Goal: Task Accomplishment & Management: Manage account settings

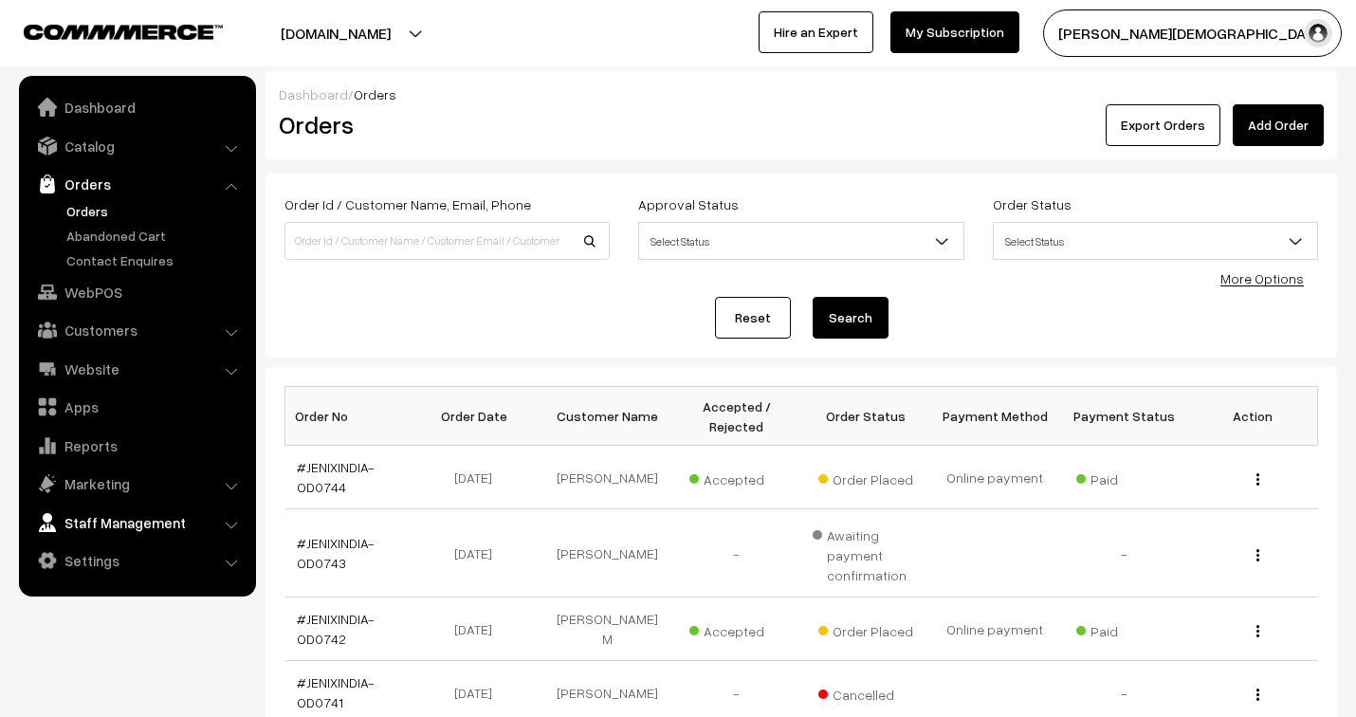
scroll to position [209, 0]
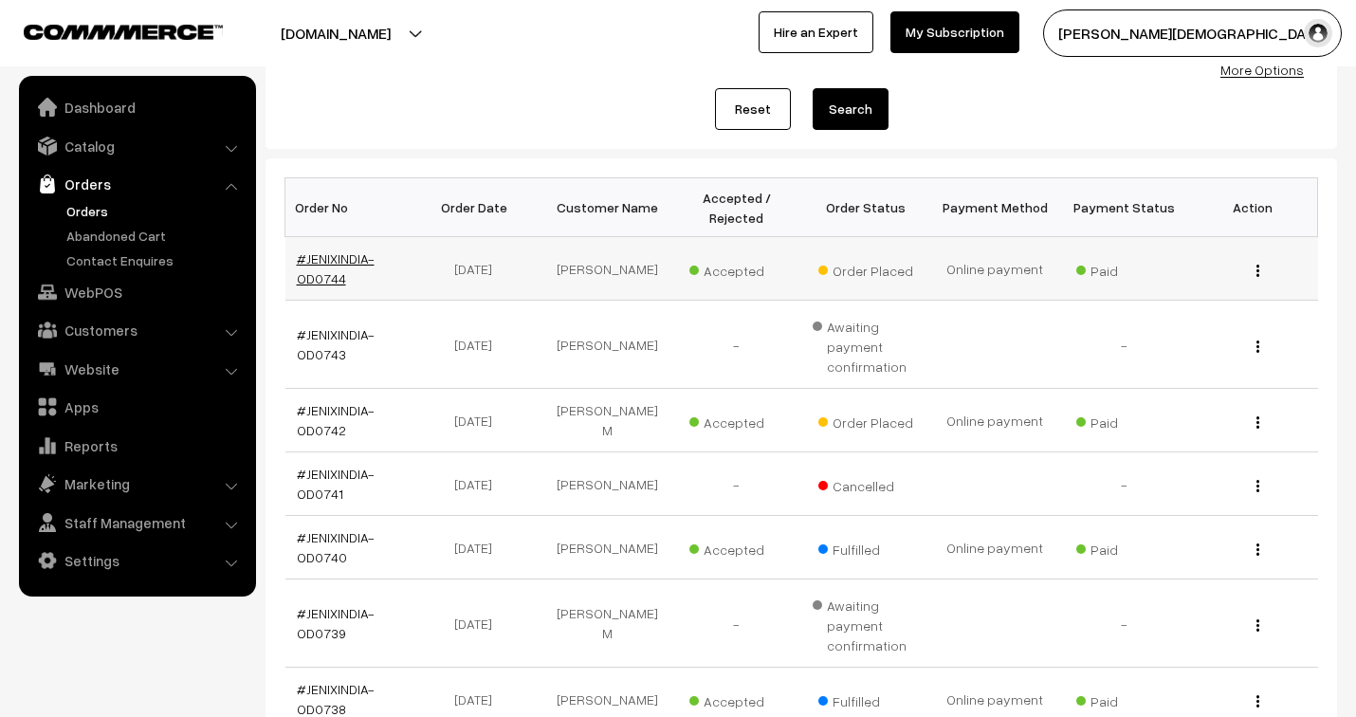
click at [328, 259] on link "#JENIXINDIA-OD0744" at bounding box center [336, 268] width 78 height 36
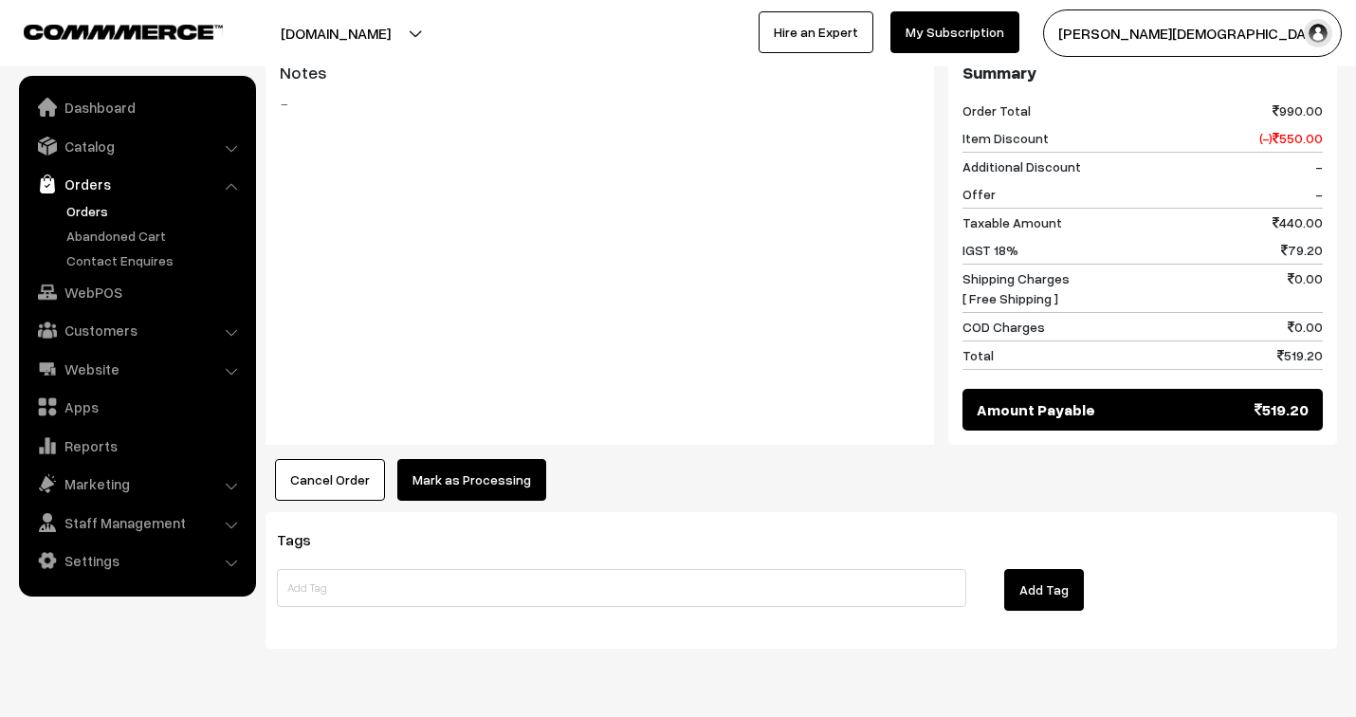
scroll to position [842, 0]
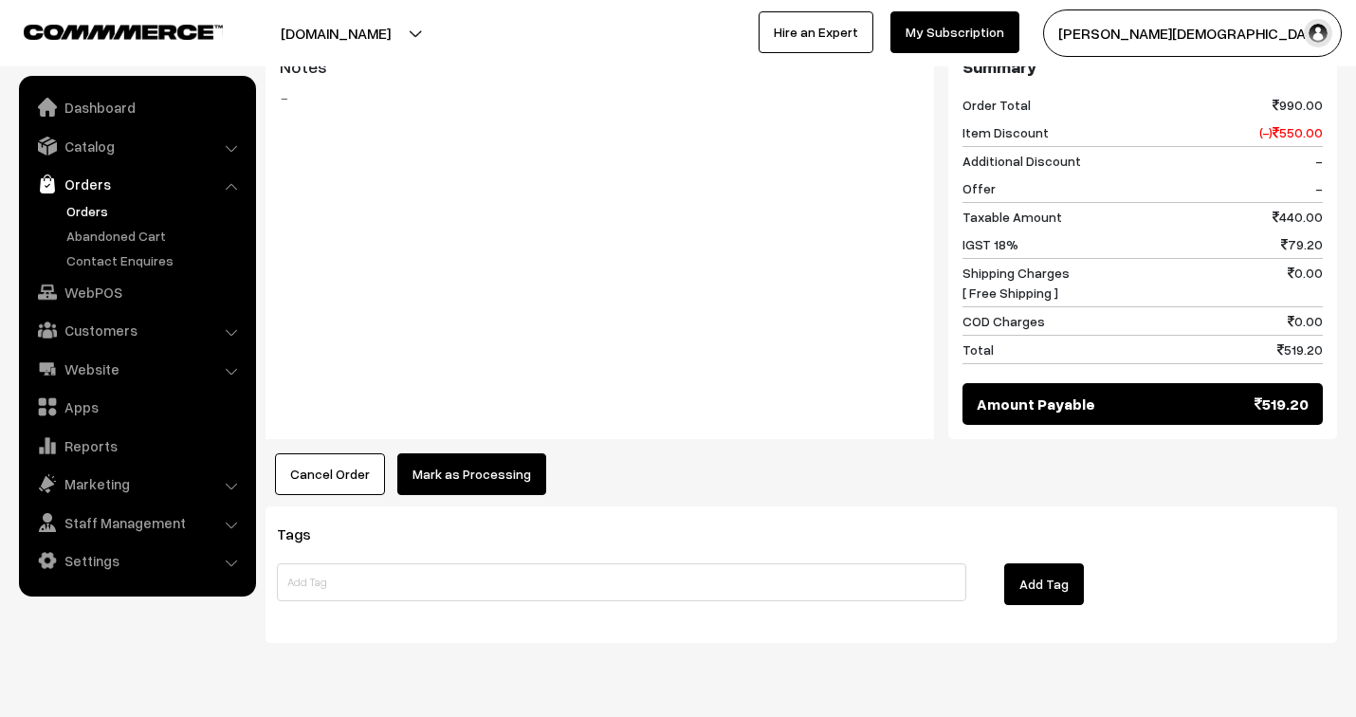
click at [500, 453] on button "Mark as Processing" at bounding box center [471, 474] width 149 height 42
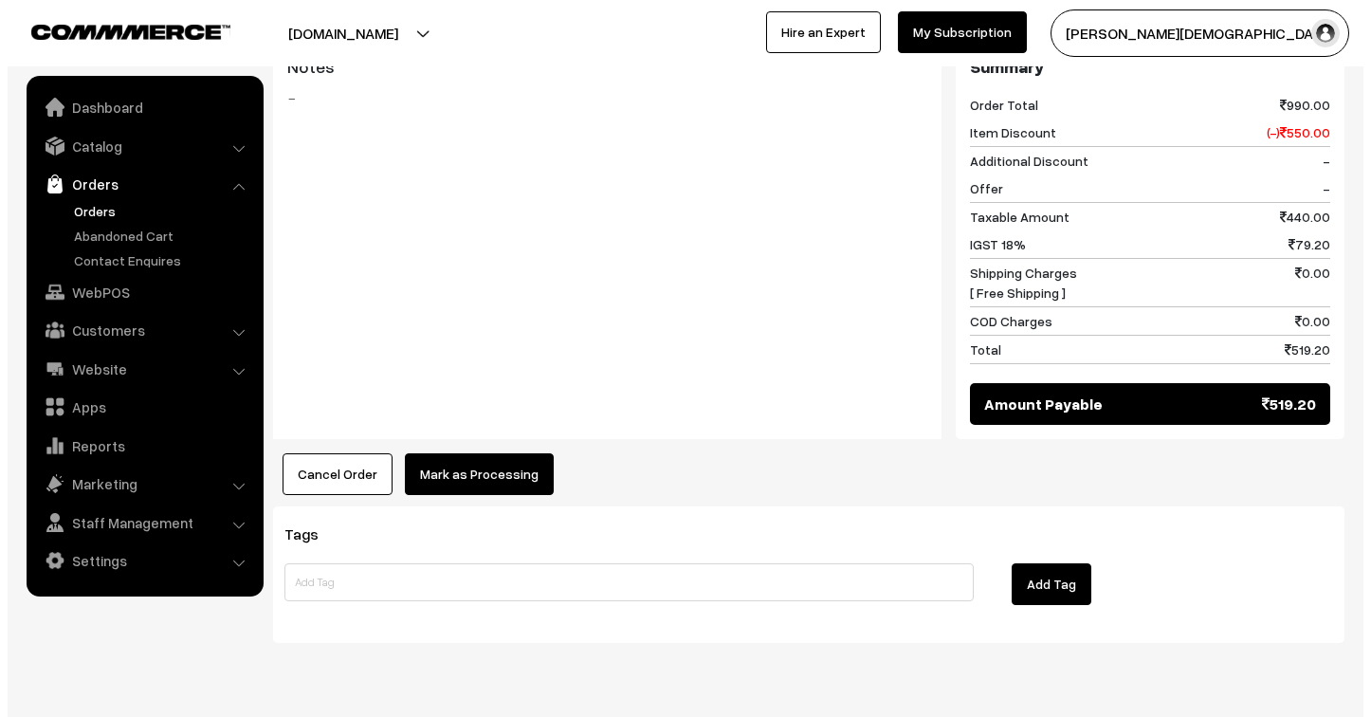
scroll to position [845, 0]
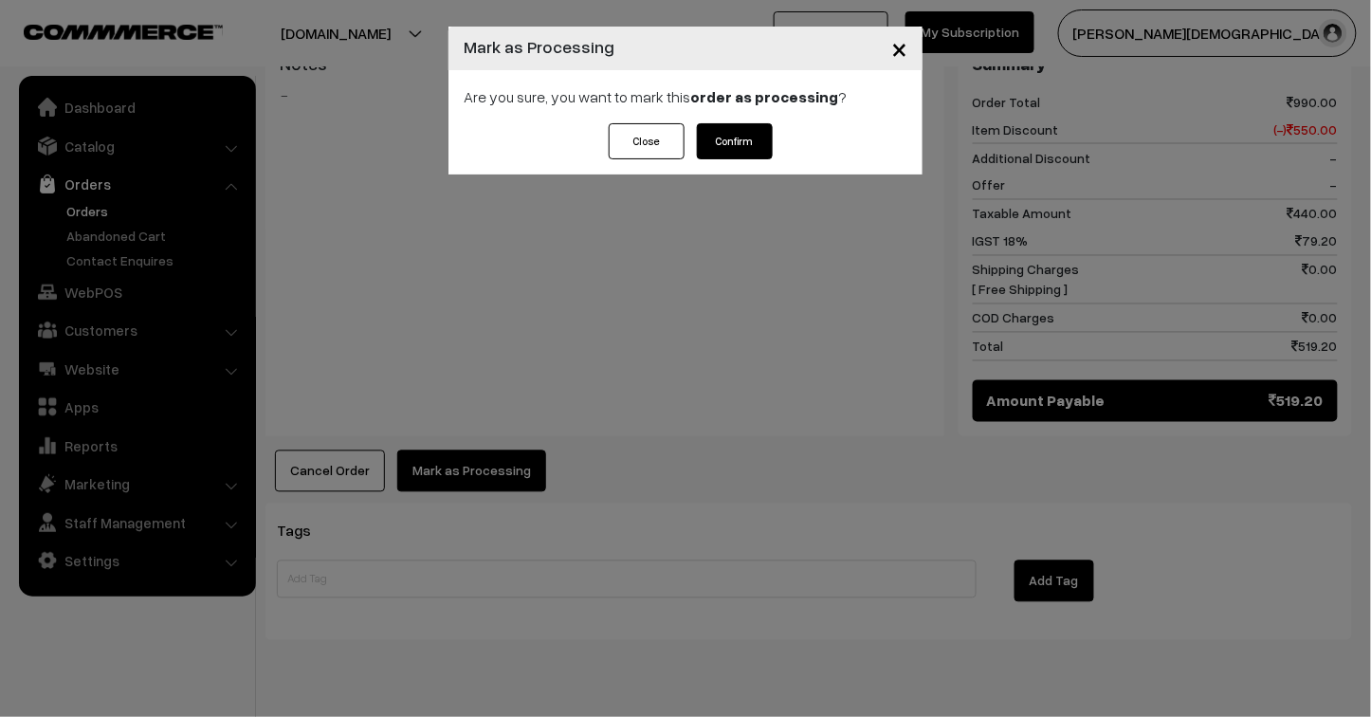
click at [735, 144] on button "Confirm" at bounding box center [735, 141] width 76 height 36
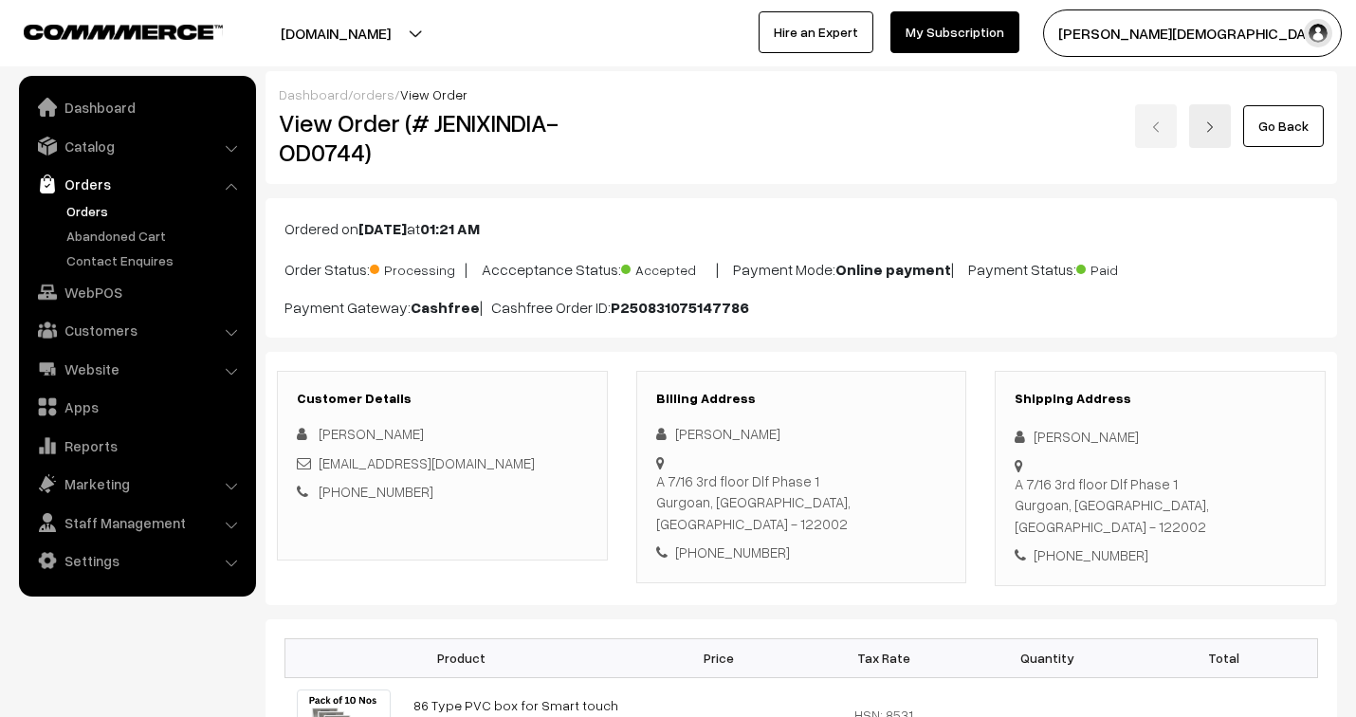
scroll to position [842, 0]
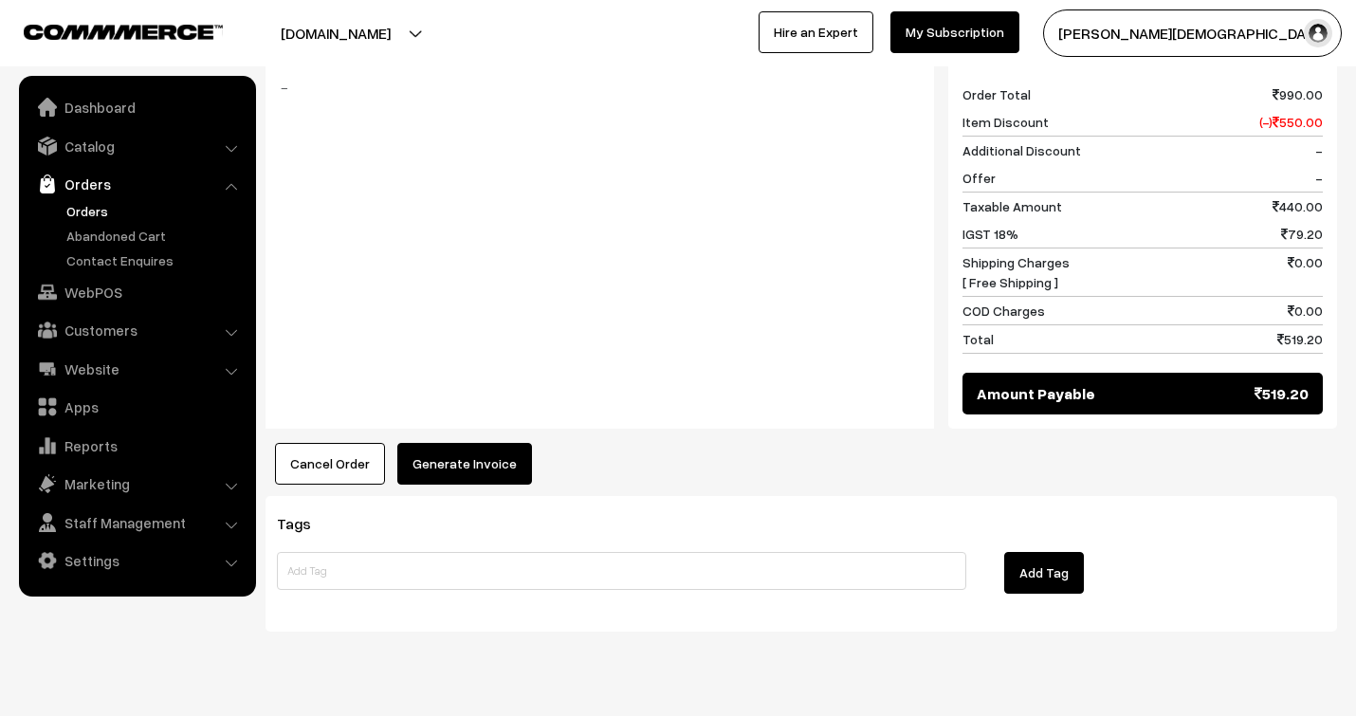
click at [493, 443] on button "Generate Invoice" at bounding box center [464, 464] width 135 height 42
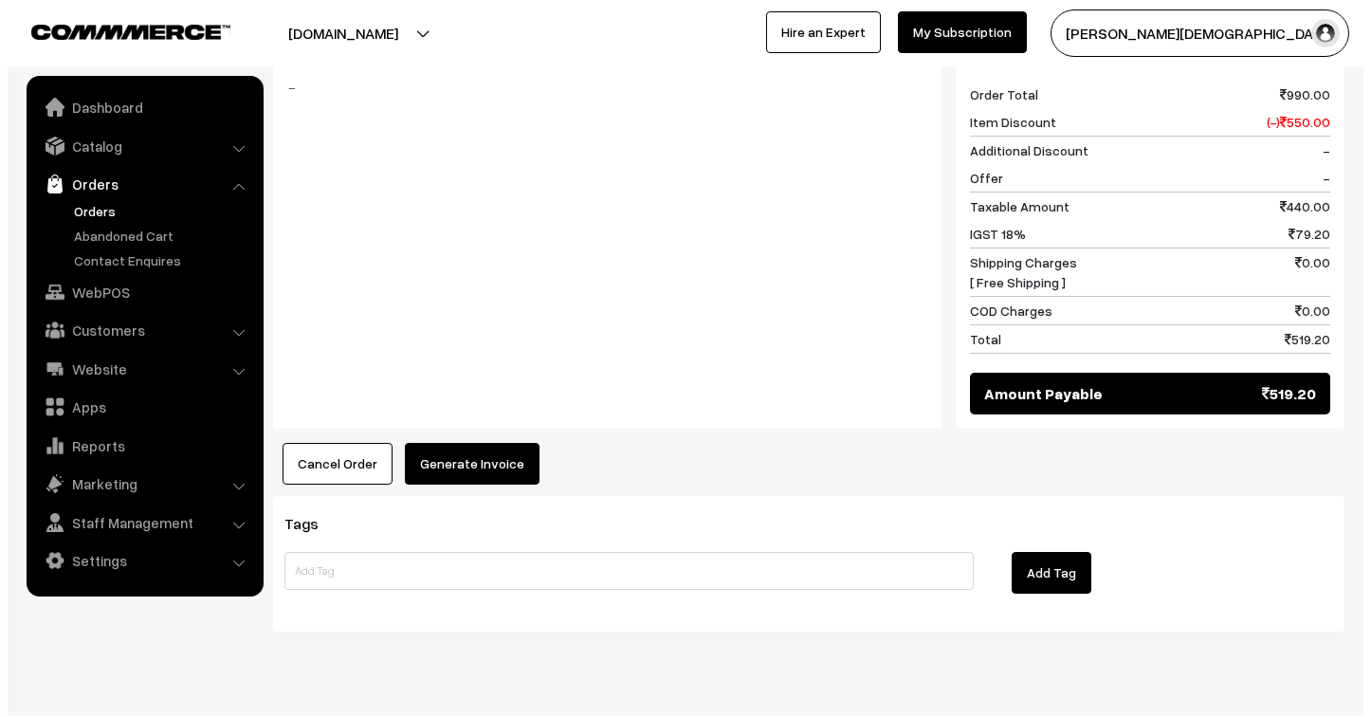
scroll to position [845, 0]
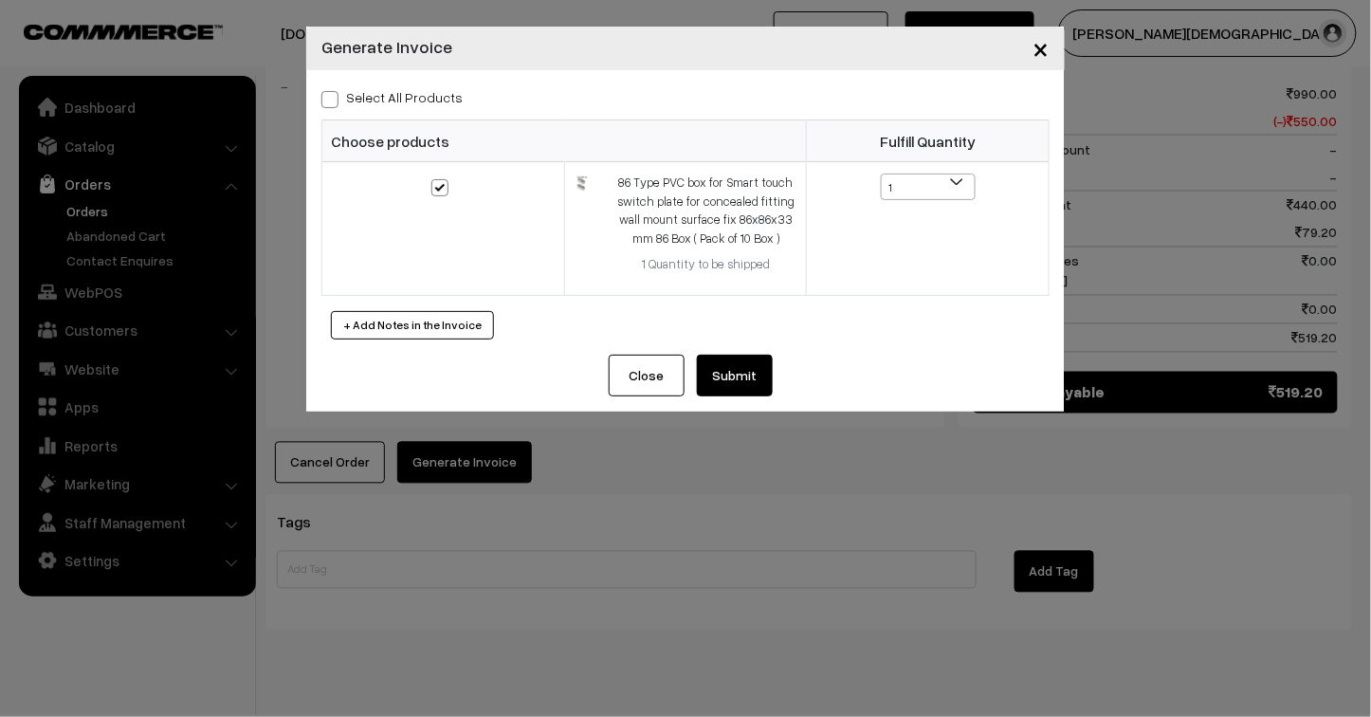
click at [732, 372] on button "Submit" at bounding box center [735, 376] width 76 height 42
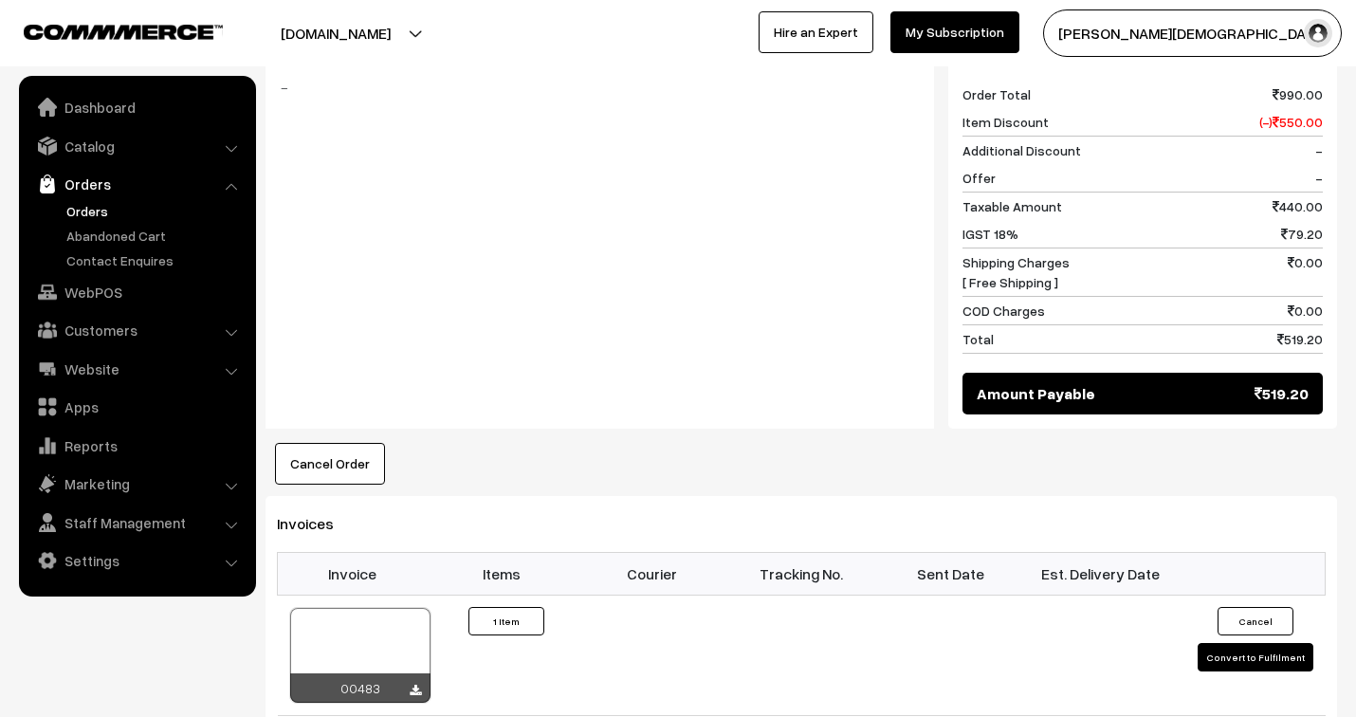
scroll to position [948, 0]
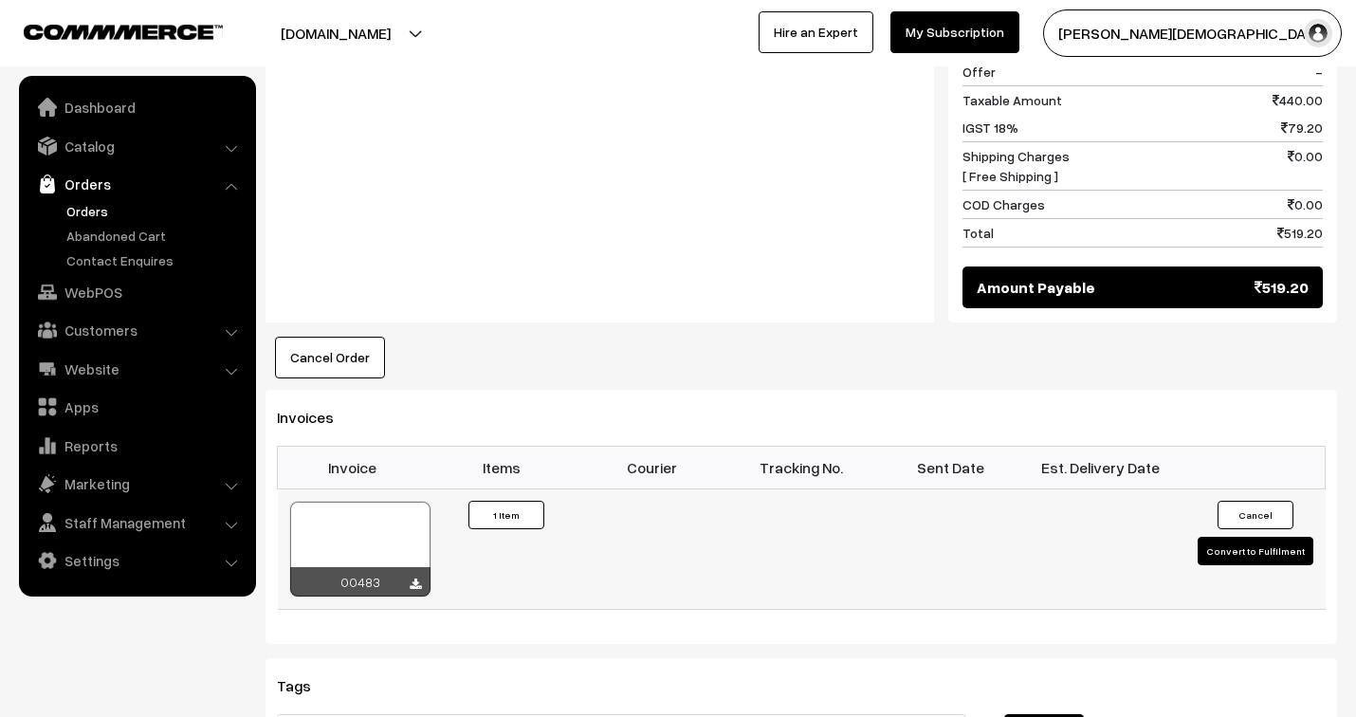
click at [361, 502] on div at bounding box center [360, 548] width 140 height 95
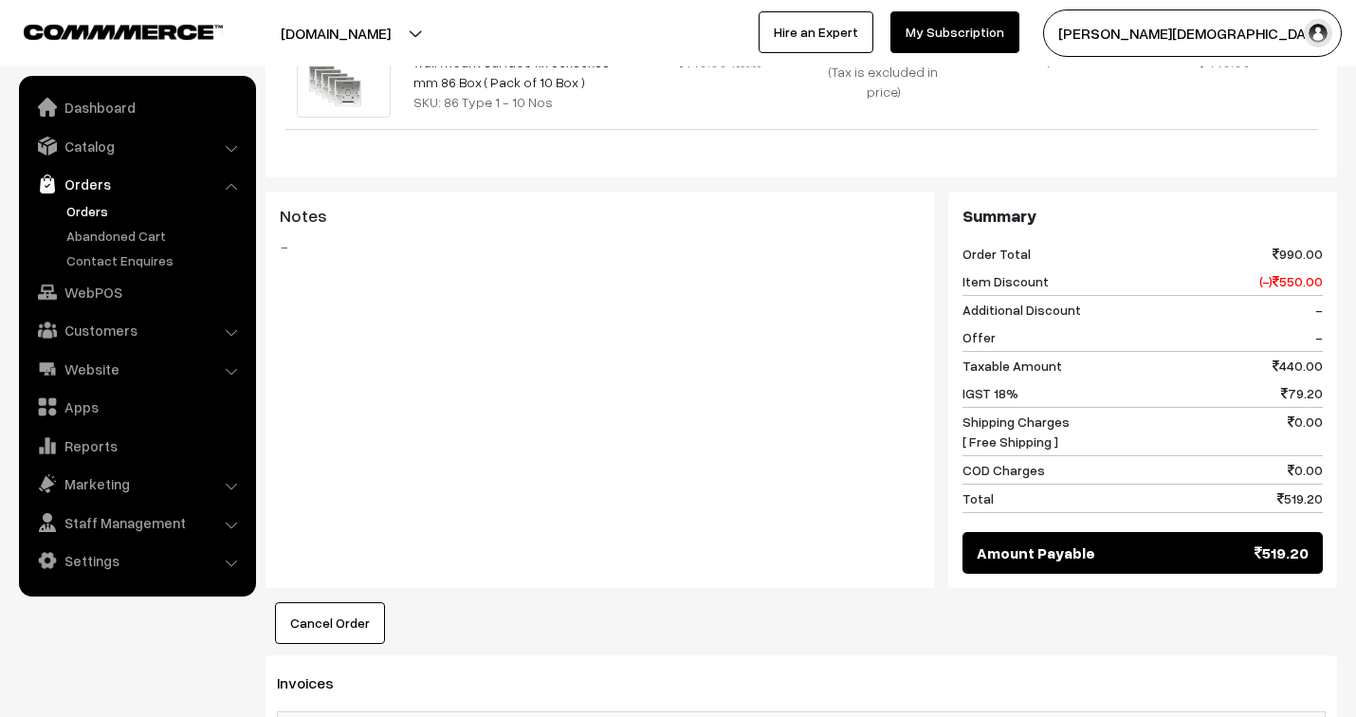
scroll to position [210, 0]
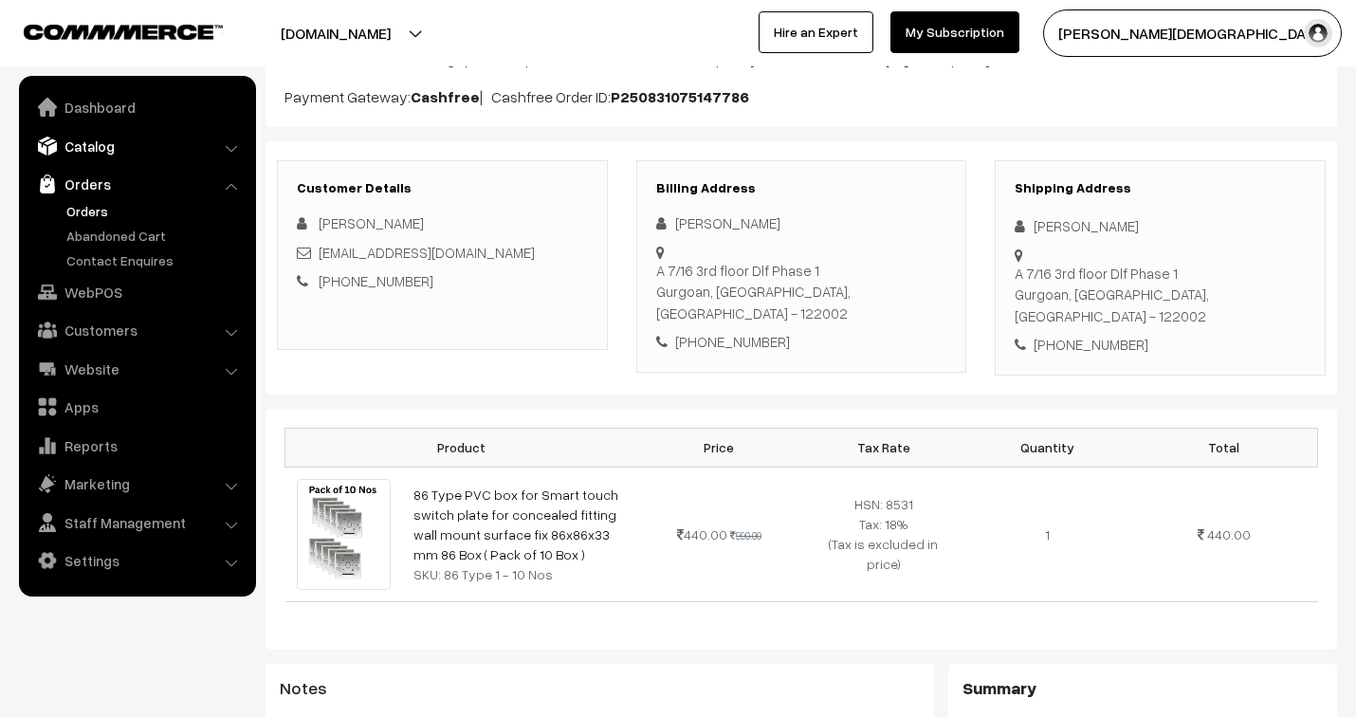
click at [73, 140] on link "Catalog" at bounding box center [137, 146] width 226 height 34
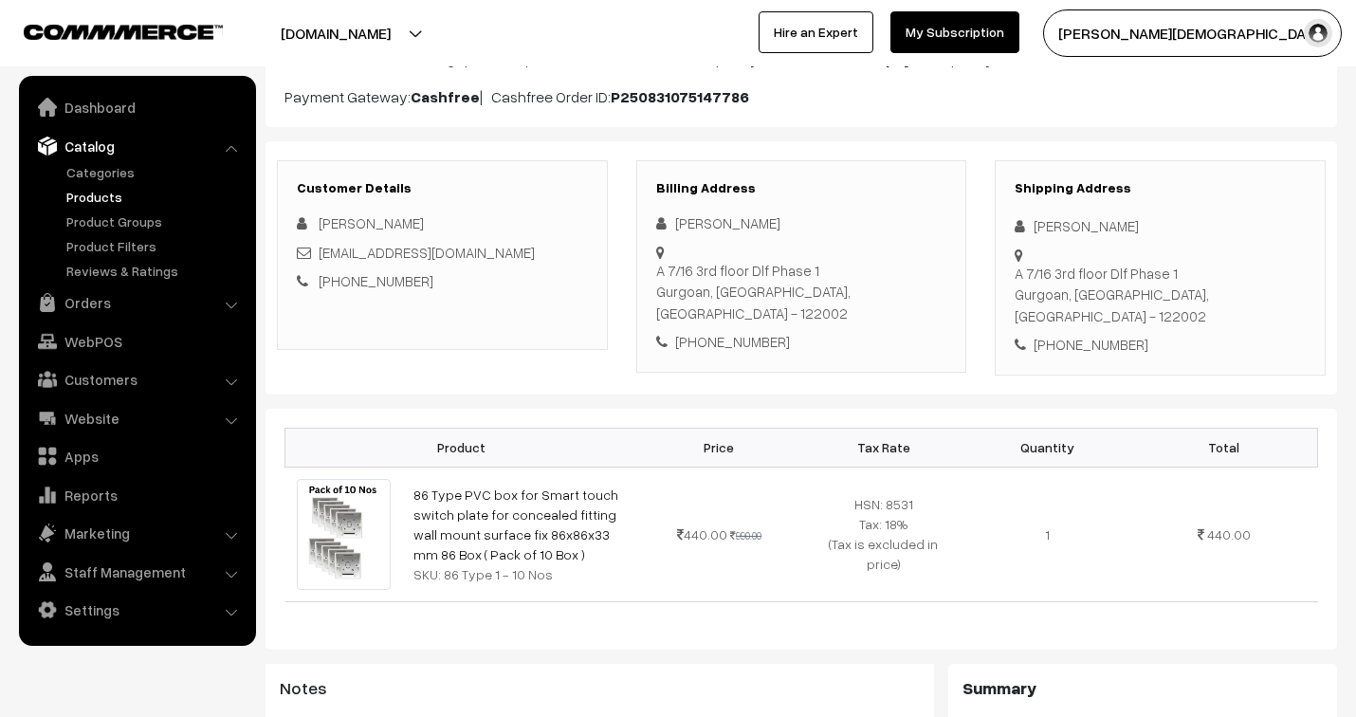
click at [101, 194] on link "Products" at bounding box center [156, 197] width 188 height 20
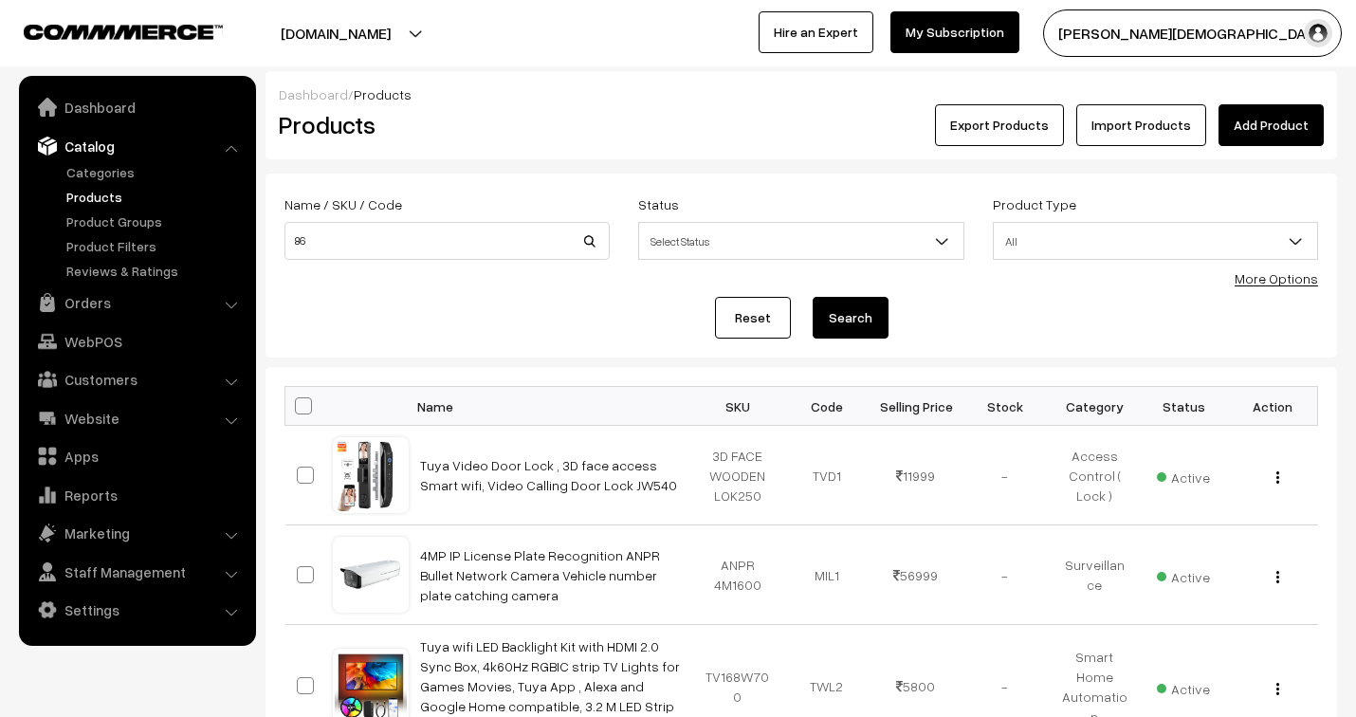
type input "86"
click at [812, 297] on button "Search" at bounding box center [850, 318] width 76 height 42
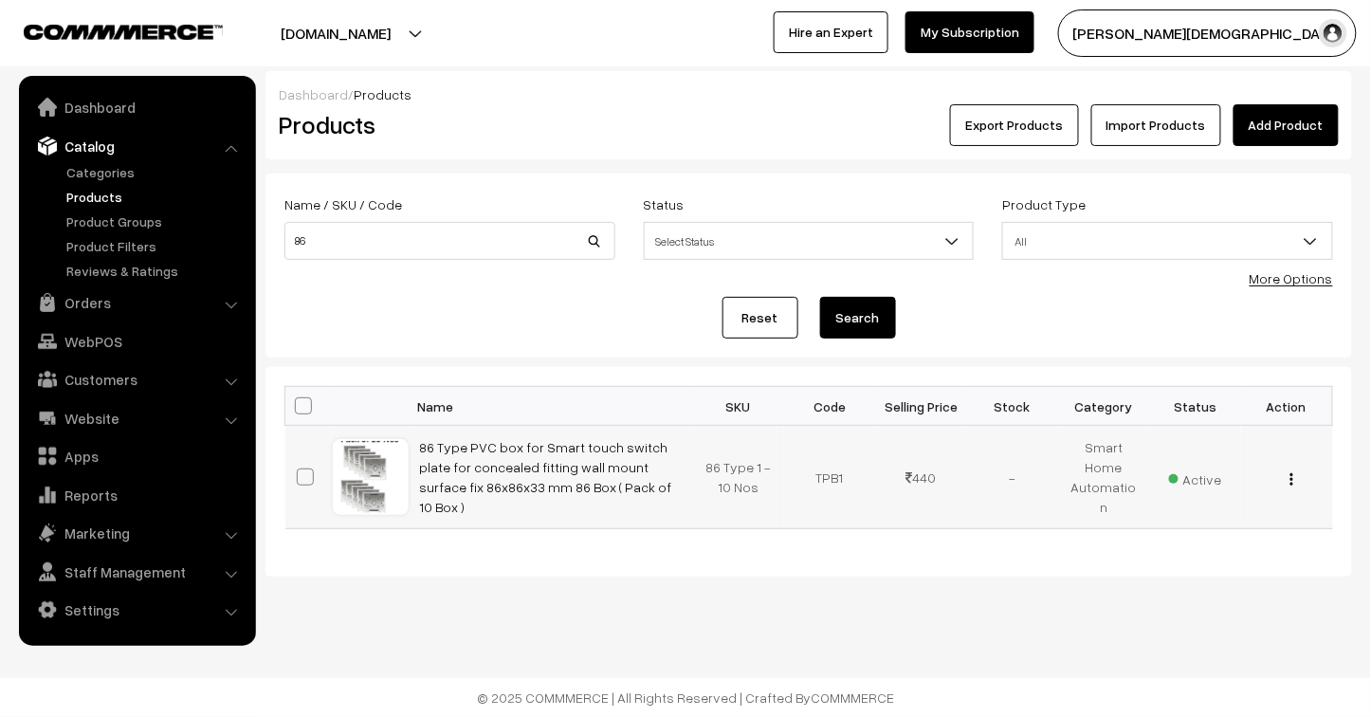
click at [1290, 483] on img "button" at bounding box center [1291, 479] width 3 height 12
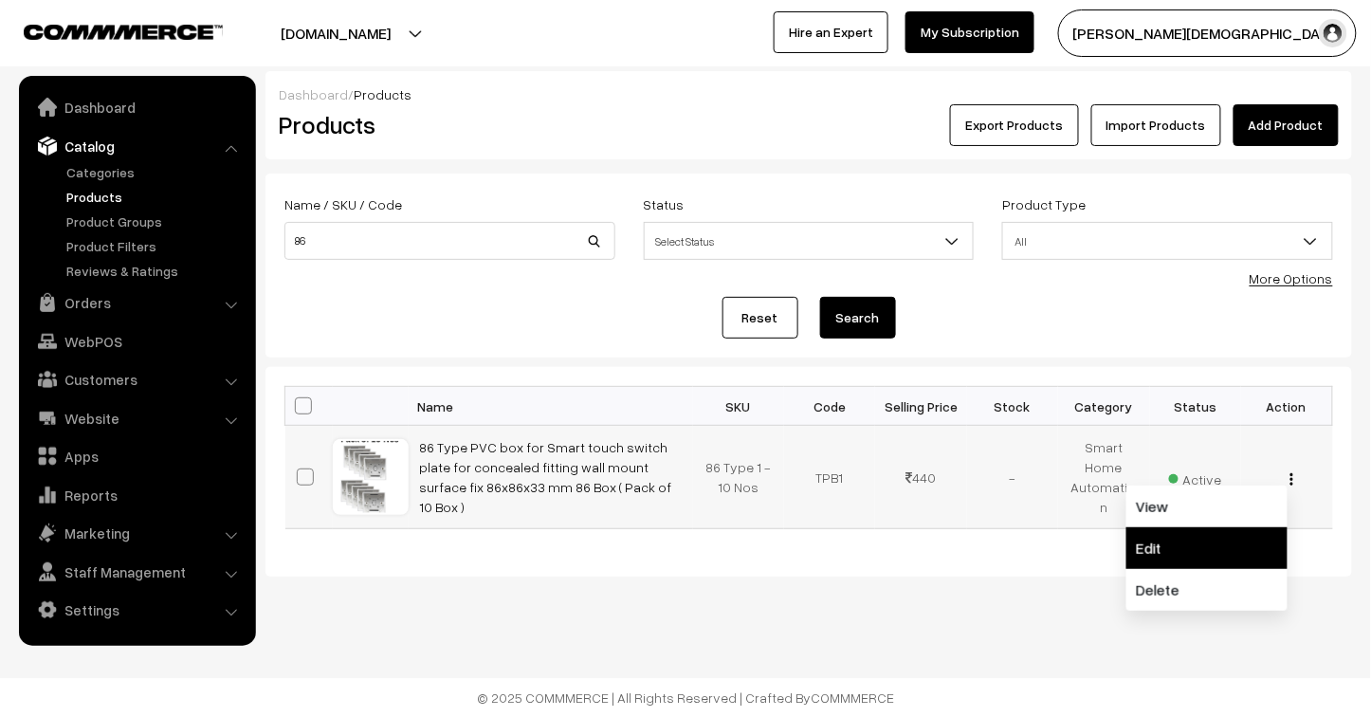
click at [1207, 553] on link "Edit" at bounding box center [1206, 548] width 161 height 42
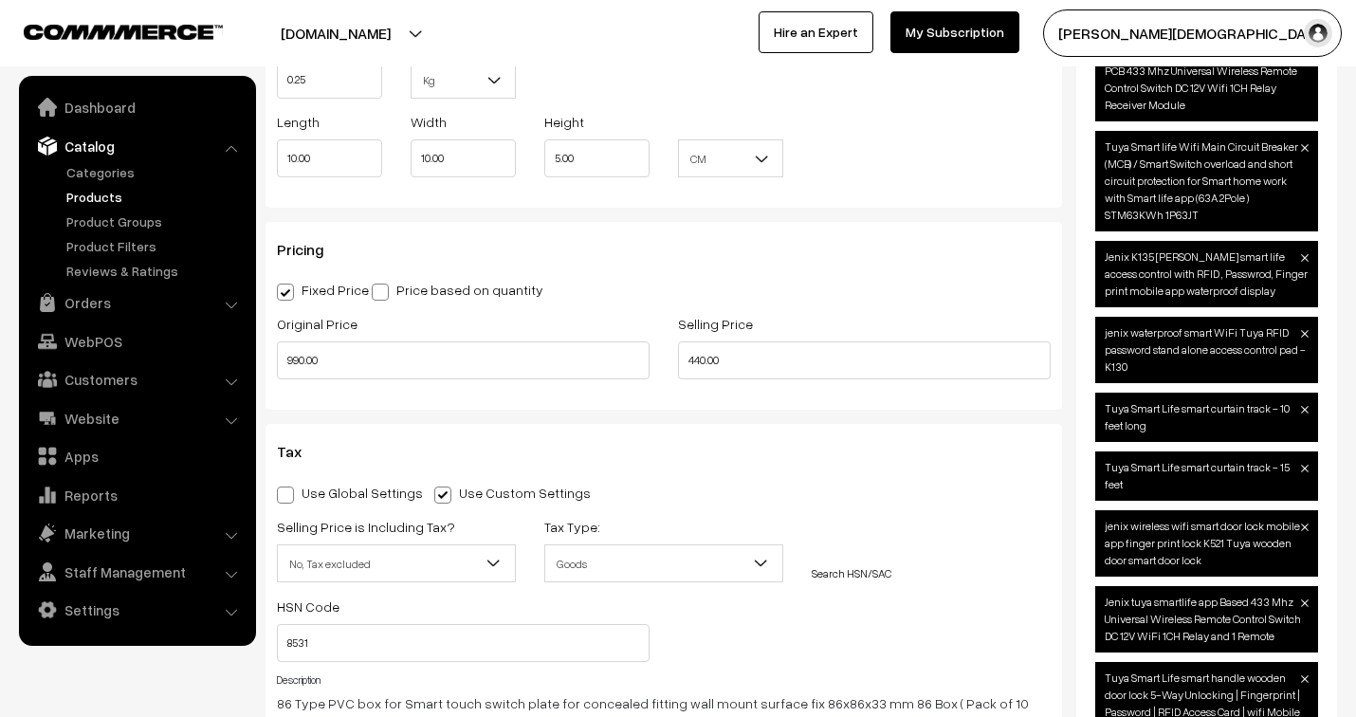
scroll to position [1579, 0]
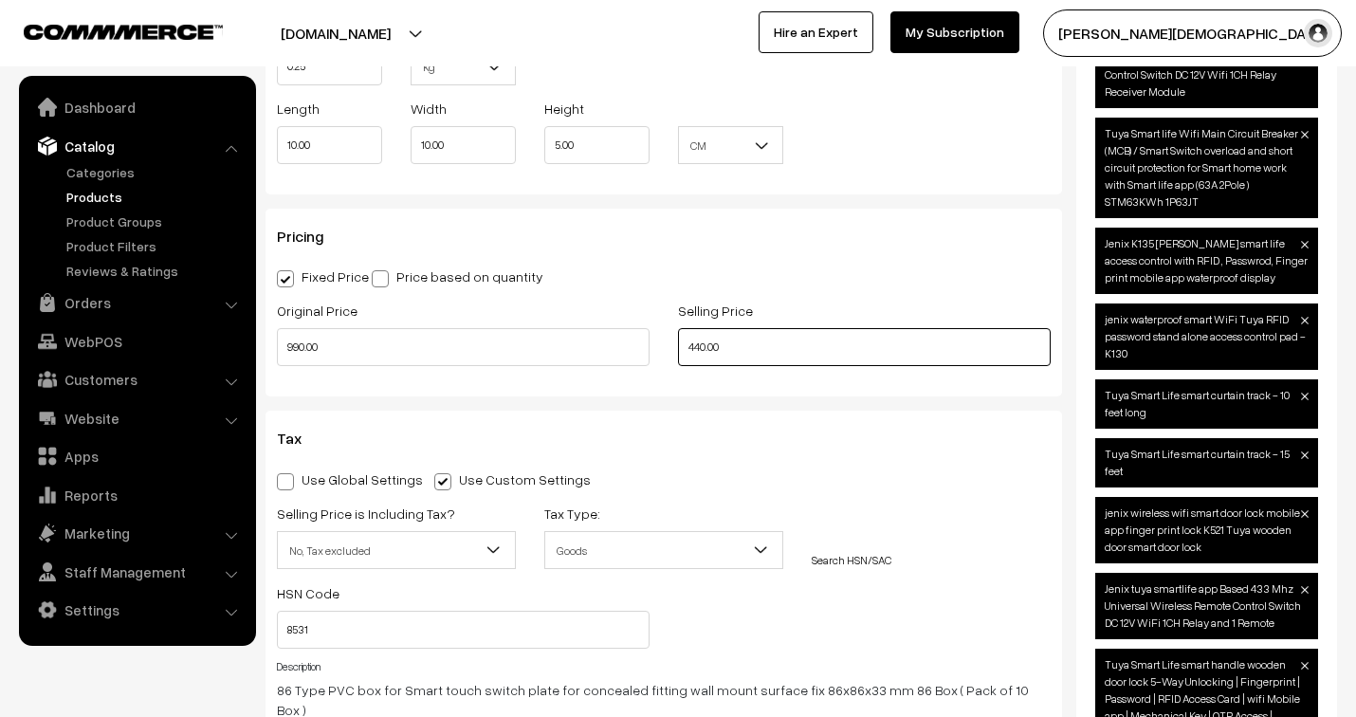
drag, startPoint x: 728, startPoint y: 356, endPoint x: 683, endPoint y: 349, distance: 45.2
click at [683, 349] on input "440.00" at bounding box center [864, 347] width 373 height 38
click at [706, 556] on span "Goods" at bounding box center [663, 550] width 237 height 33
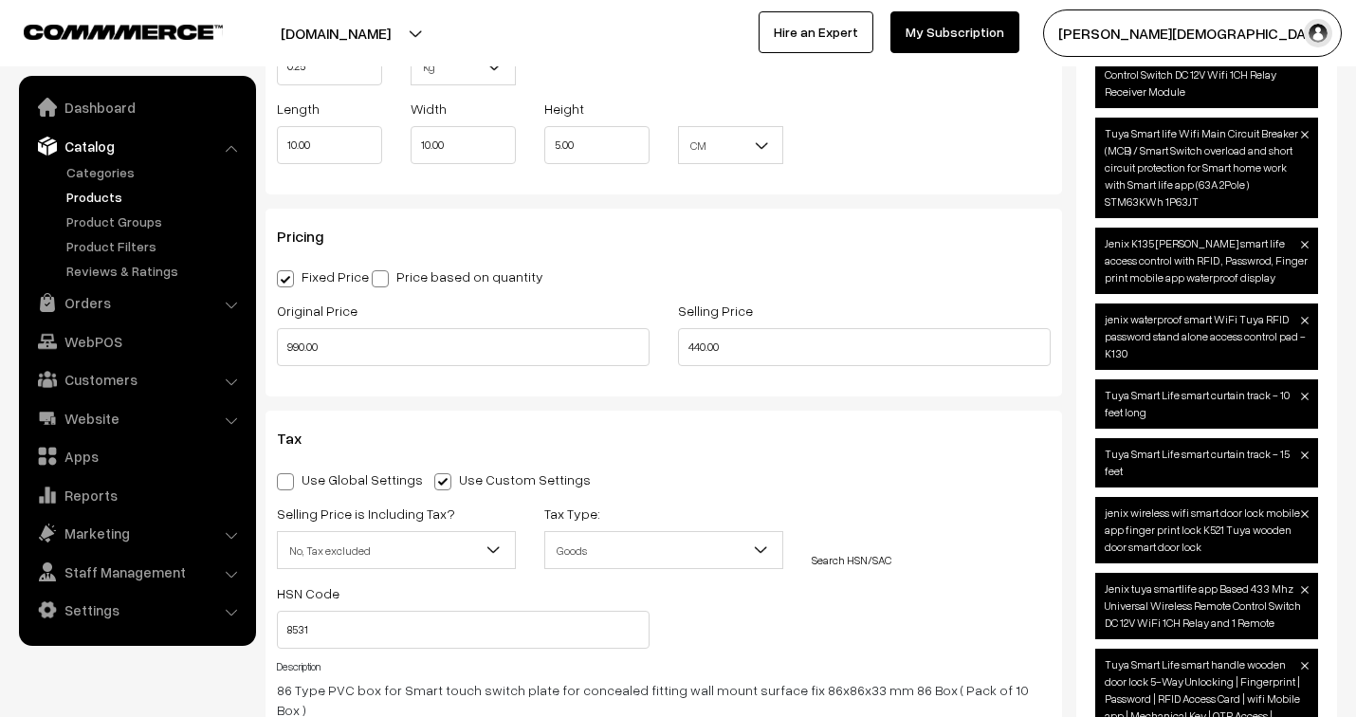
click at [706, 556] on span "Goods" at bounding box center [663, 550] width 237 height 33
drag, startPoint x: 706, startPoint y: 556, endPoint x: 629, endPoint y: 438, distance: 141.2
click at [621, 447] on h3 "Tax" at bounding box center [664, 438] width 774 height 18
drag, startPoint x: 732, startPoint y: 355, endPoint x: 667, endPoint y: 360, distance: 64.7
click at [667, 360] on div "Selling Price 440.00" at bounding box center [864, 338] width 401 height 79
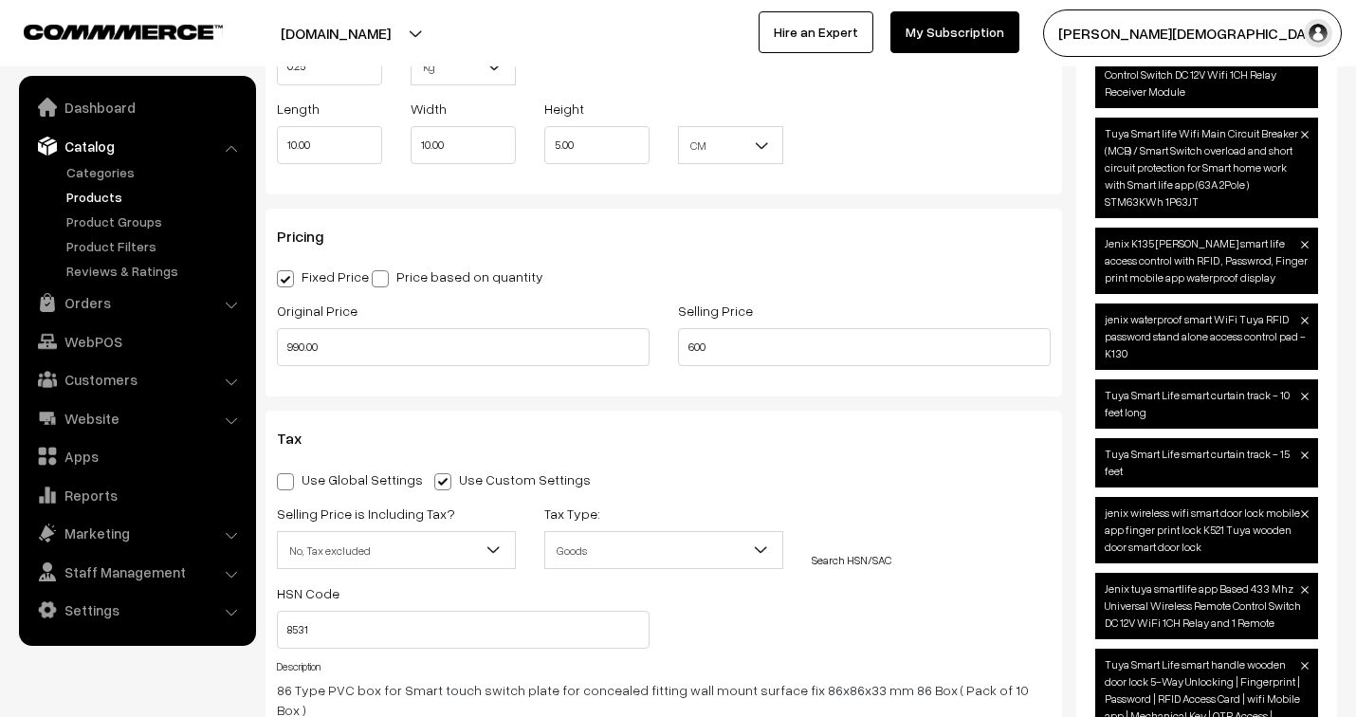
type input "600.00"
click at [734, 417] on div "Tax Use Global Settings Use Custom Settings Skip Adding Tax Selling Price is In…" at bounding box center [663, 616] width 796 height 412
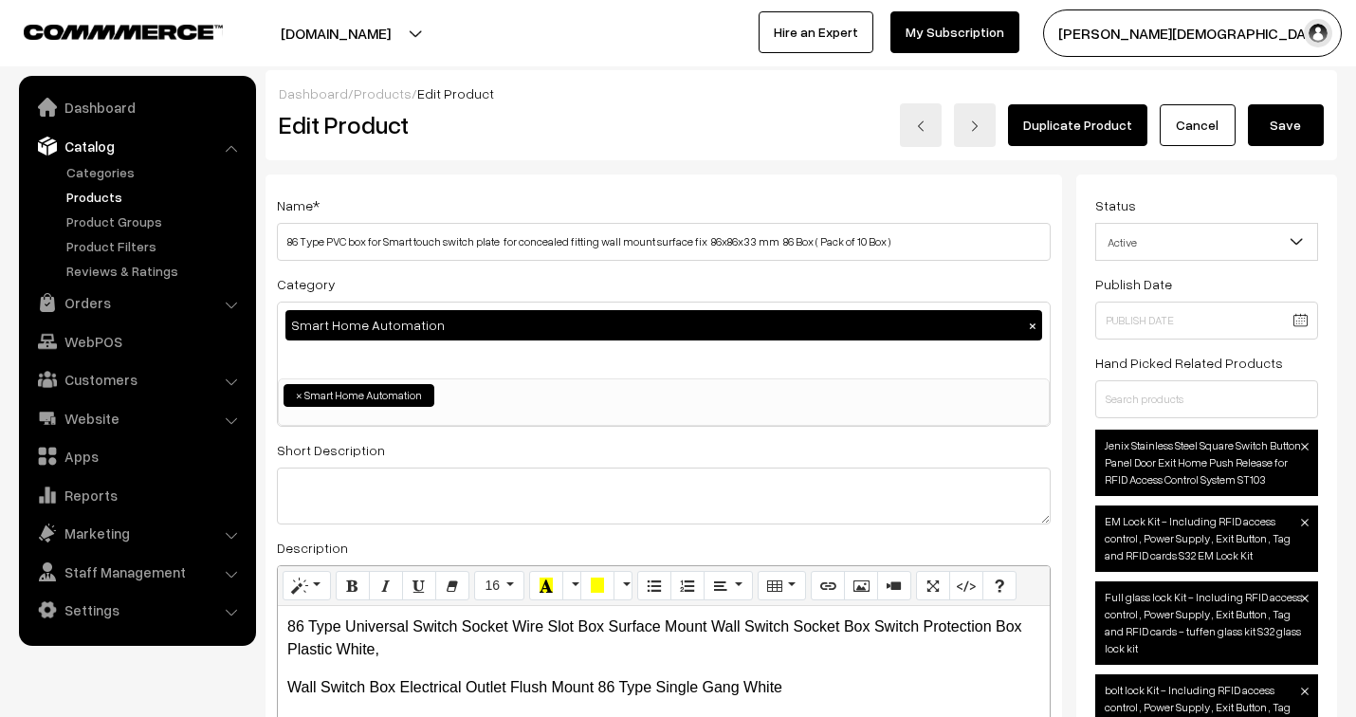
scroll to position [0, 0]
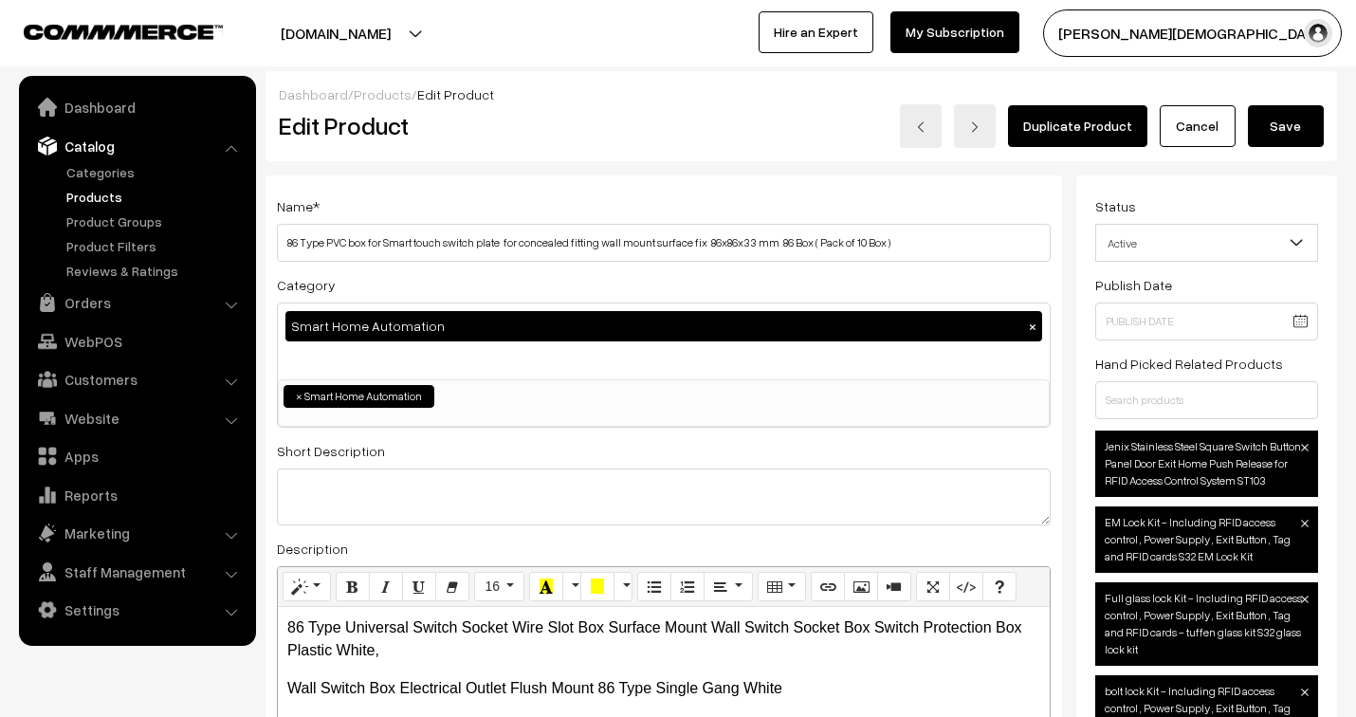
click at [1281, 131] on button "Save" at bounding box center [1286, 126] width 76 height 42
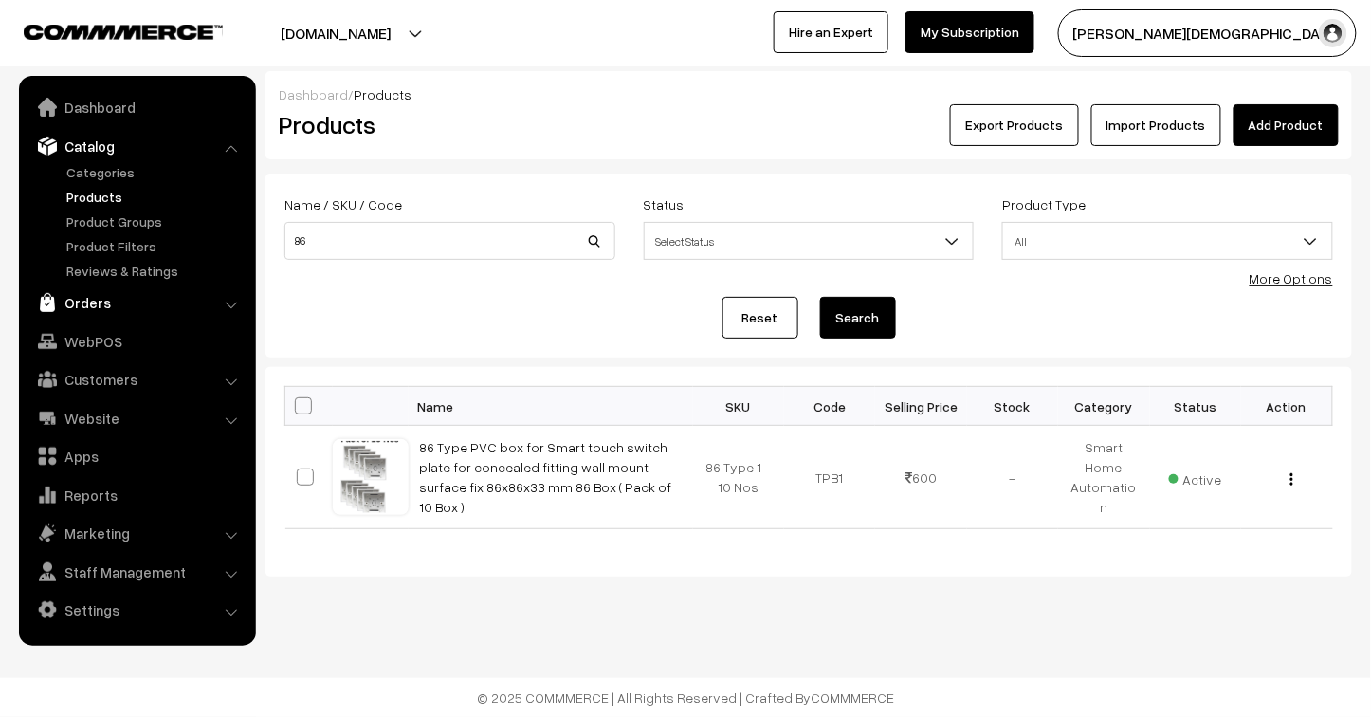
click at [99, 296] on link "Orders" at bounding box center [137, 302] width 226 height 34
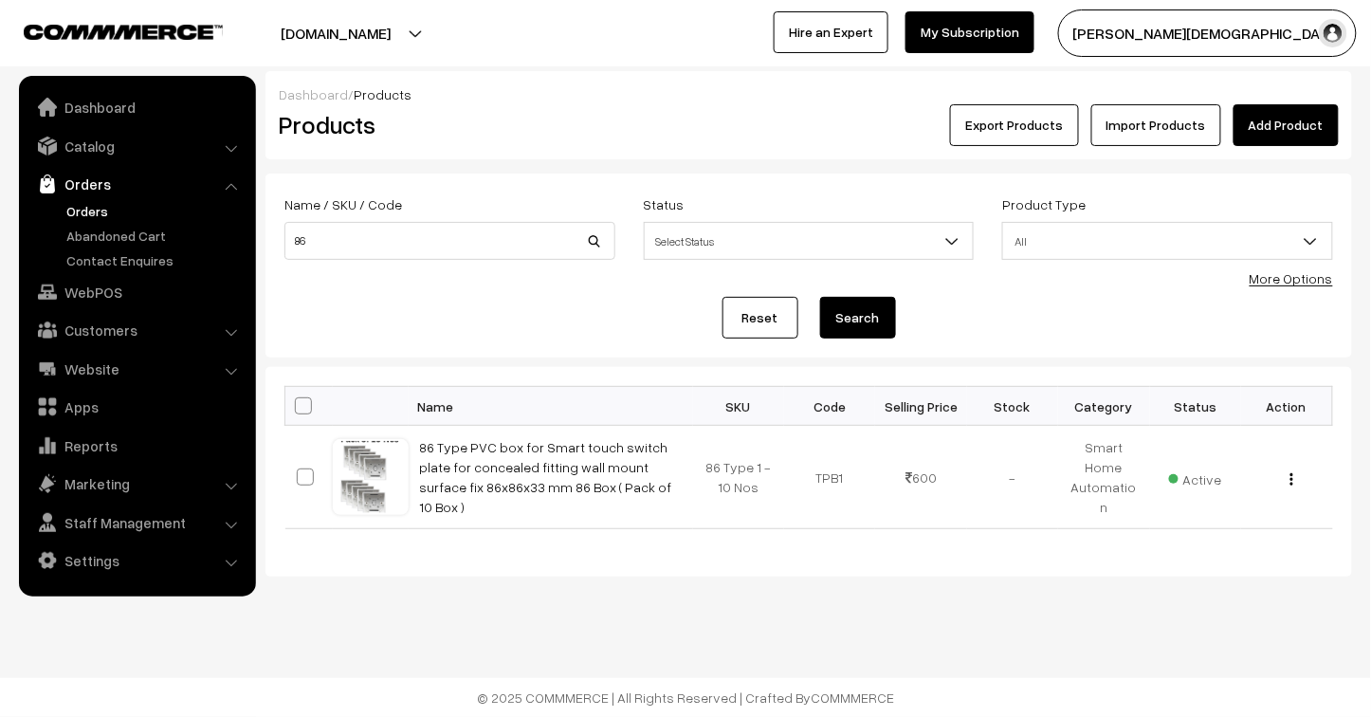
click at [95, 210] on link "Orders" at bounding box center [156, 211] width 188 height 20
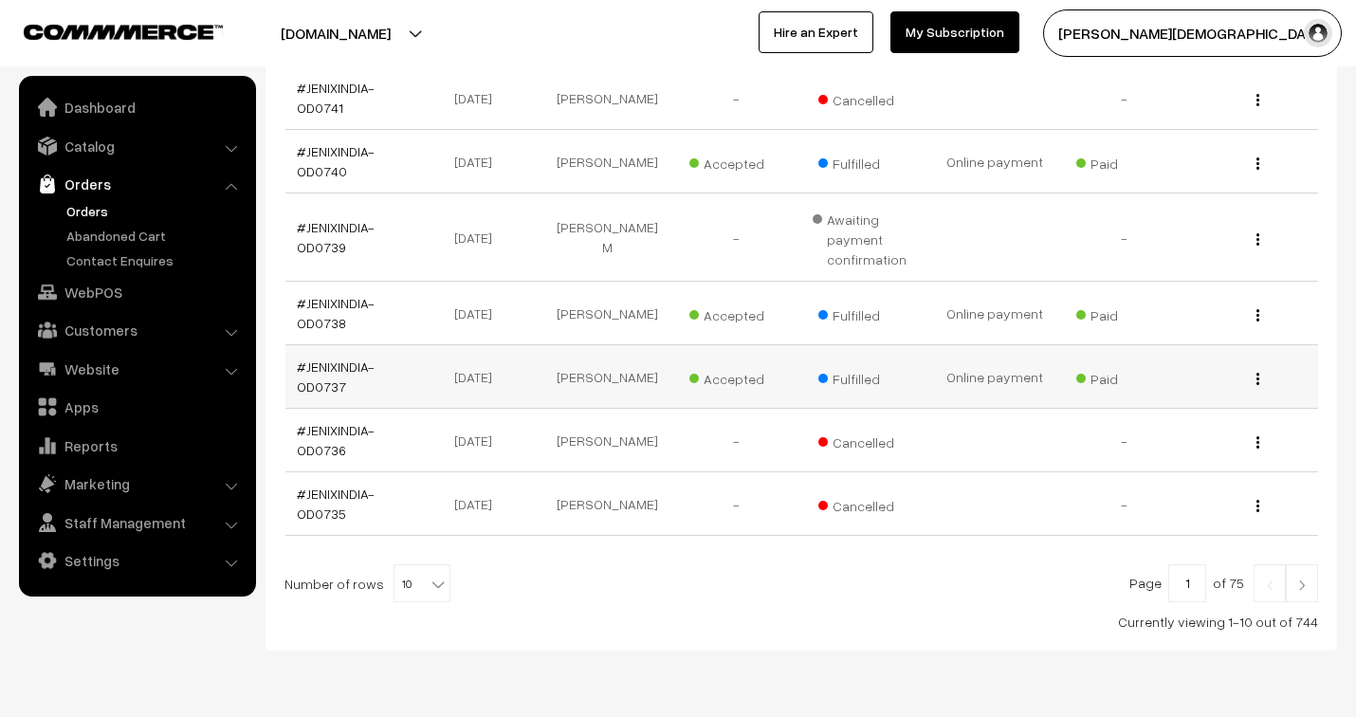
scroll to position [631, 0]
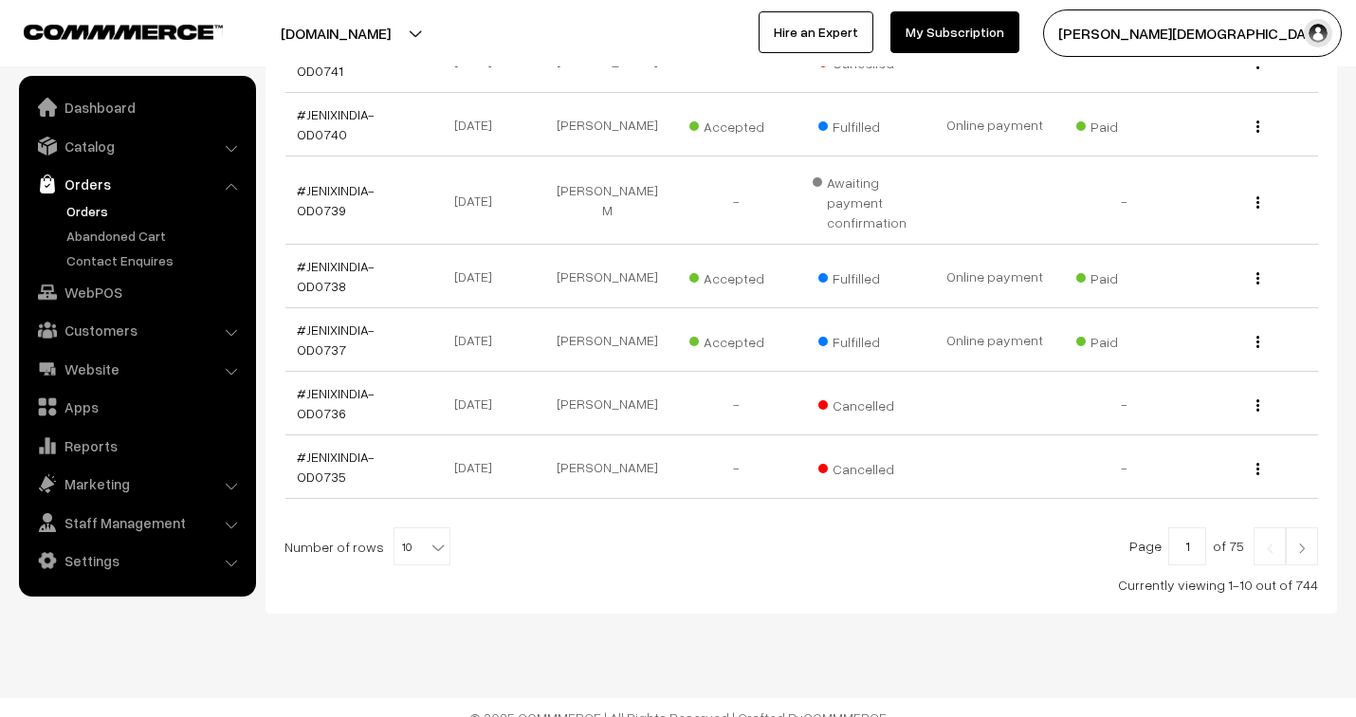
click at [428, 543] on b at bounding box center [437, 546] width 19 height 19
select select "100"
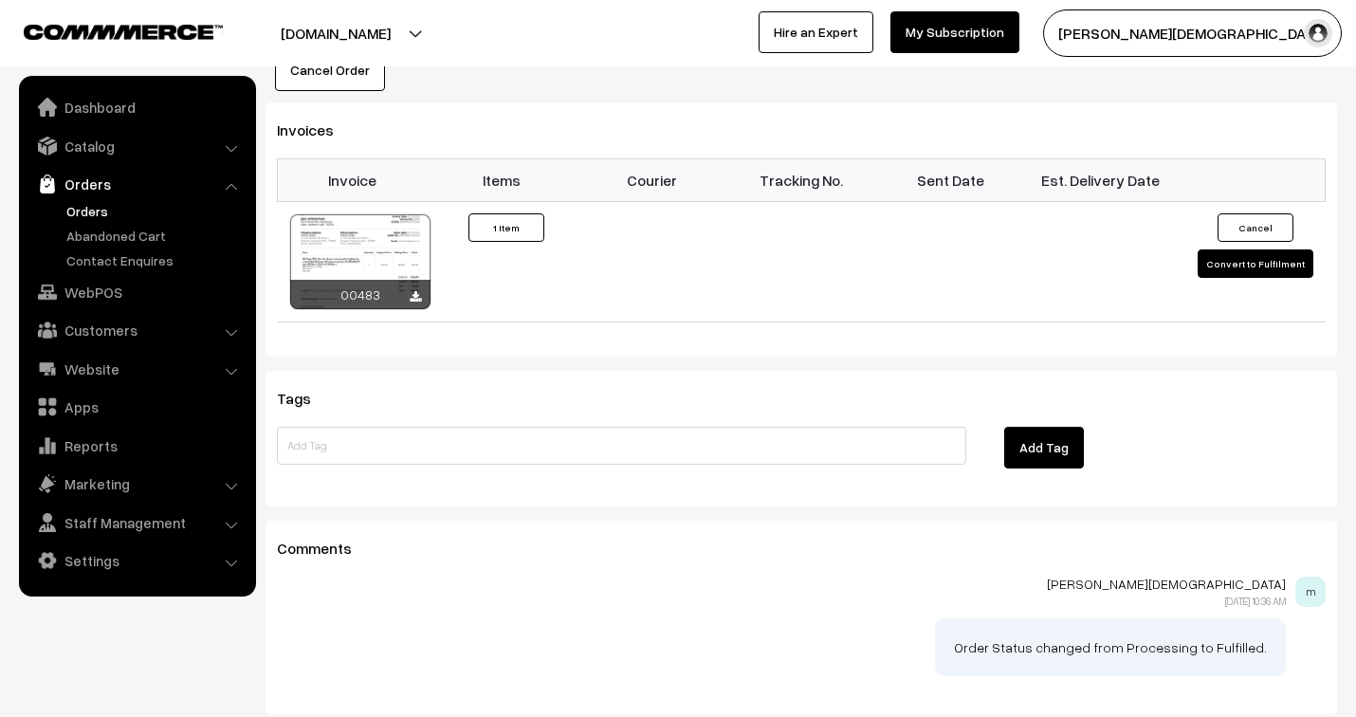
scroll to position [1264, 0]
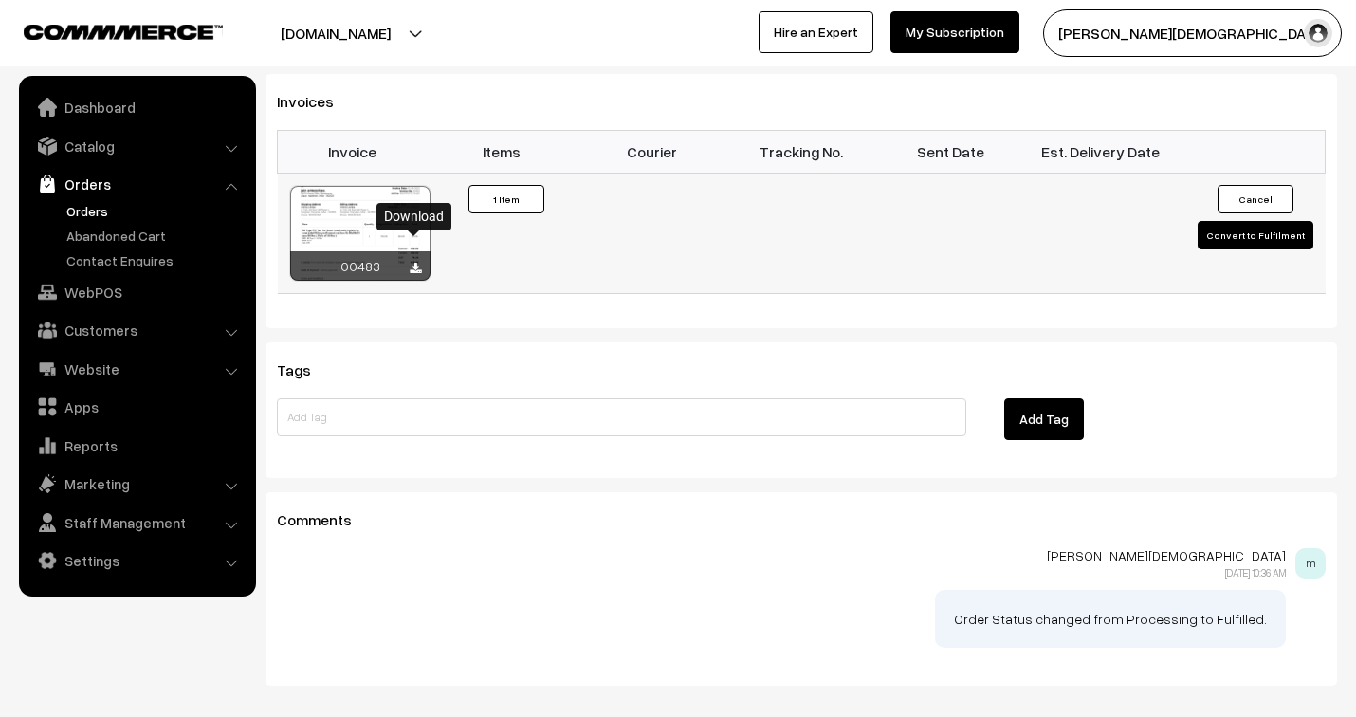
click at [411, 263] on icon at bounding box center [415, 269] width 11 height 12
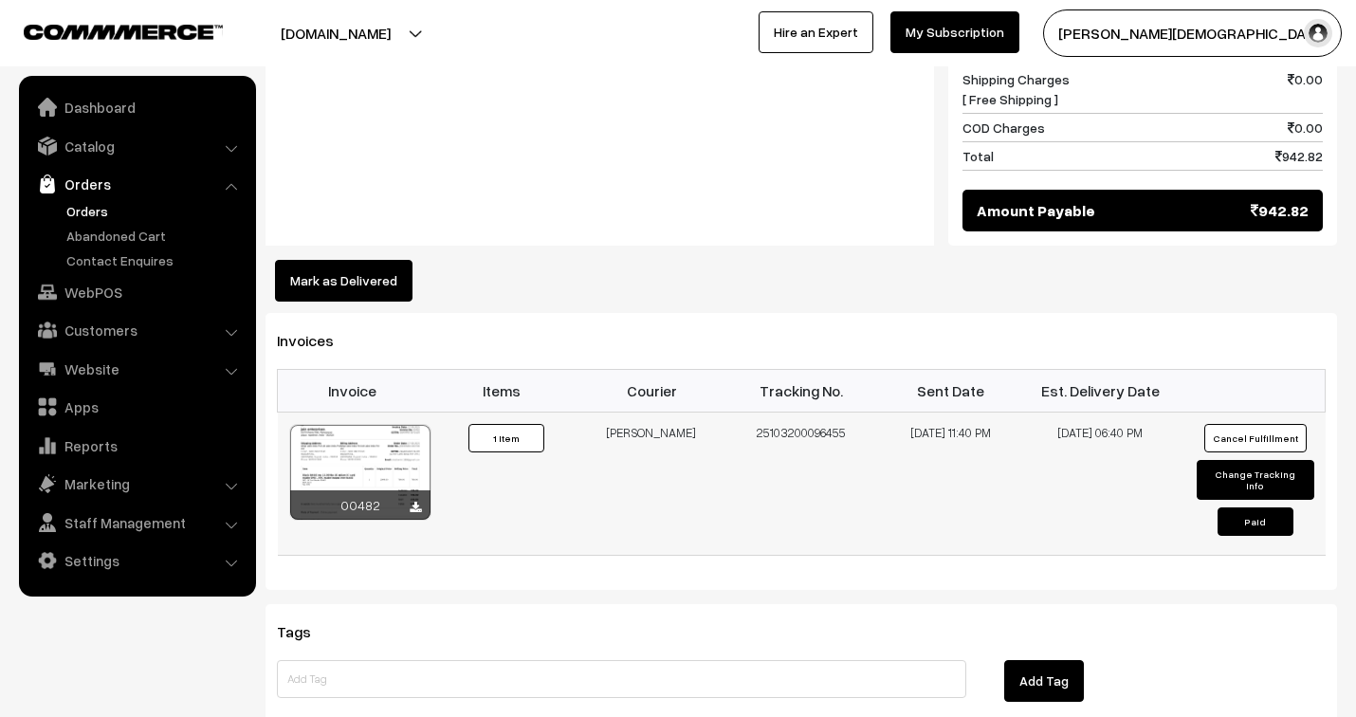
scroll to position [1158, 0]
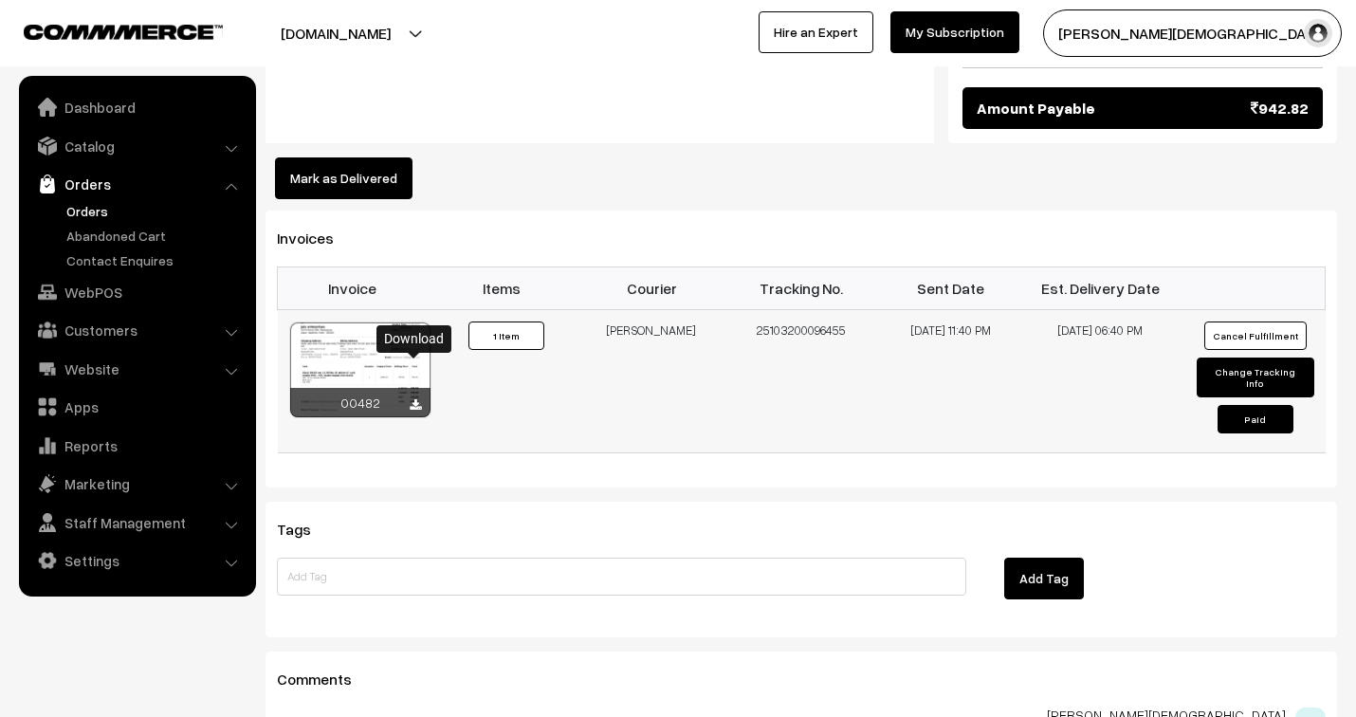
click at [412, 399] on icon at bounding box center [415, 405] width 11 height 12
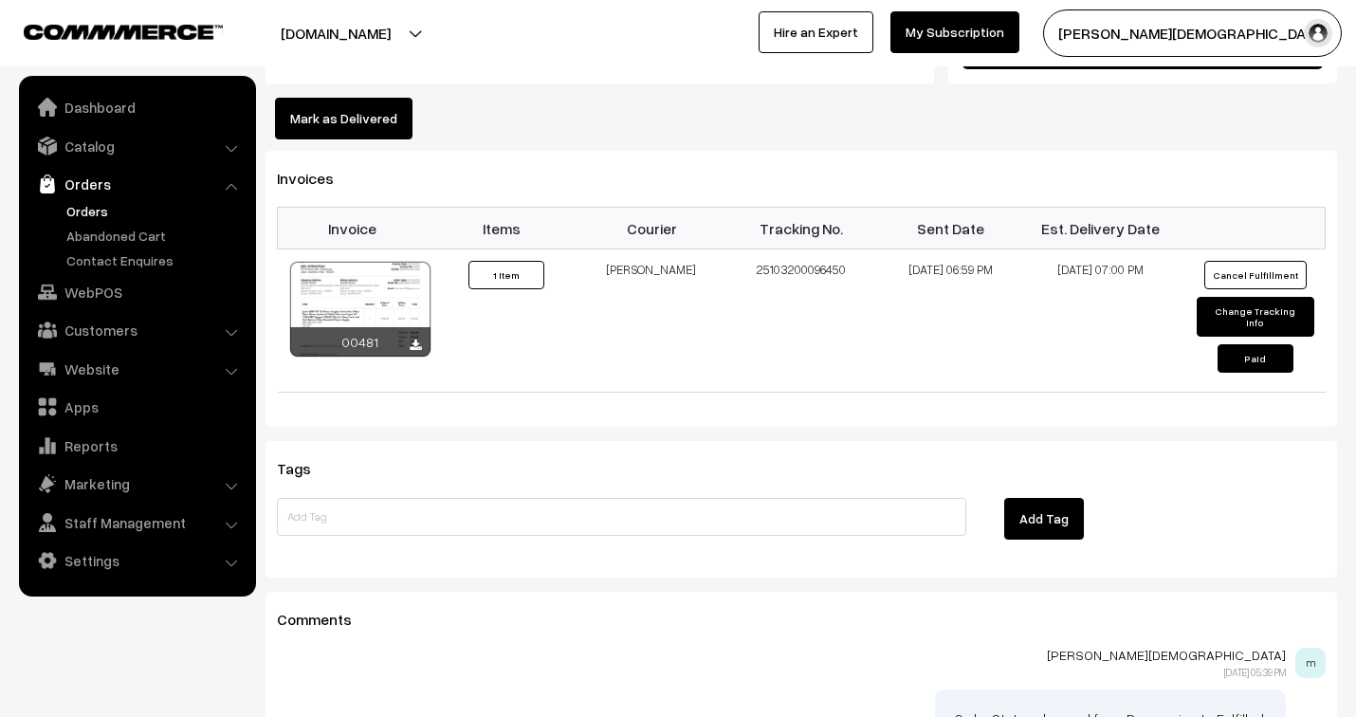
scroll to position [1264, 0]
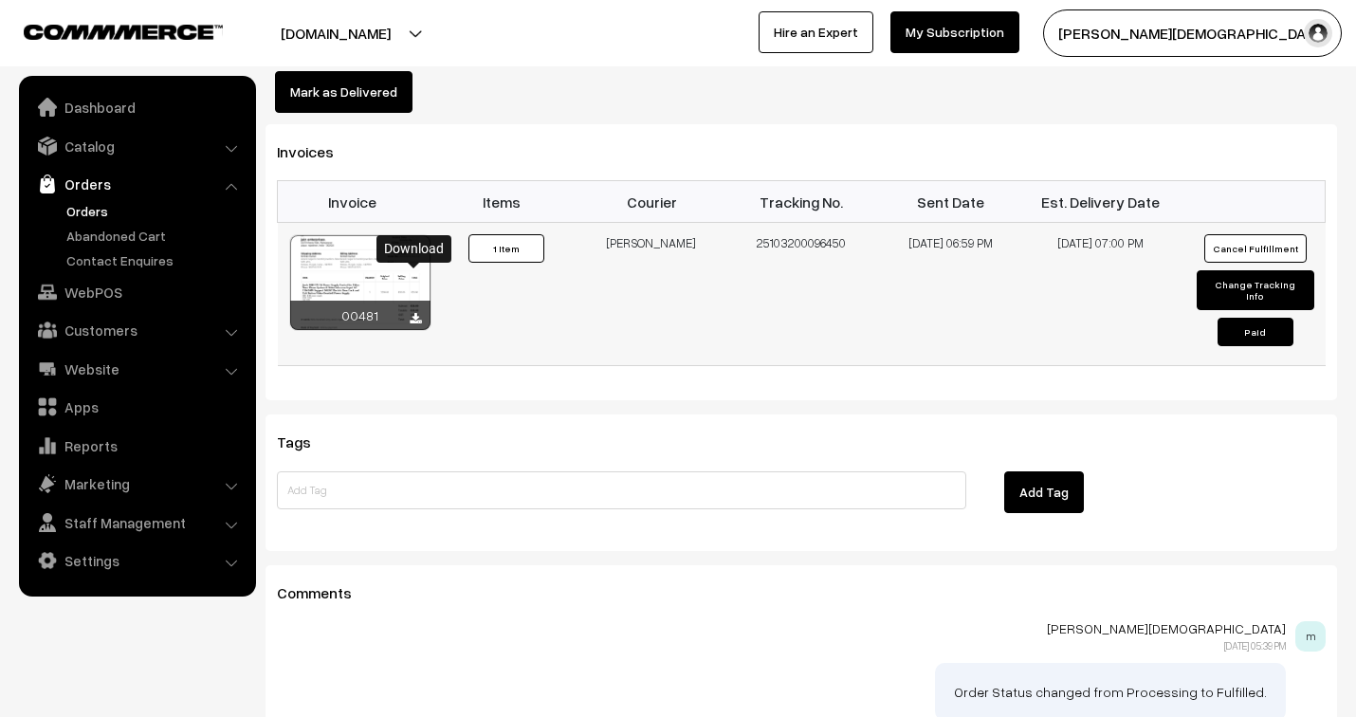
click at [412, 313] on icon at bounding box center [415, 319] width 11 height 12
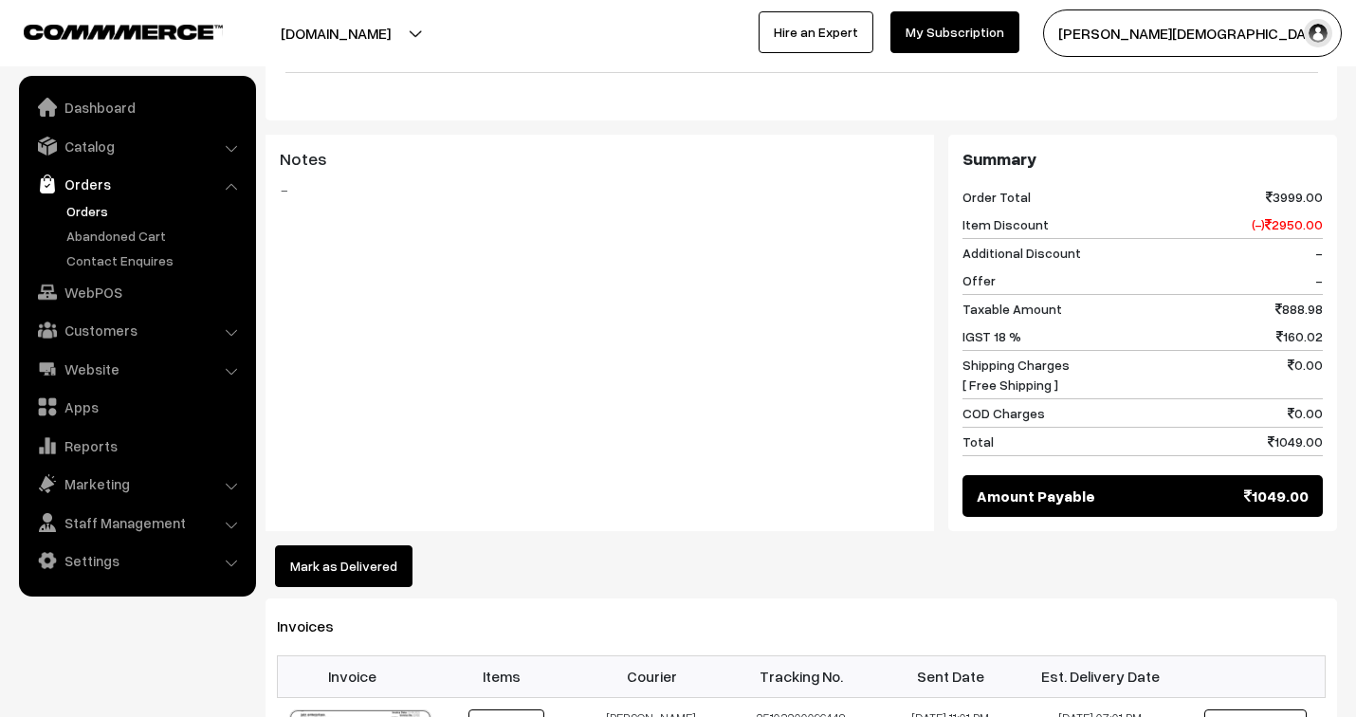
scroll to position [948, 0]
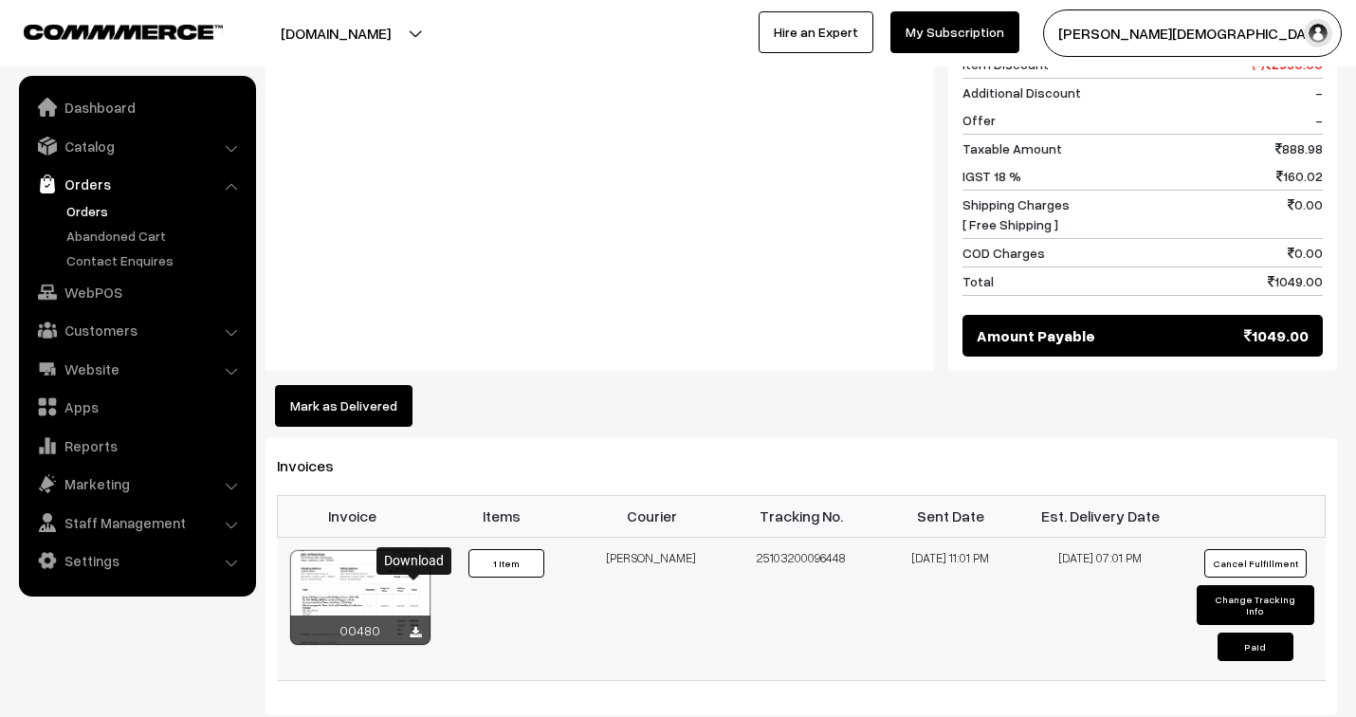
click at [413, 627] on icon at bounding box center [415, 633] width 11 height 12
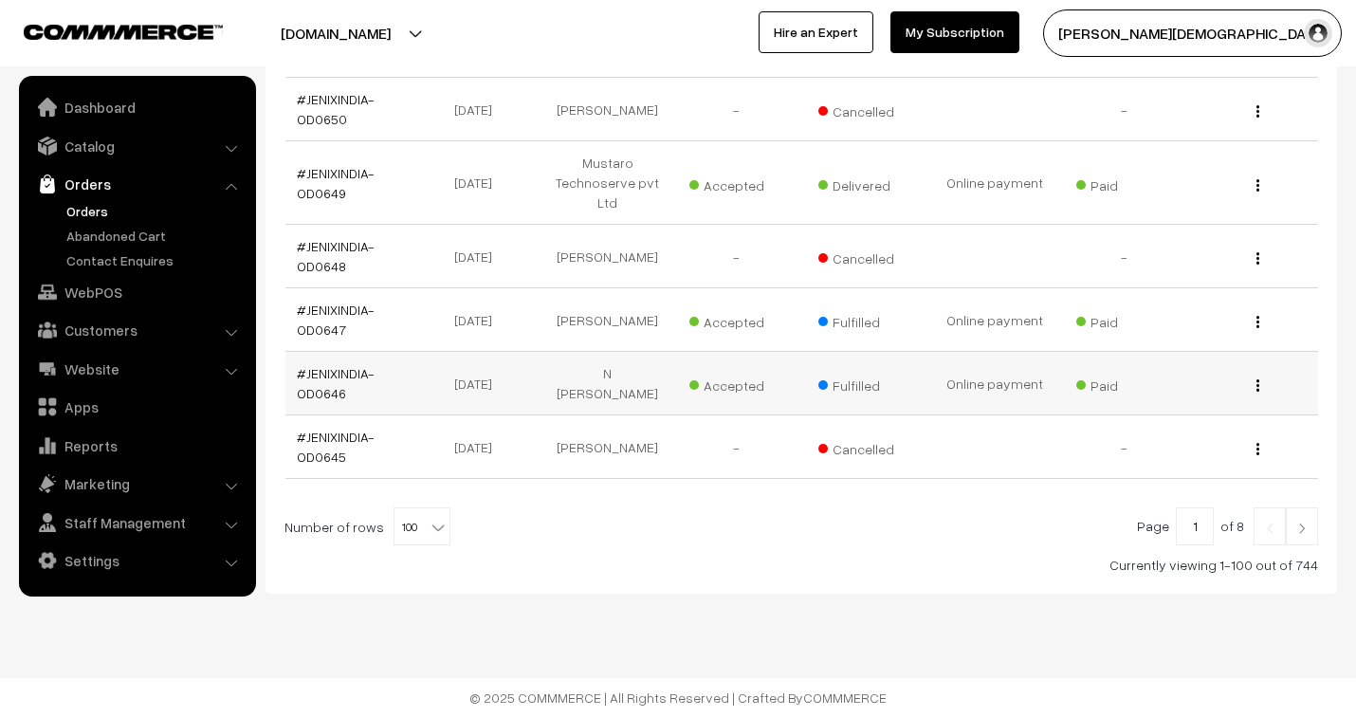
scroll to position [6421, 0]
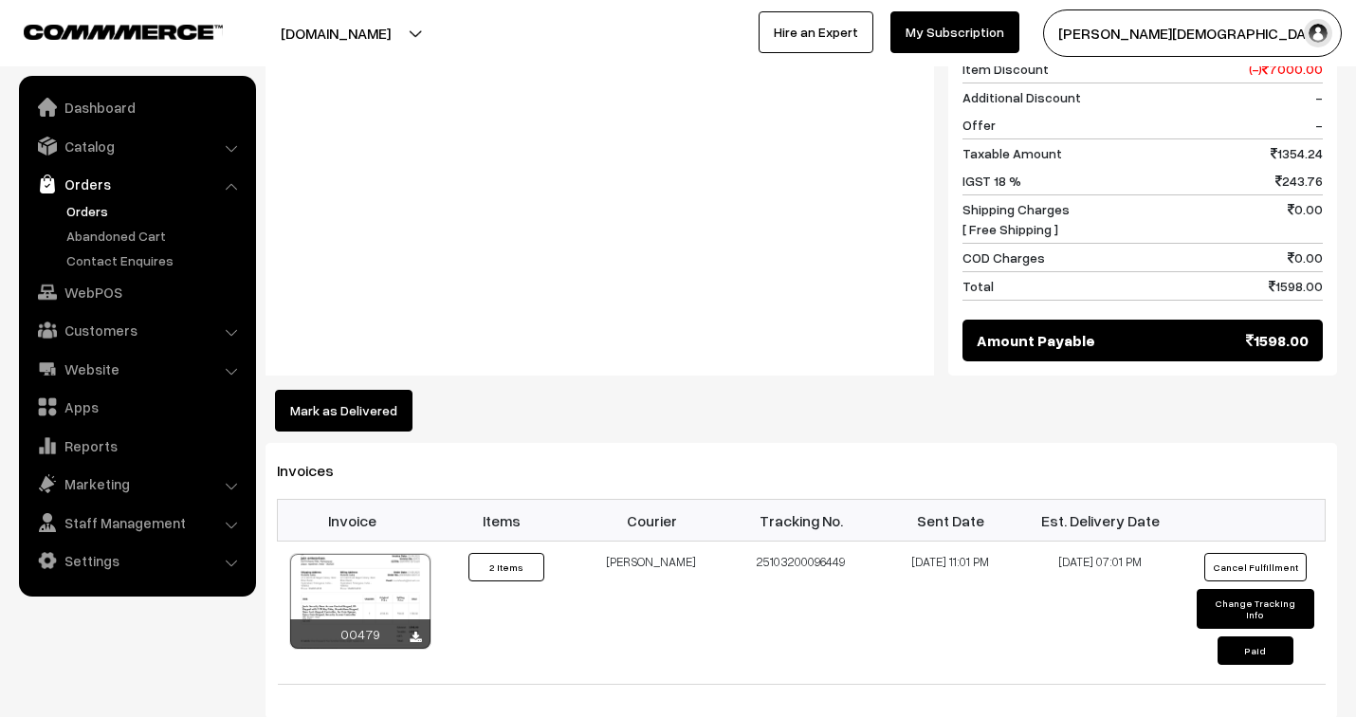
scroll to position [948, 0]
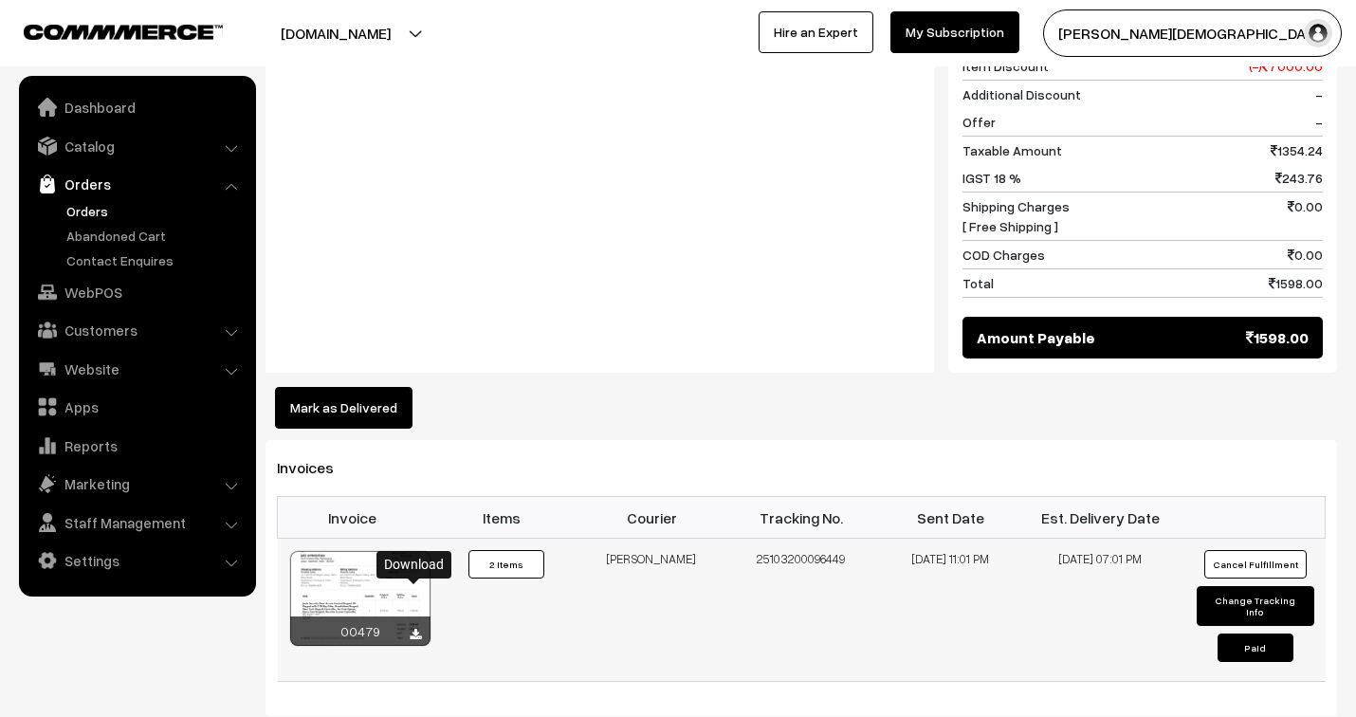
click at [415, 629] on icon at bounding box center [415, 635] width 11 height 12
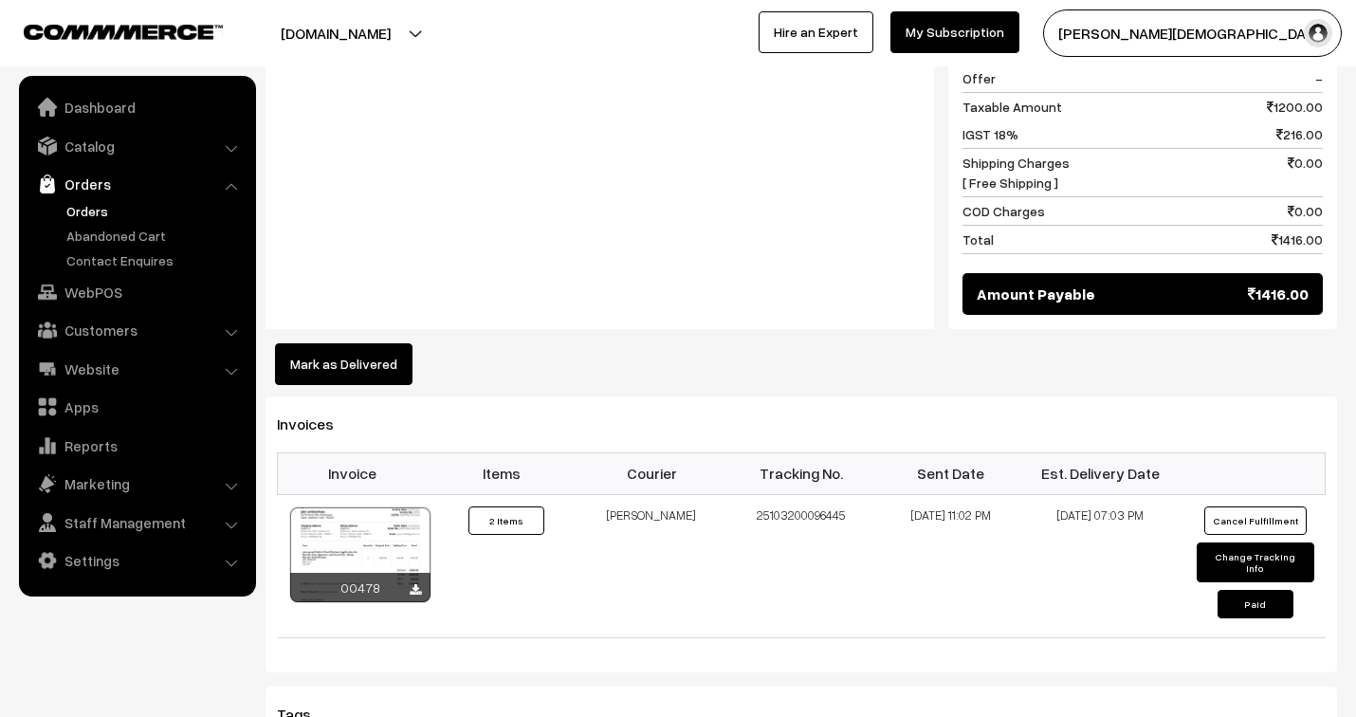
scroll to position [1158, 0]
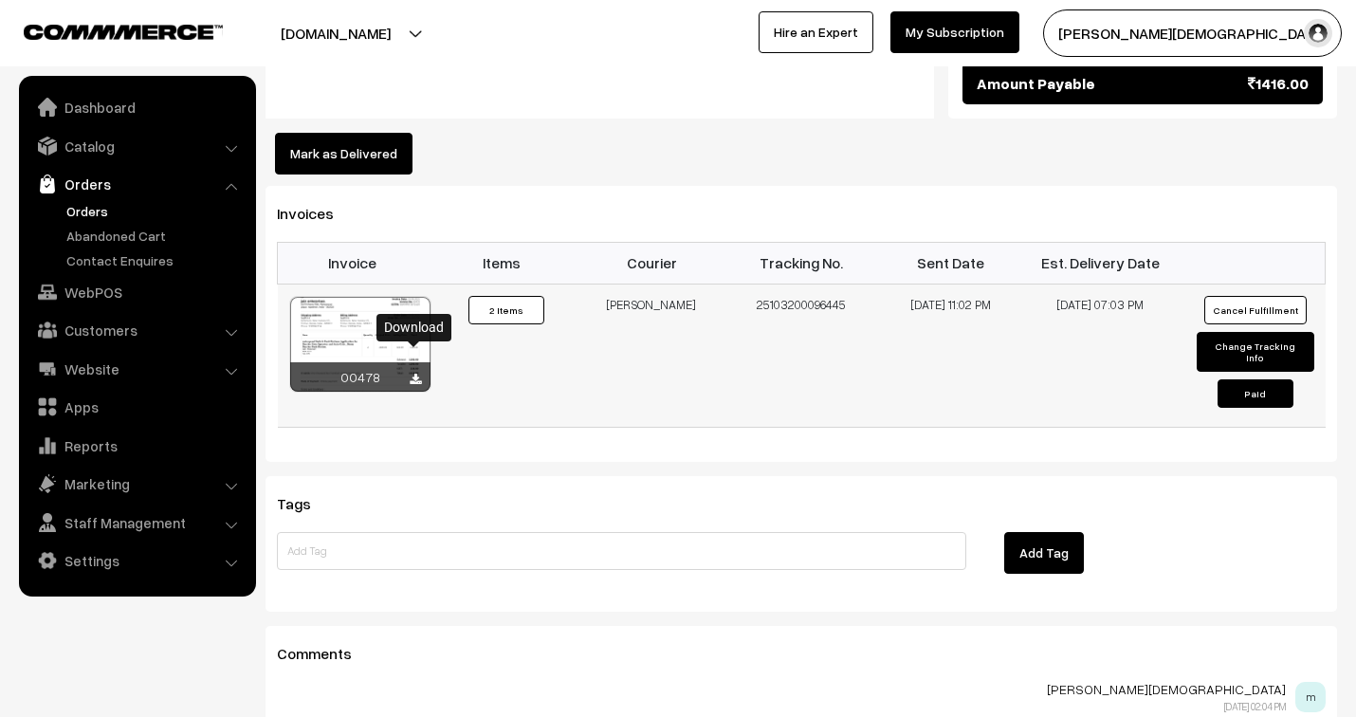
click at [410, 373] on icon at bounding box center [415, 379] width 11 height 12
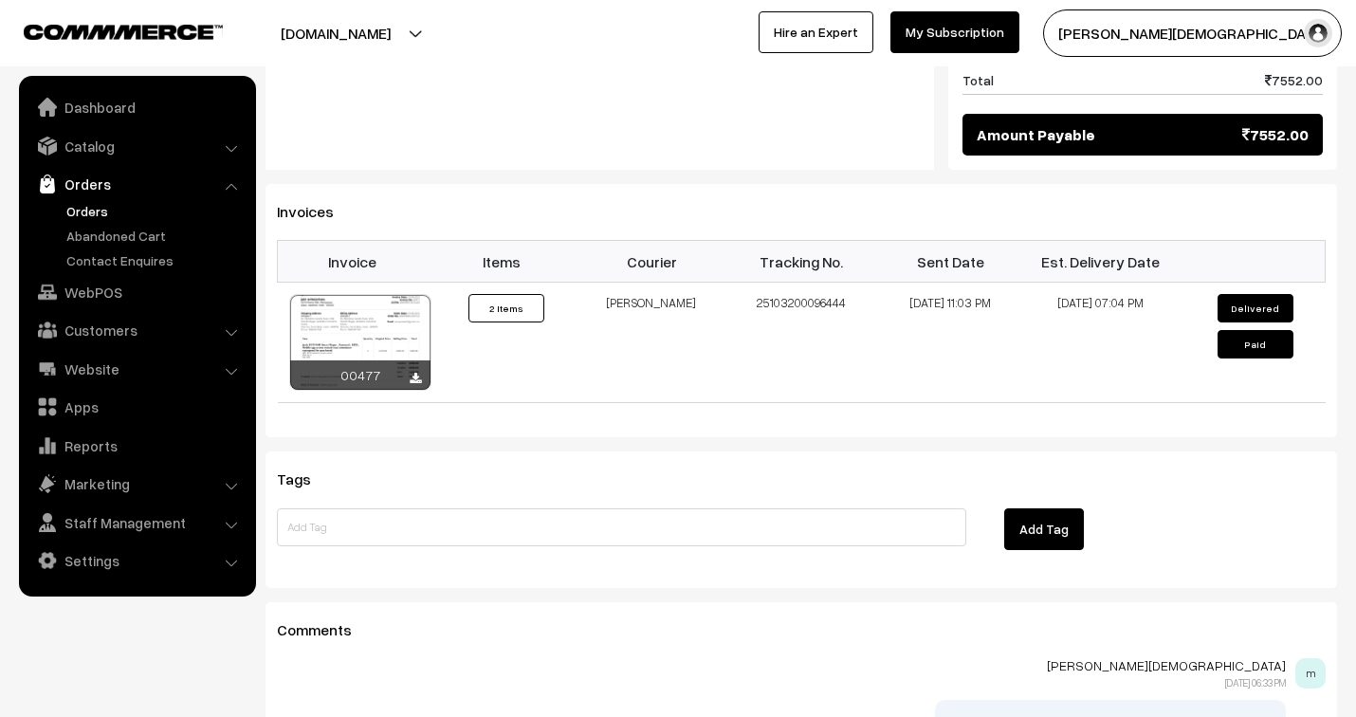
scroll to position [1264, 0]
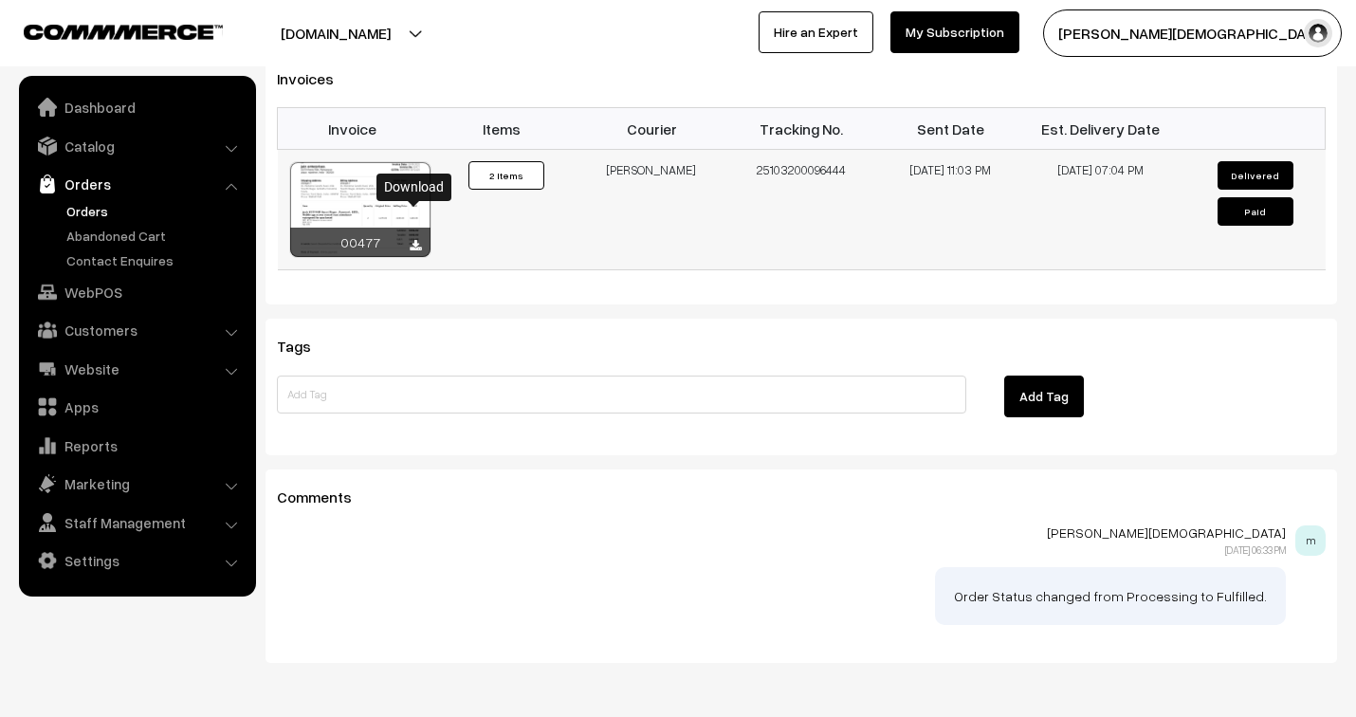
click at [417, 240] on icon at bounding box center [415, 246] width 11 height 12
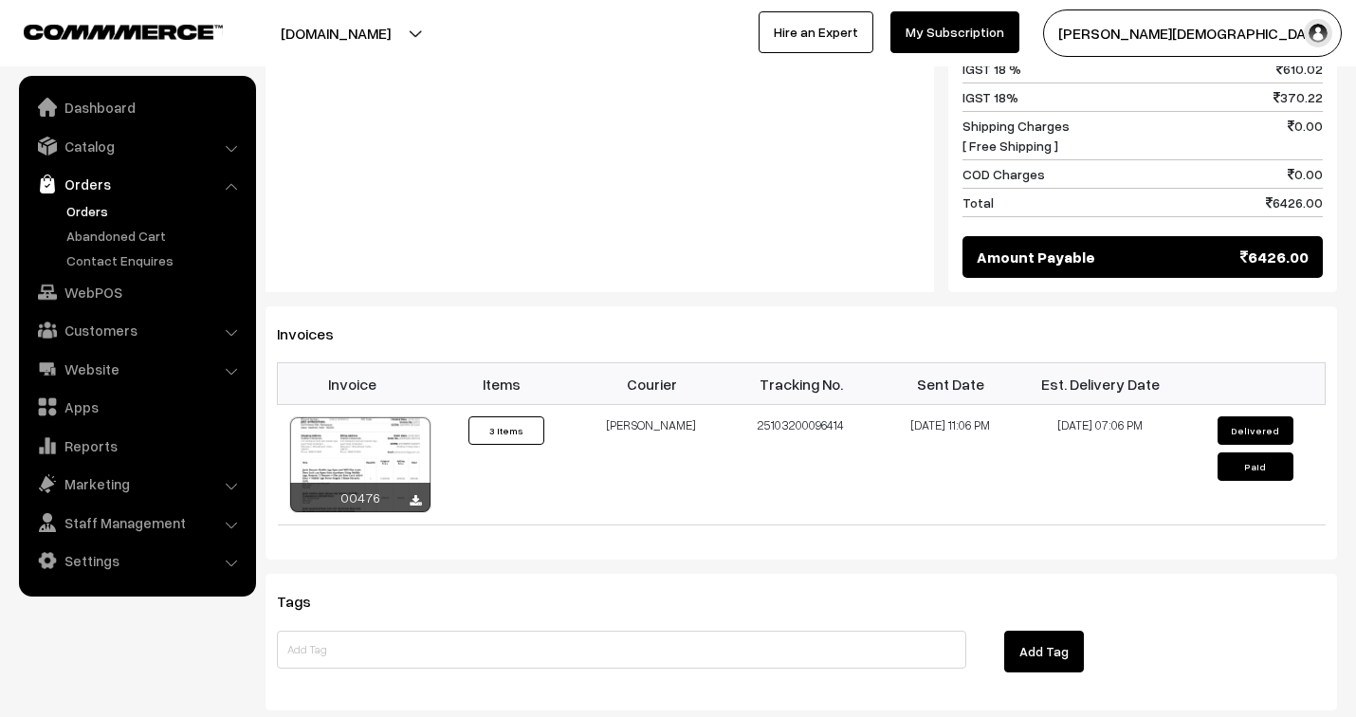
scroll to position [1474, 0]
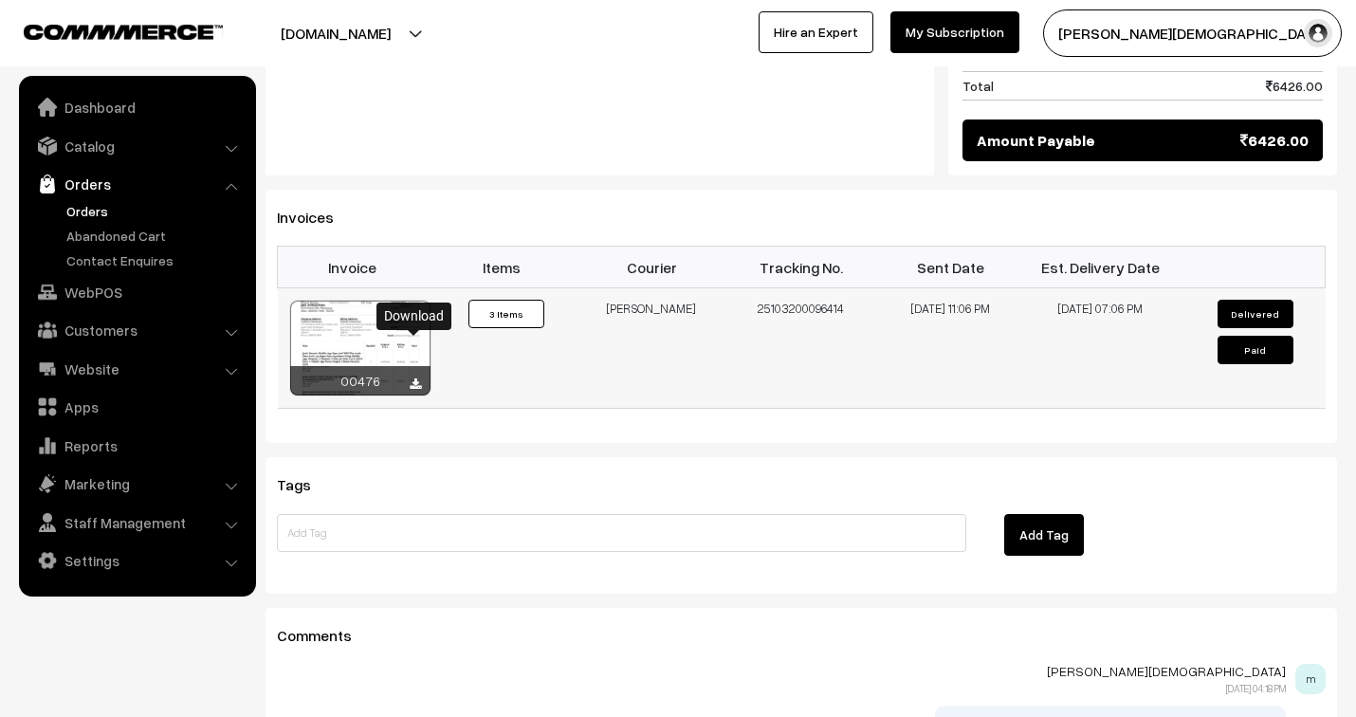
click at [413, 378] on icon at bounding box center [415, 384] width 11 height 12
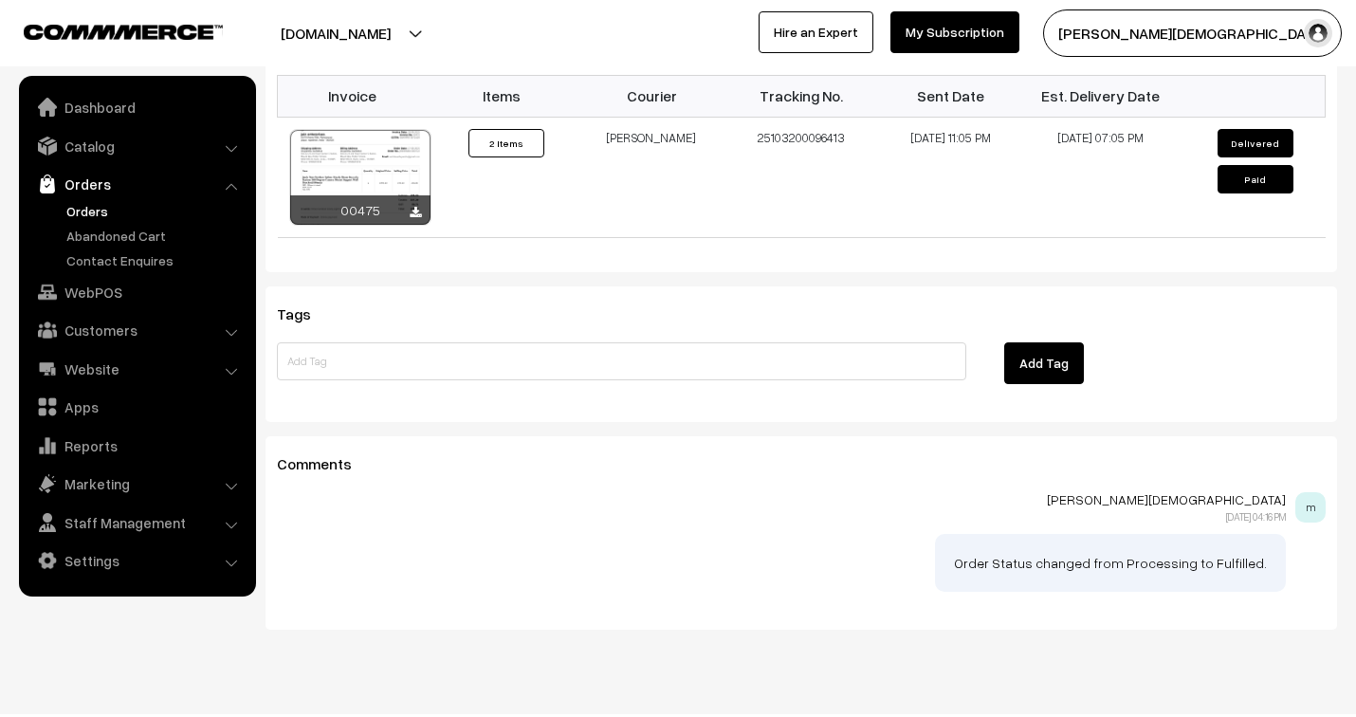
scroll to position [1264, 0]
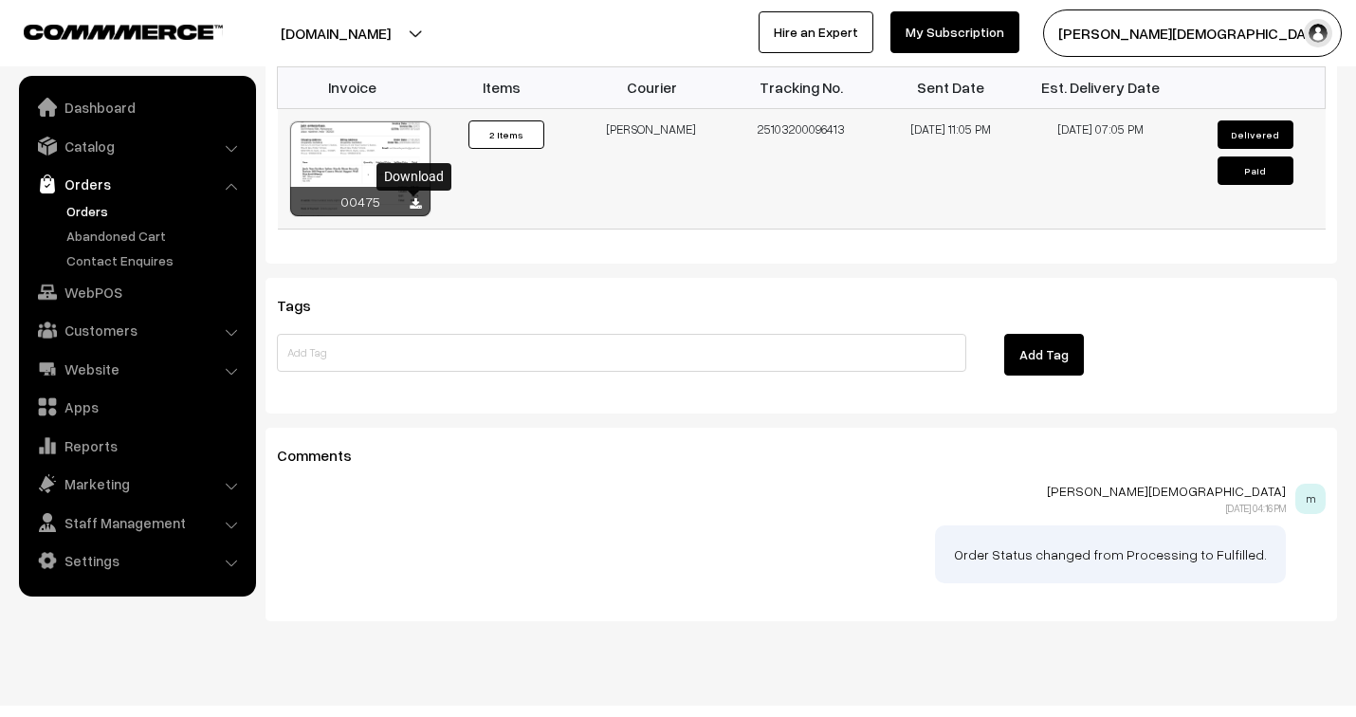
click at [412, 199] on icon at bounding box center [415, 204] width 11 height 12
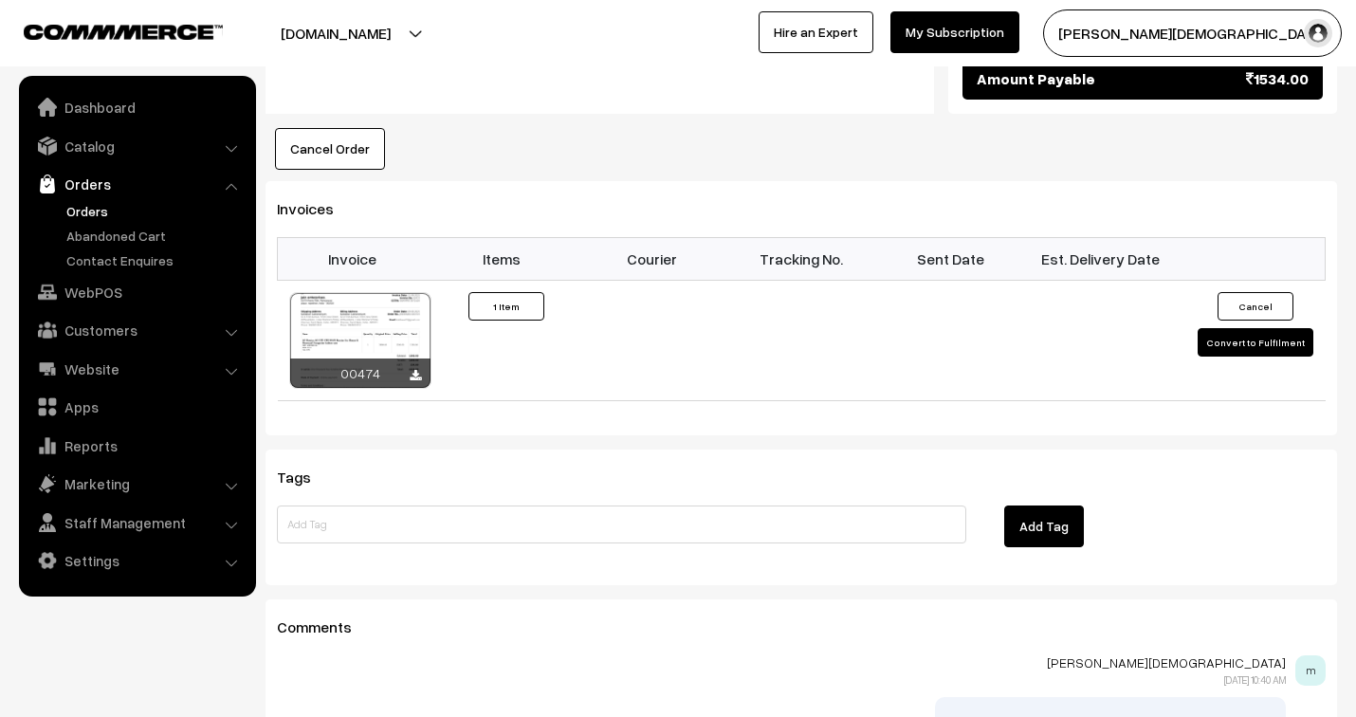
scroll to position [1357, 0]
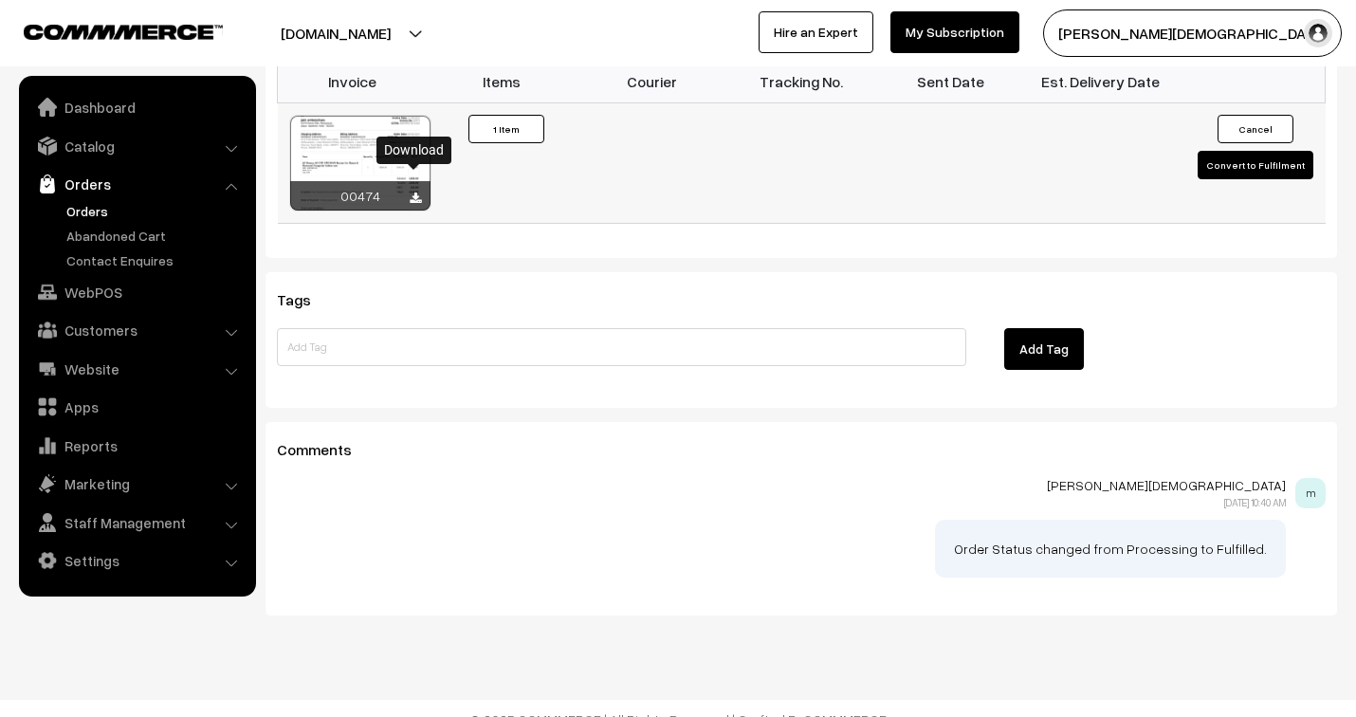
click at [410, 192] on icon at bounding box center [415, 198] width 11 height 12
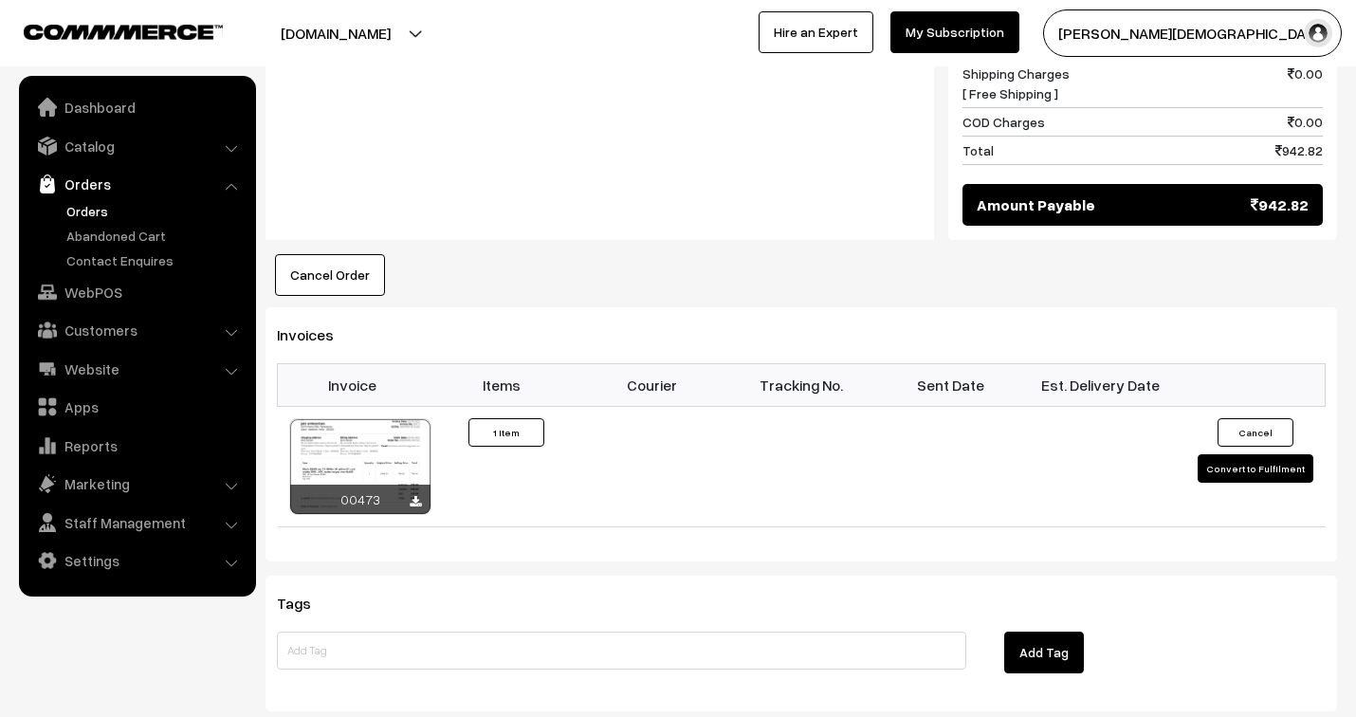
scroll to position [1158, 0]
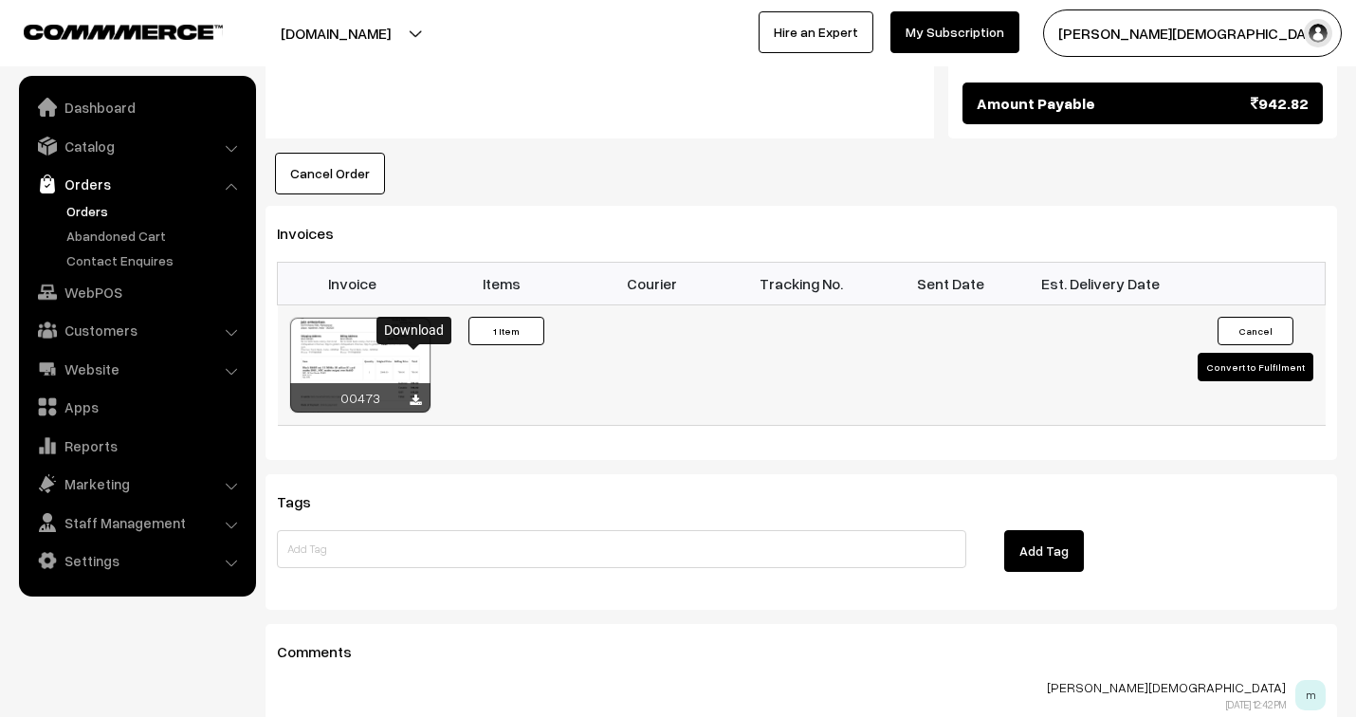
click at [415, 394] on icon at bounding box center [415, 400] width 11 height 12
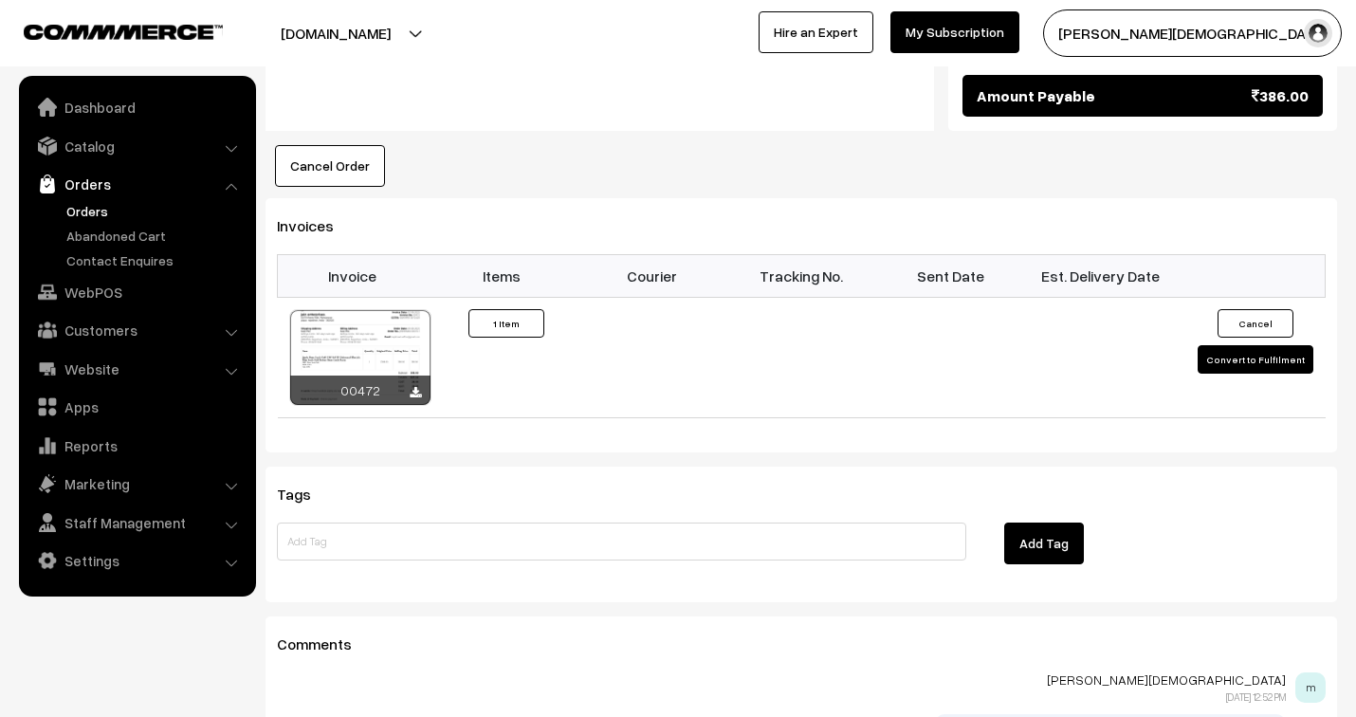
scroll to position [1158, 0]
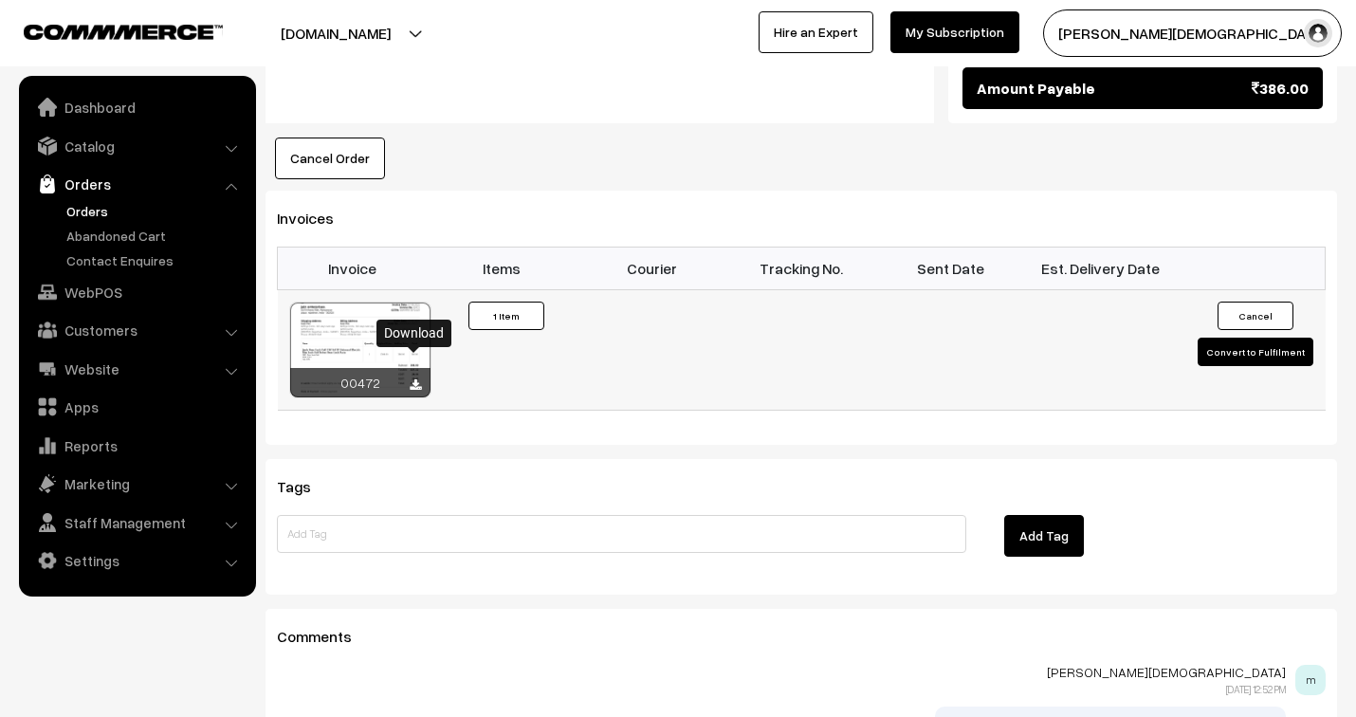
click at [412, 379] on icon at bounding box center [415, 385] width 11 height 12
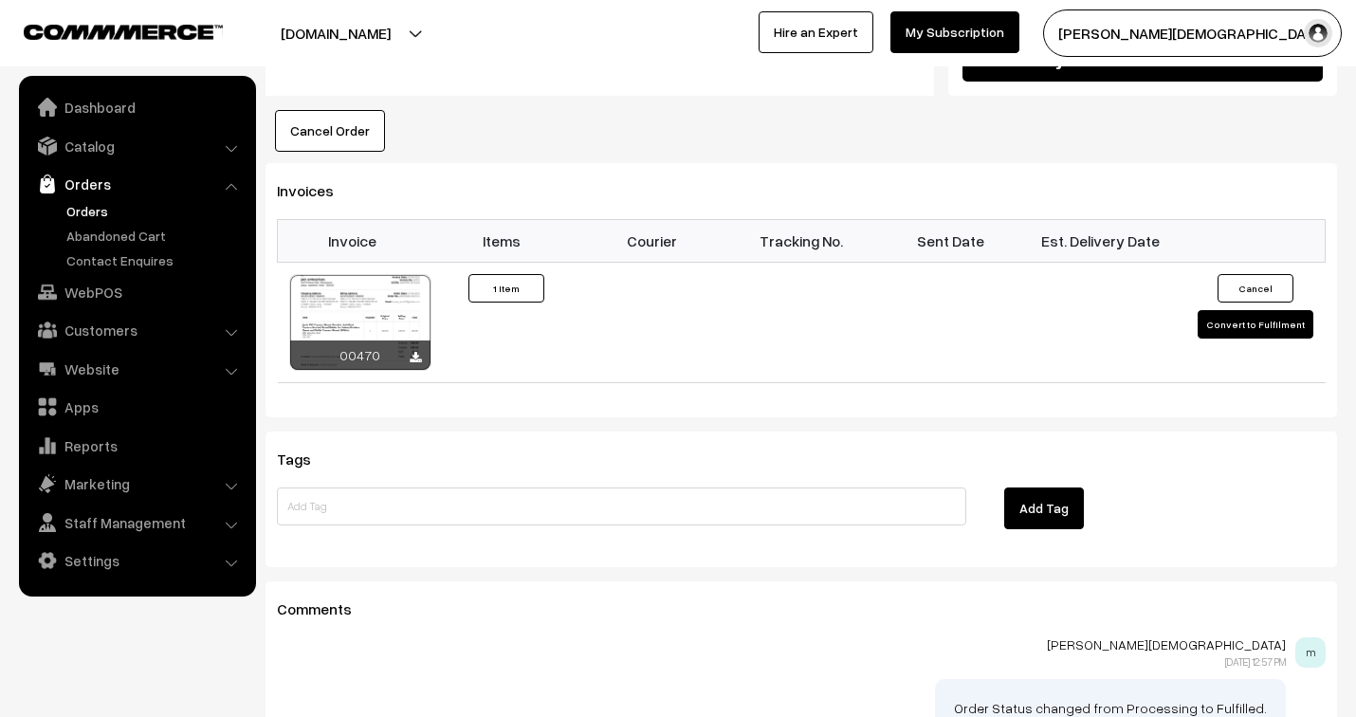
scroll to position [1264, 0]
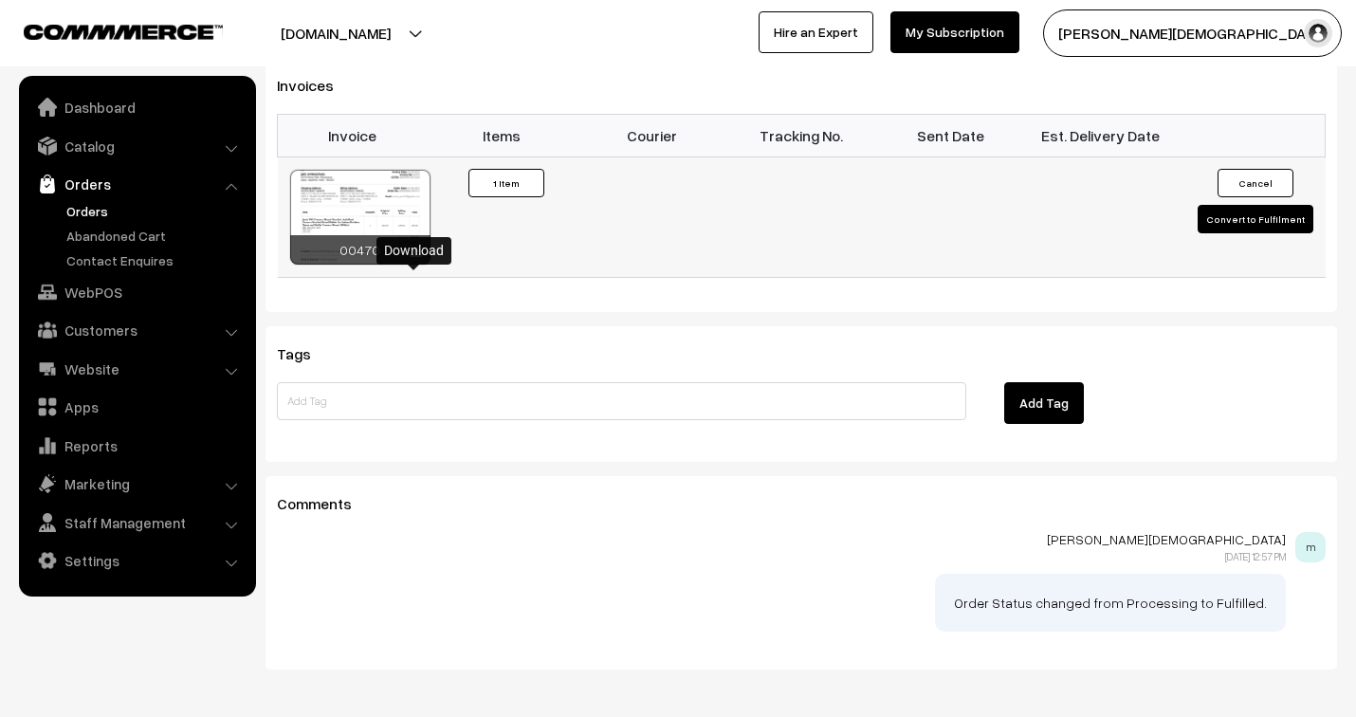
click at [410, 259] on icon at bounding box center [415, 252] width 11 height 12
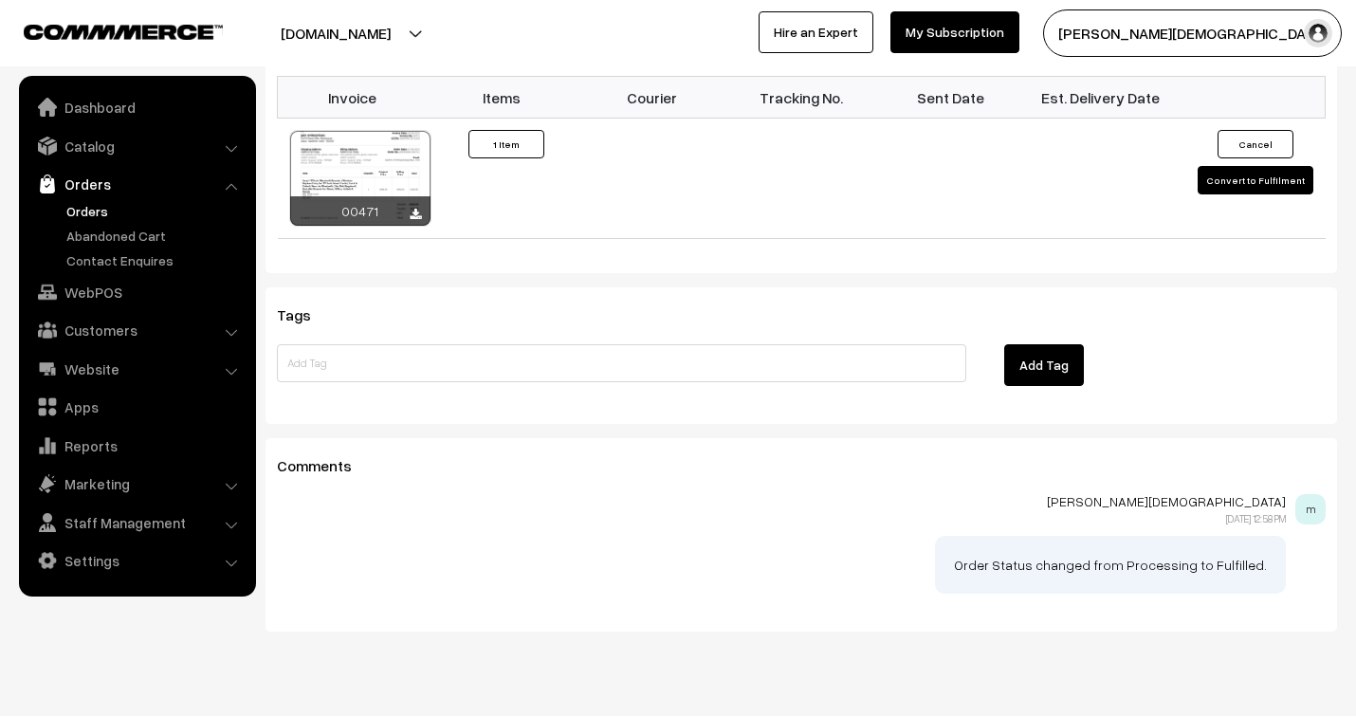
scroll to position [1369, 0]
click at [413, 208] on icon at bounding box center [415, 214] width 11 height 12
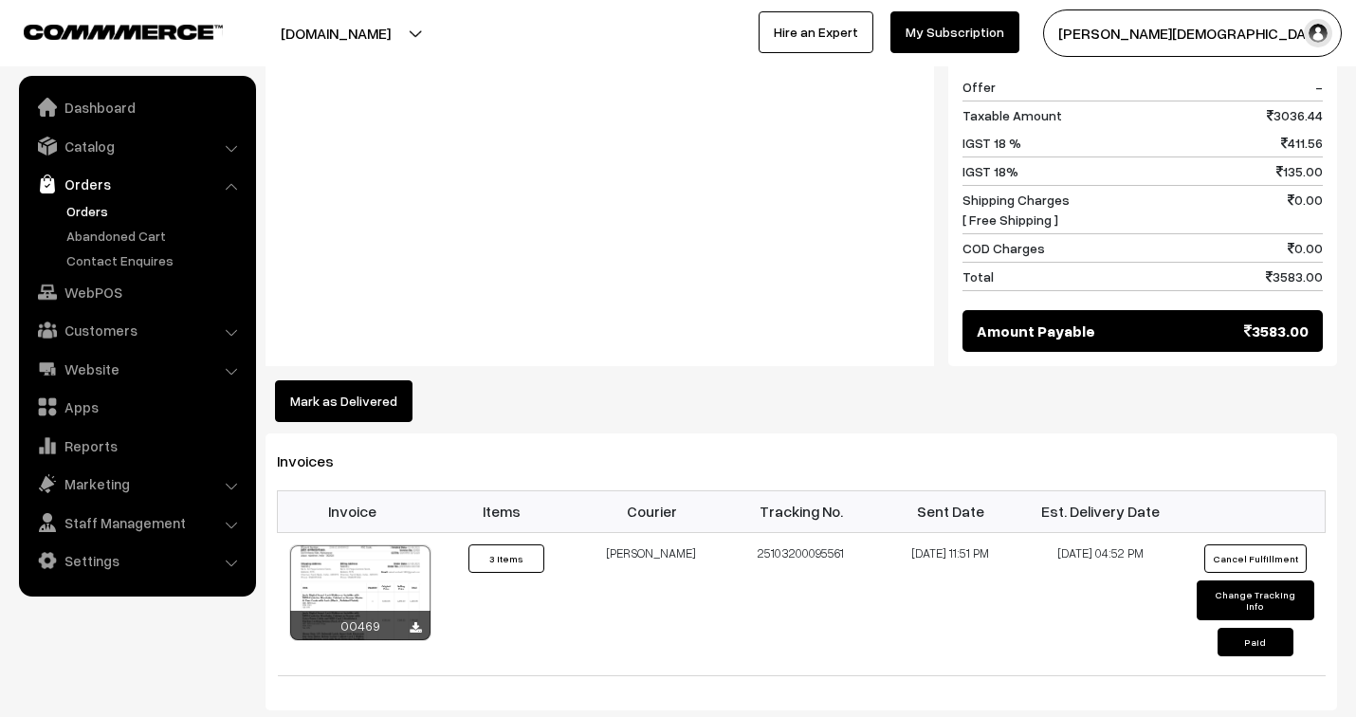
scroll to position [1369, 0]
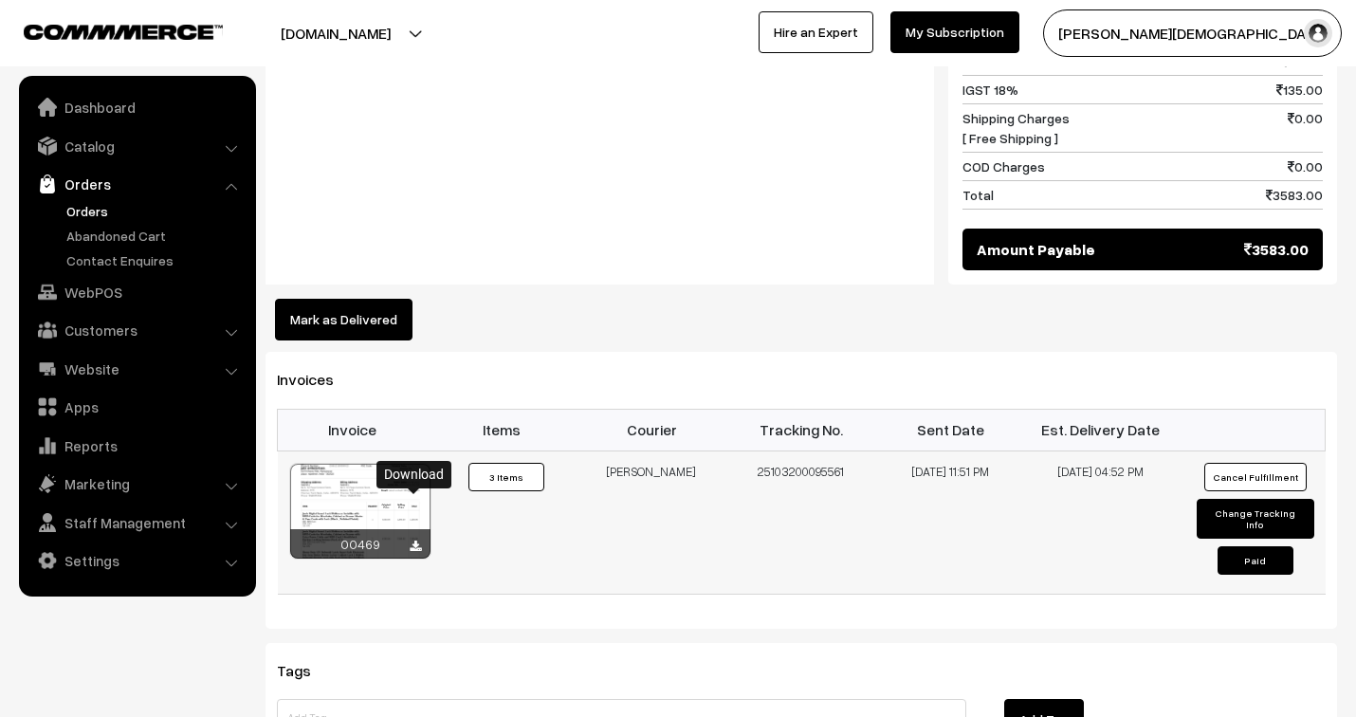
click at [413, 540] on icon at bounding box center [415, 546] width 11 height 12
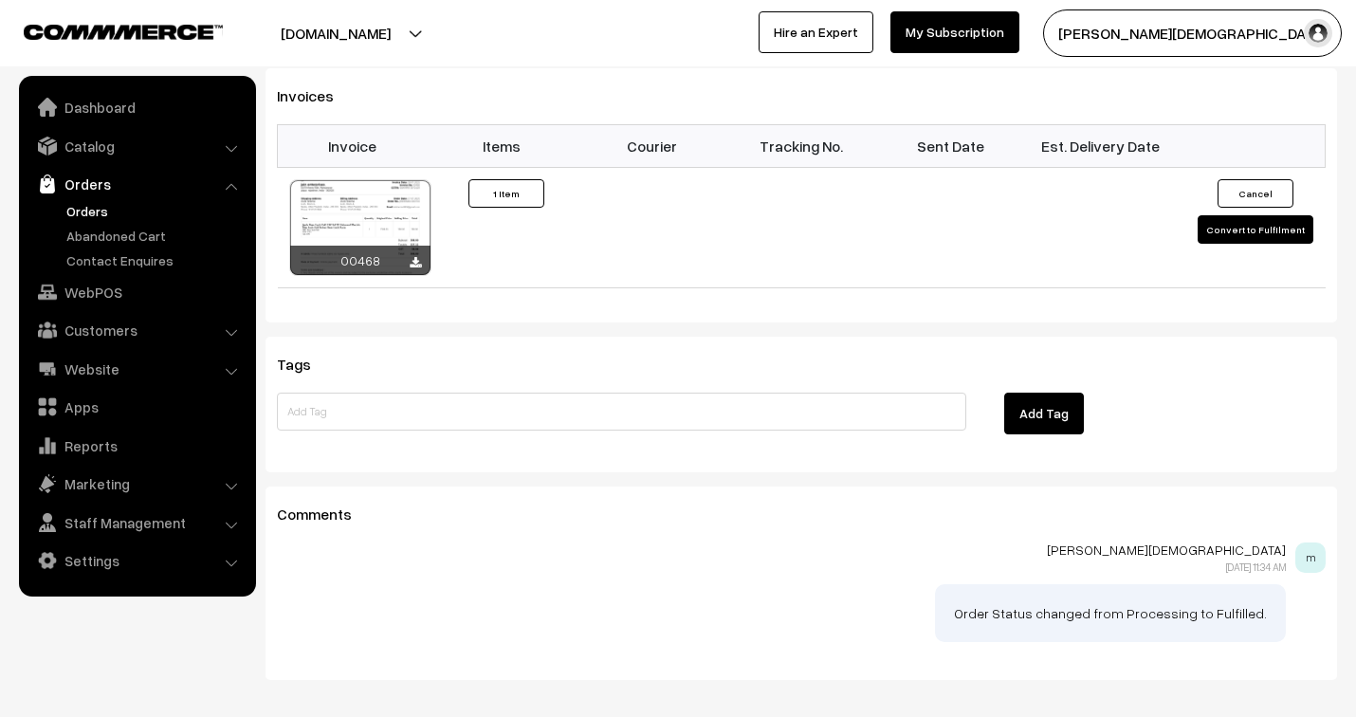
scroll to position [1264, 0]
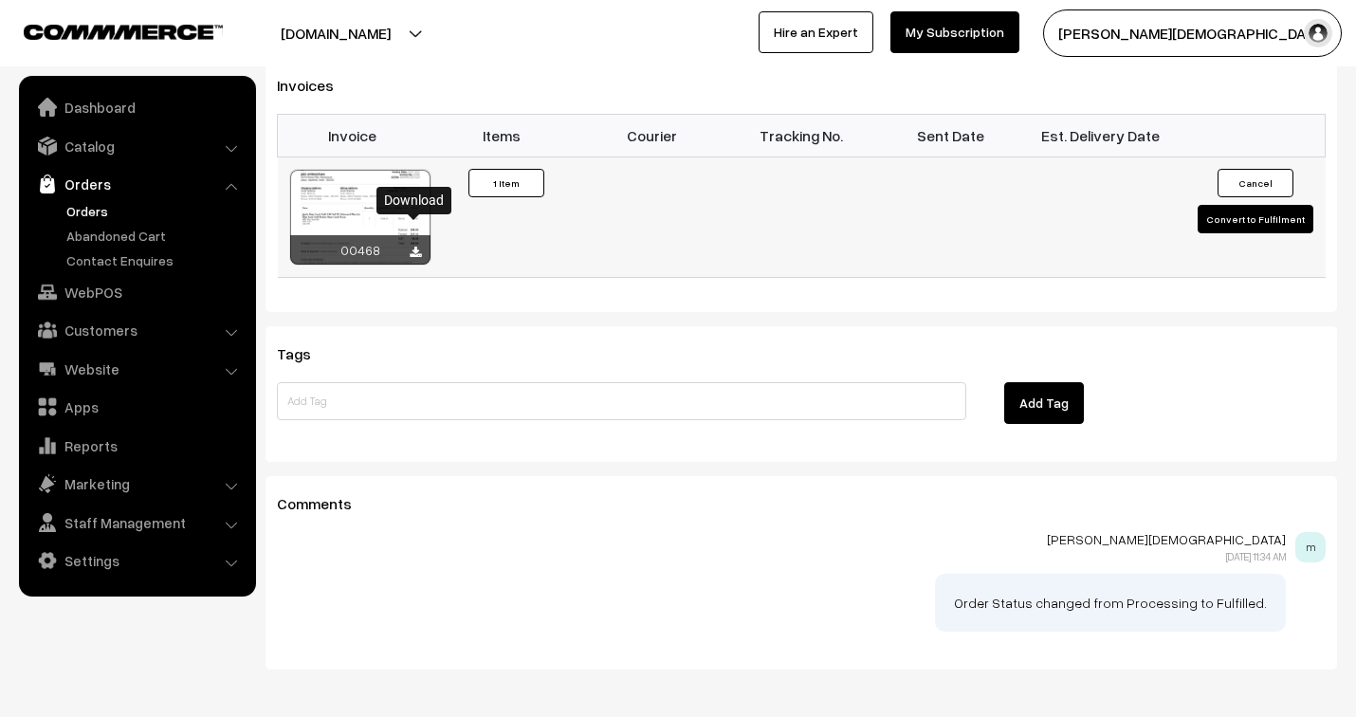
click at [412, 246] on icon at bounding box center [415, 252] width 11 height 12
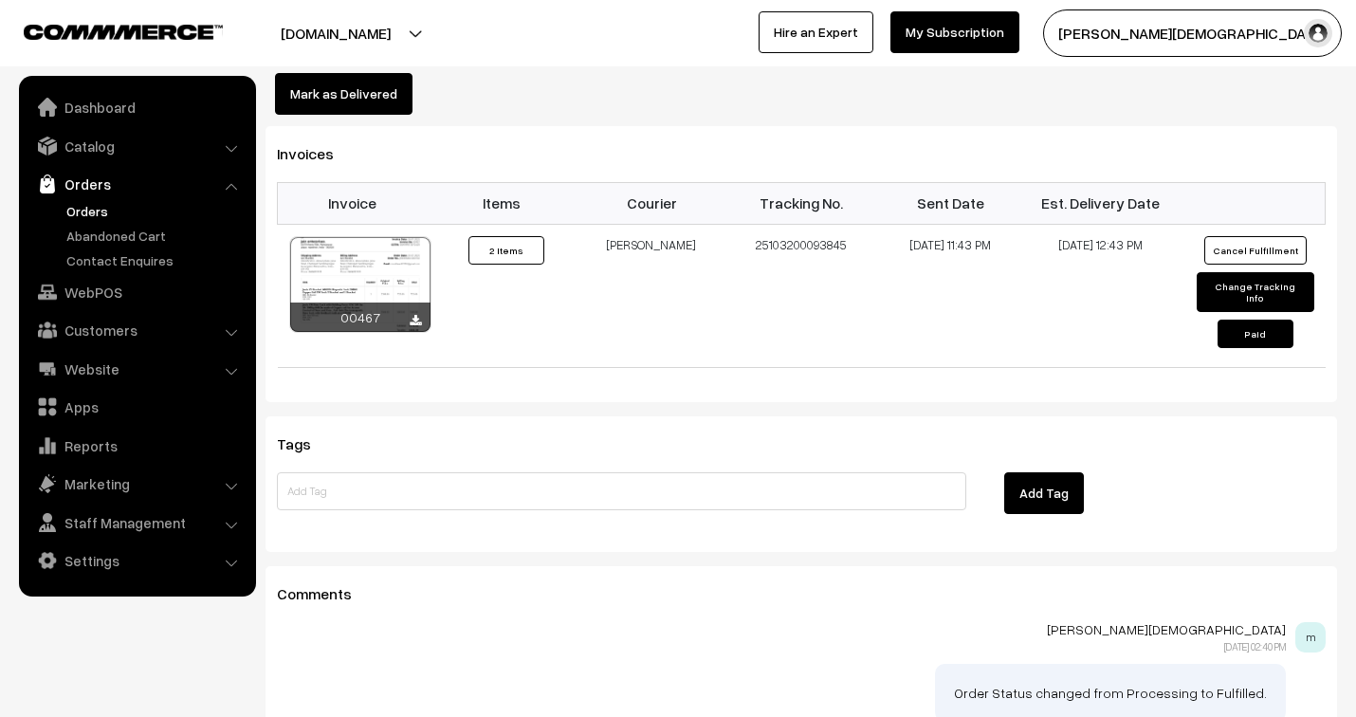
scroll to position [1474, 0]
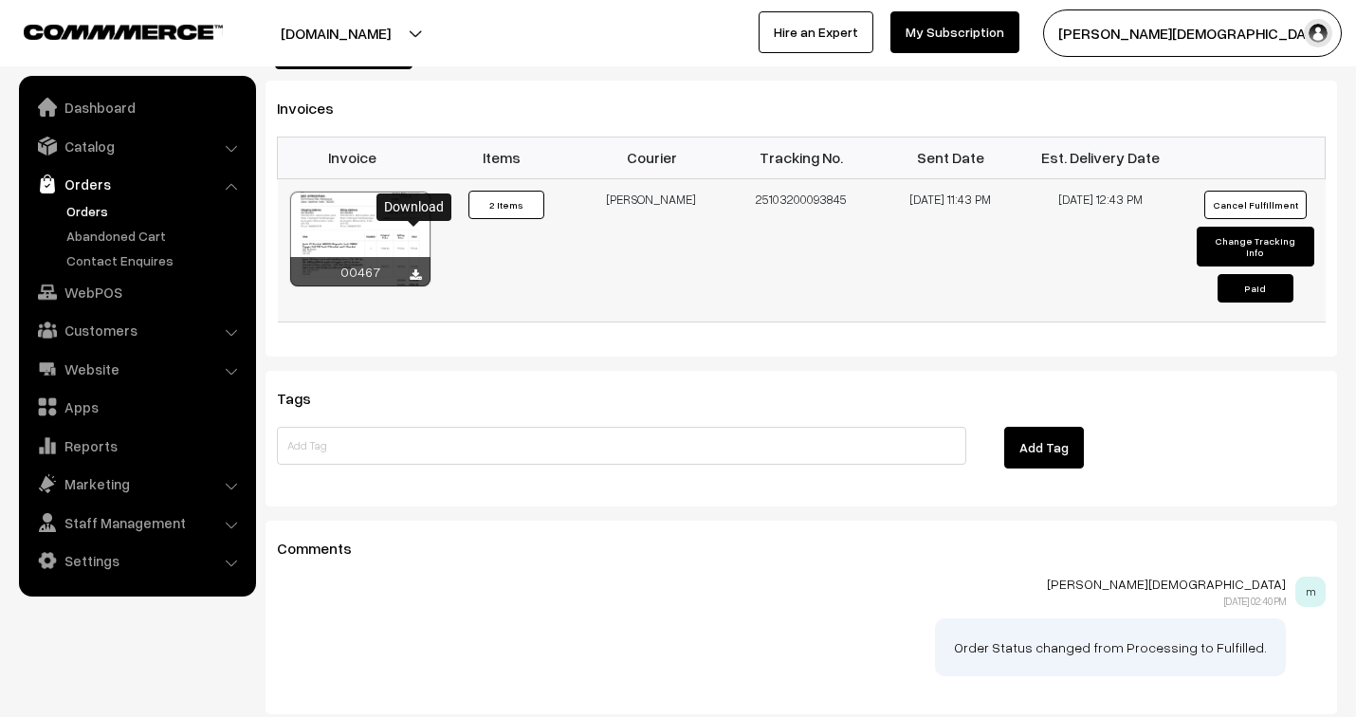
click at [413, 269] on icon at bounding box center [415, 275] width 11 height 12
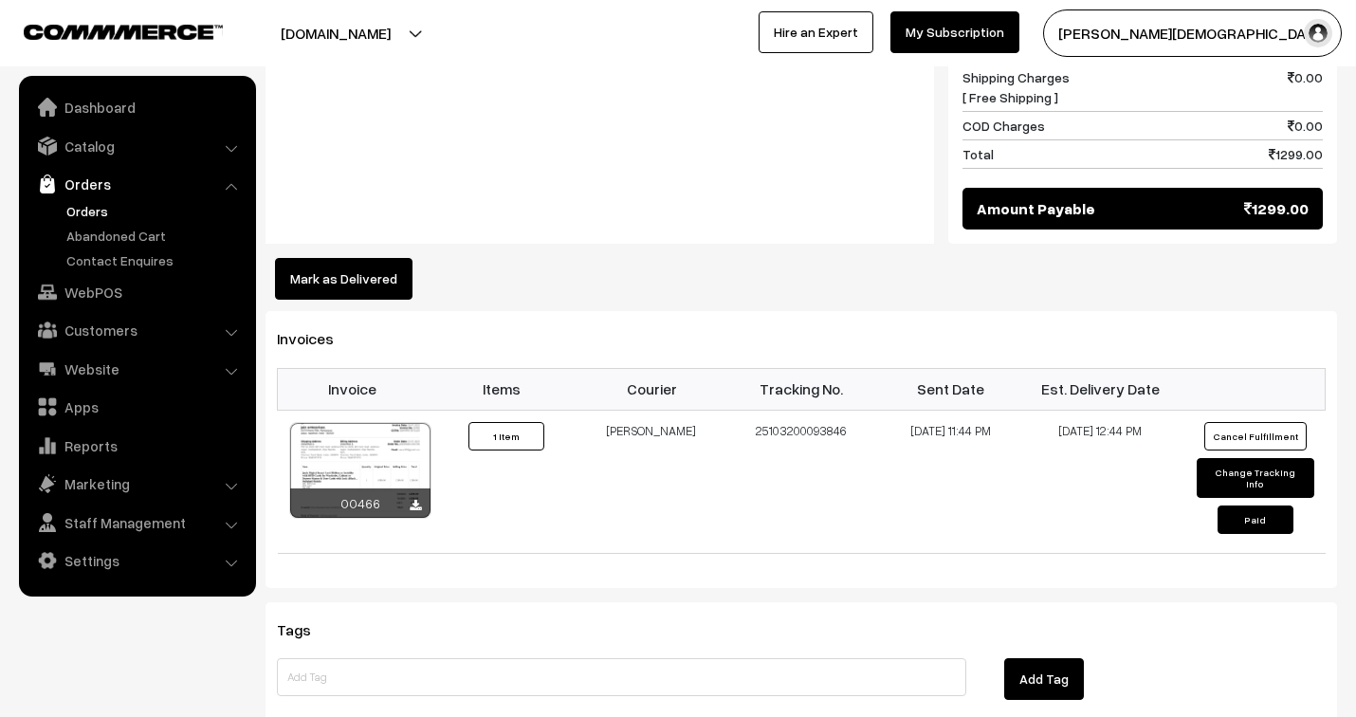
scroll to position [1264, 0]
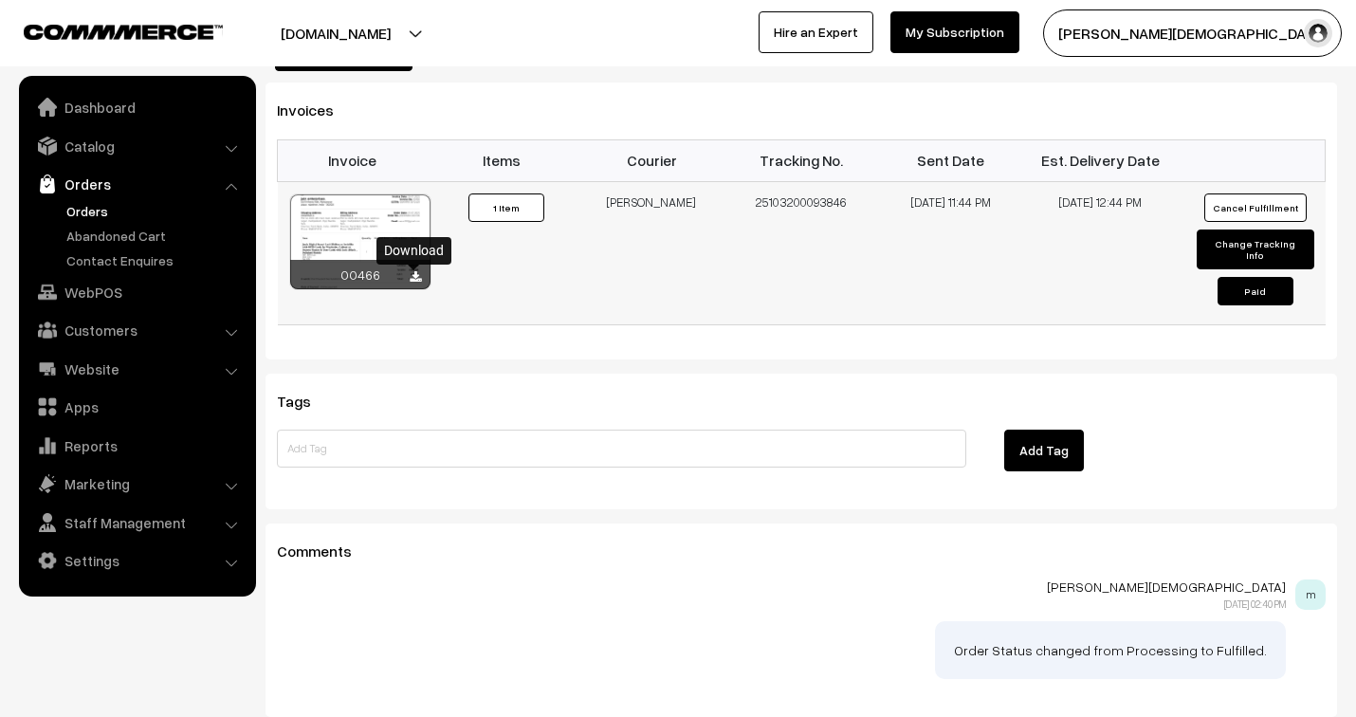
click at [414, 277] on icon at bounding box center [415, 277] width 11 height 12
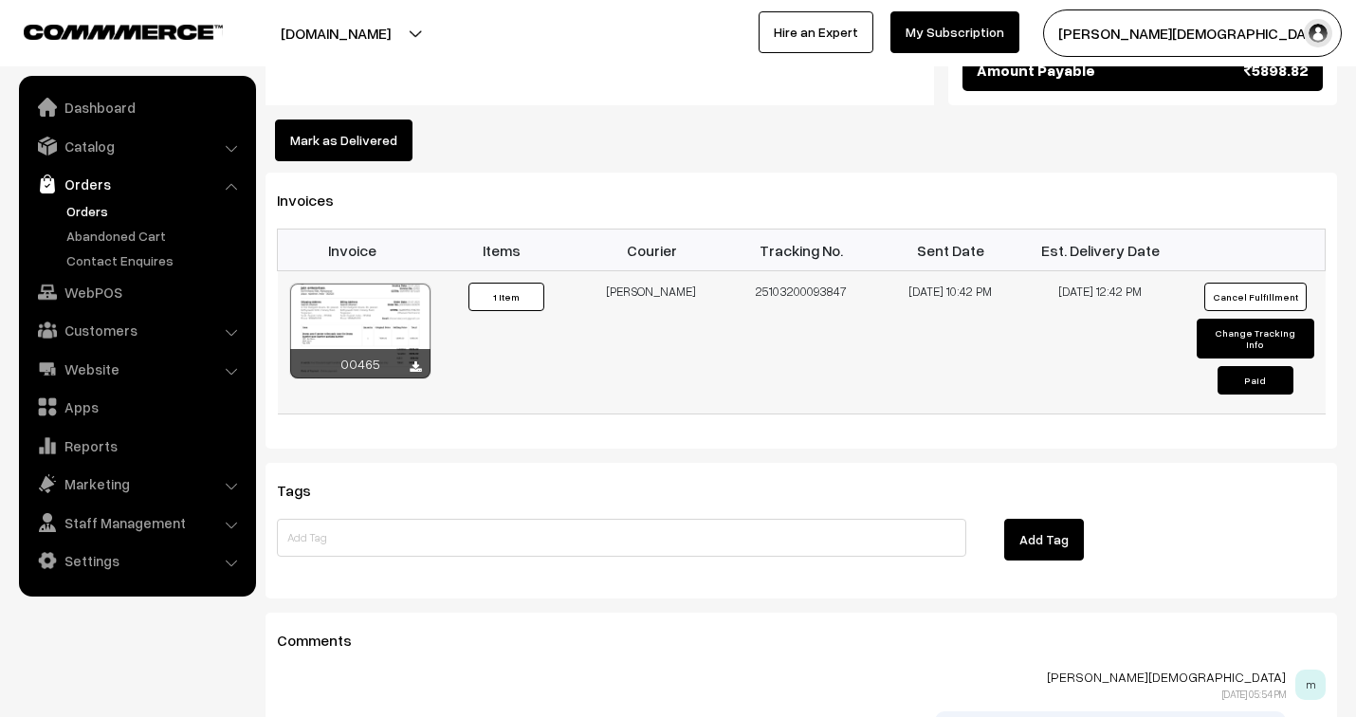
scroll to position [1264, 0]
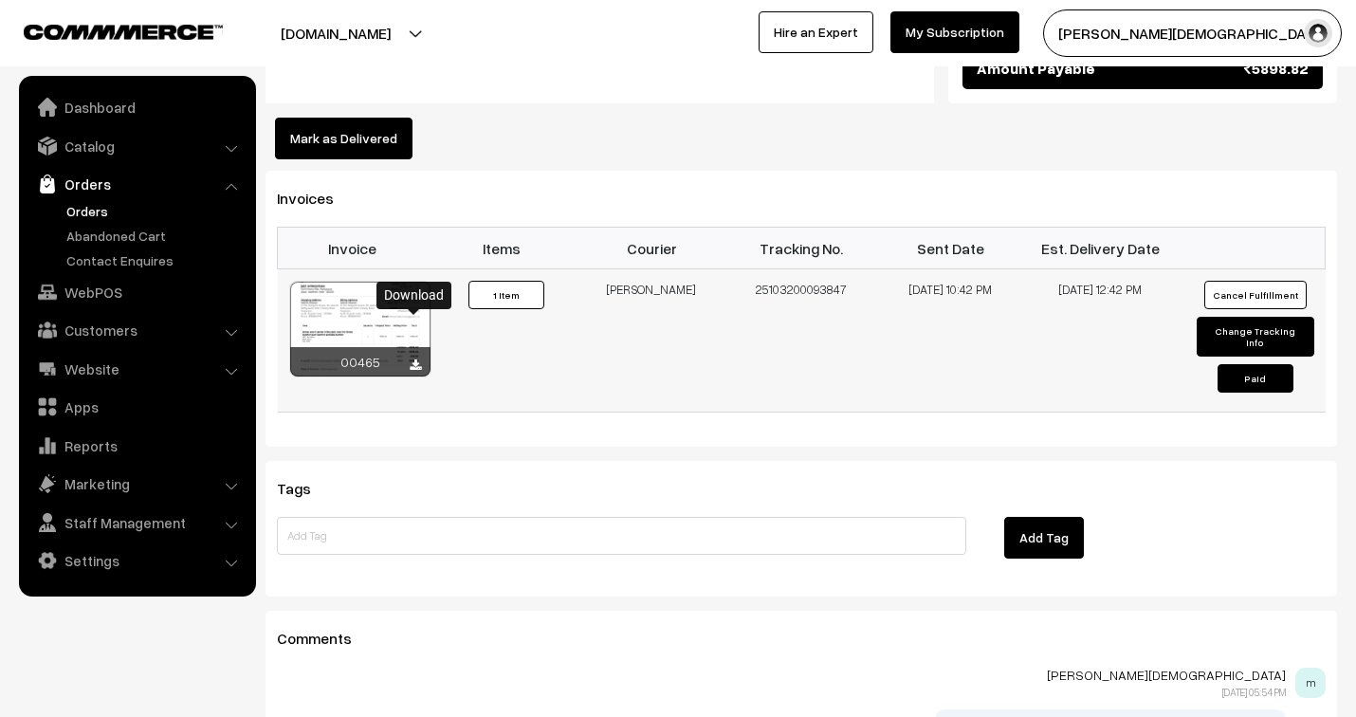
click at [412, 359] on icon at bounding box center [415, 365] width 11 height 12
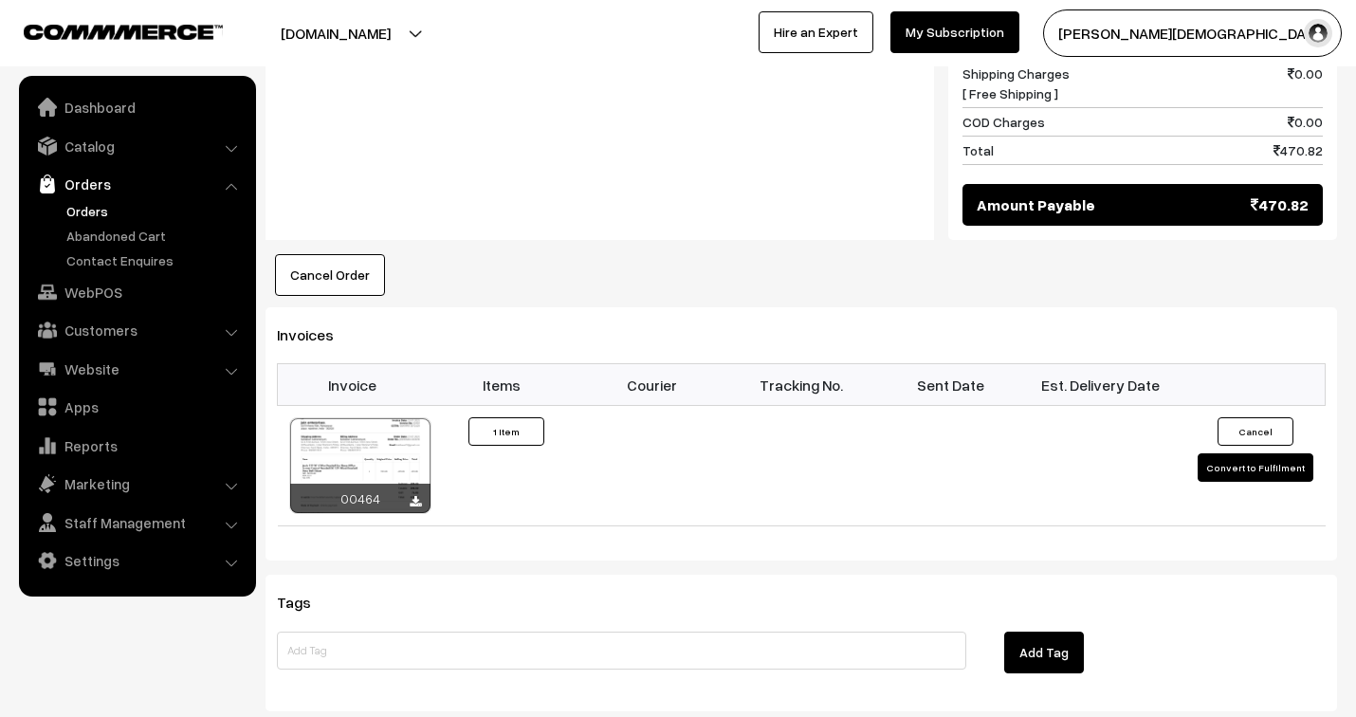
scroll to position [1158, 0]
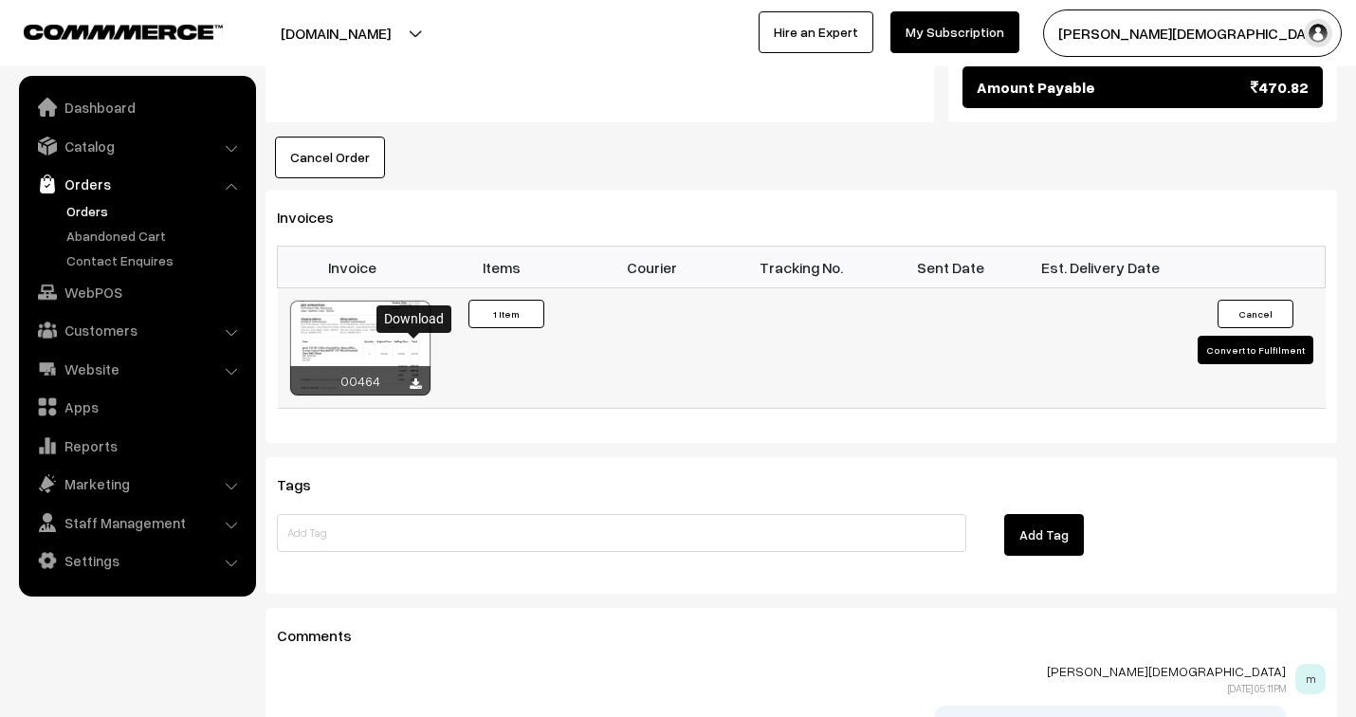
click at [411, 378] on icon at bounding box center [415, 384] width 11 height 12
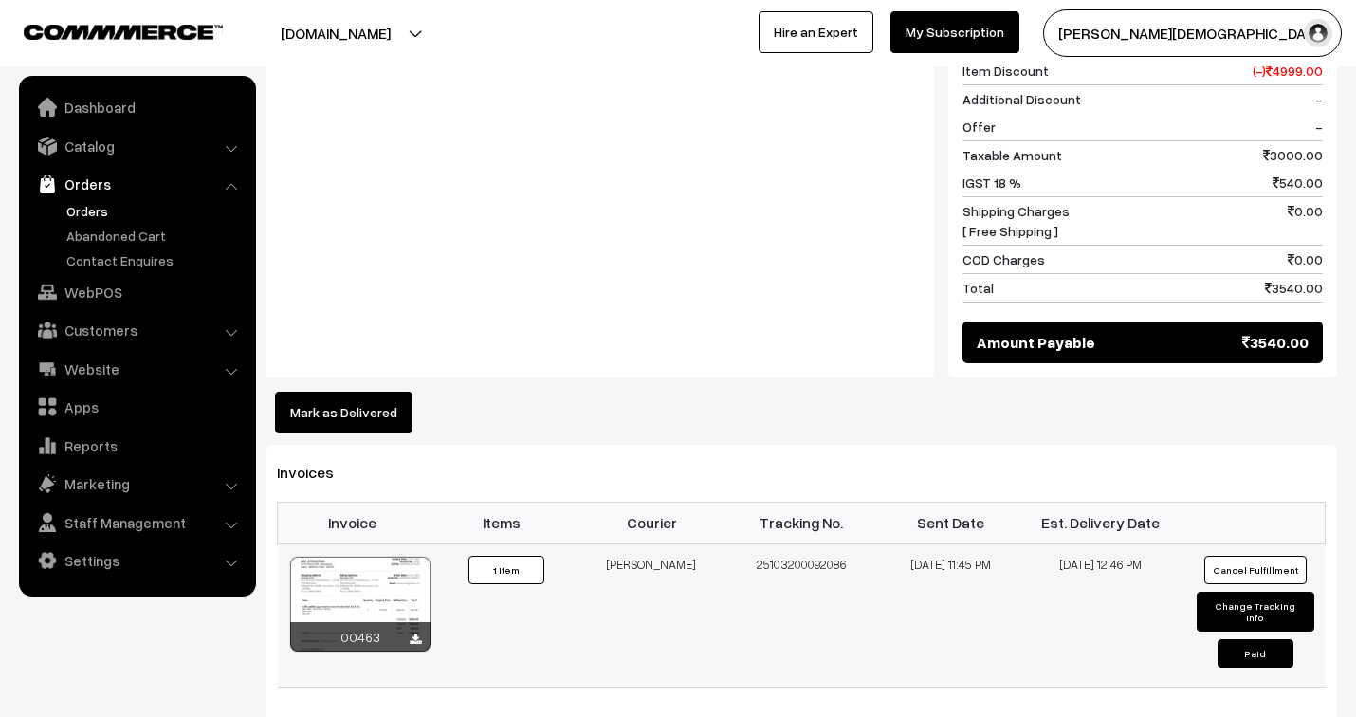
scroll to position [948, 0]
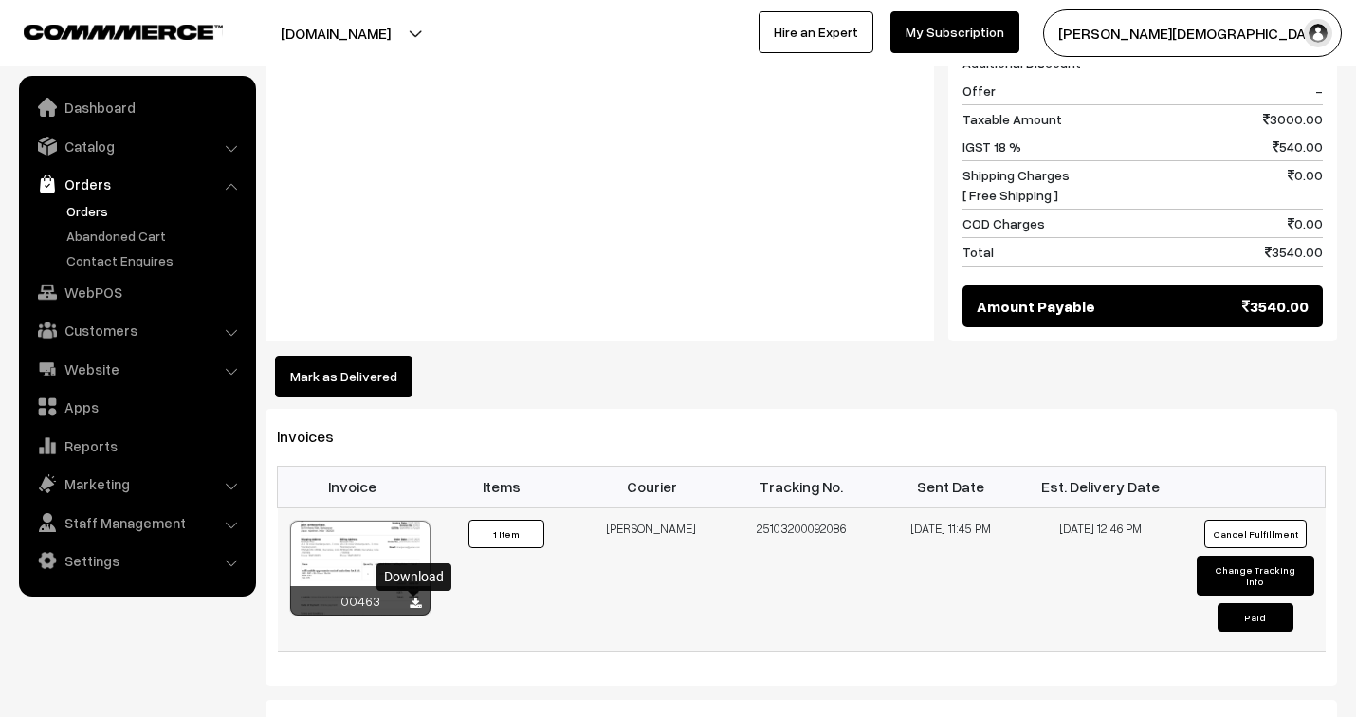
click at [414, 604] on icon at bounding box center [415, 603] width 11 height 12
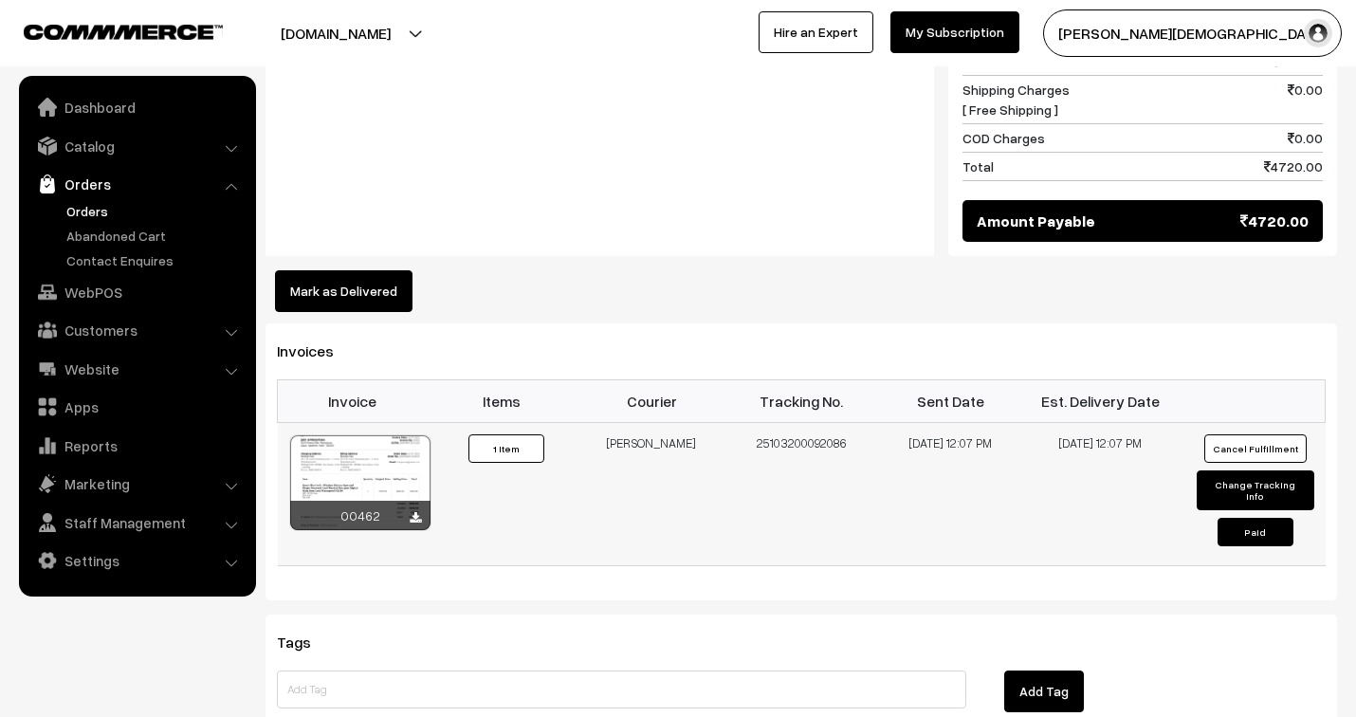
scroll to position [1053, 0]
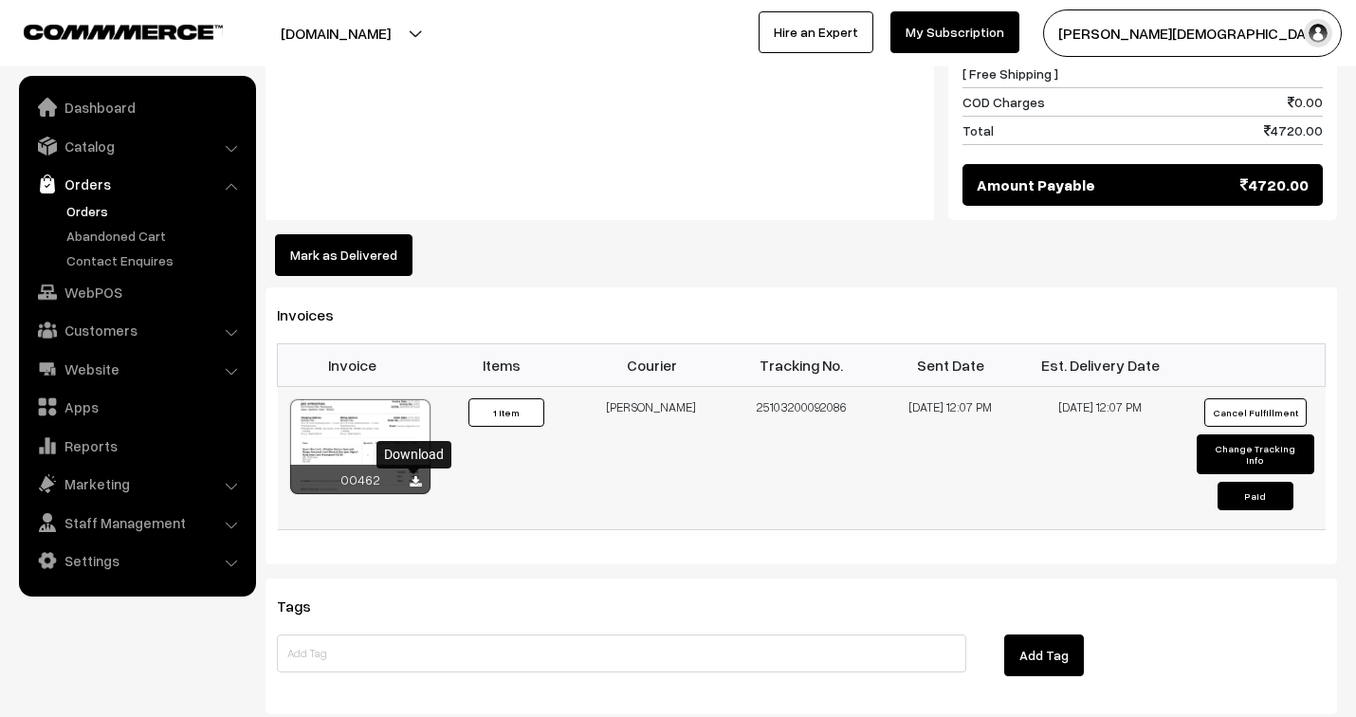
click at [414, 483] on icon at bounding box center [415, 482] width 11 height 12
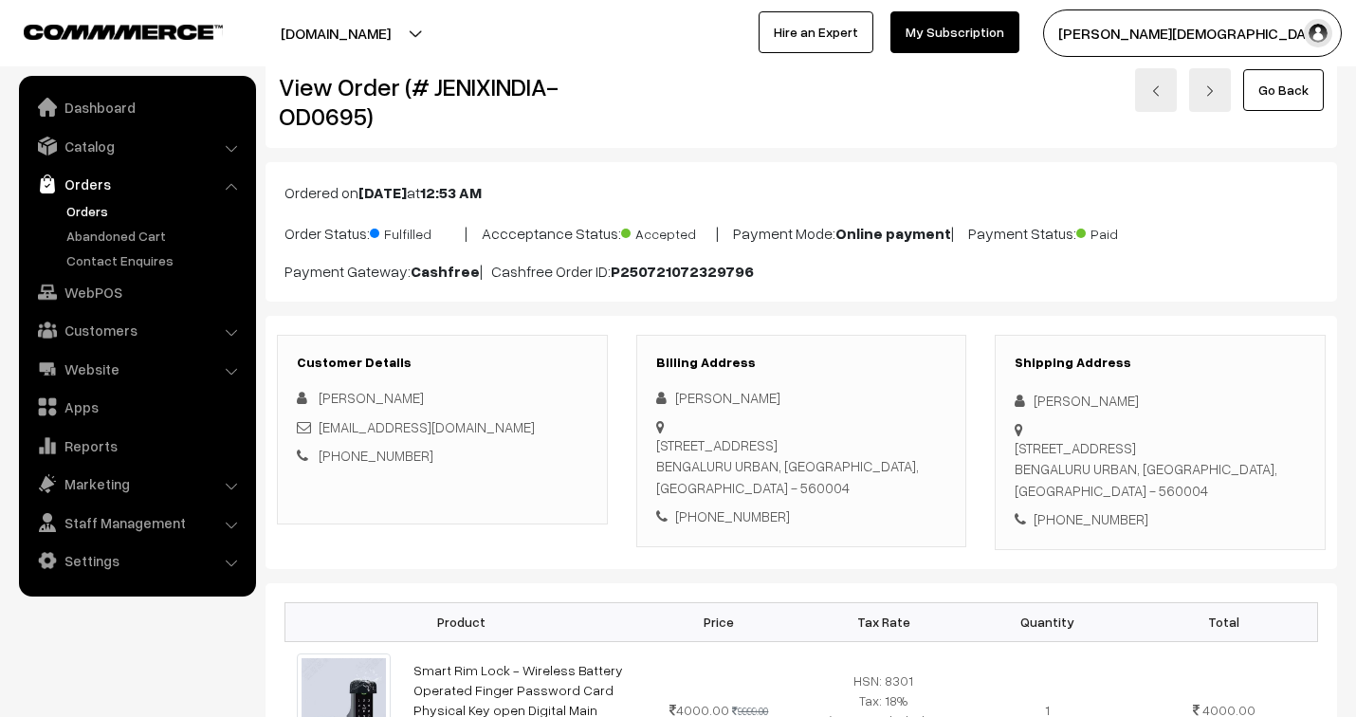
scroll to position [0, 0]
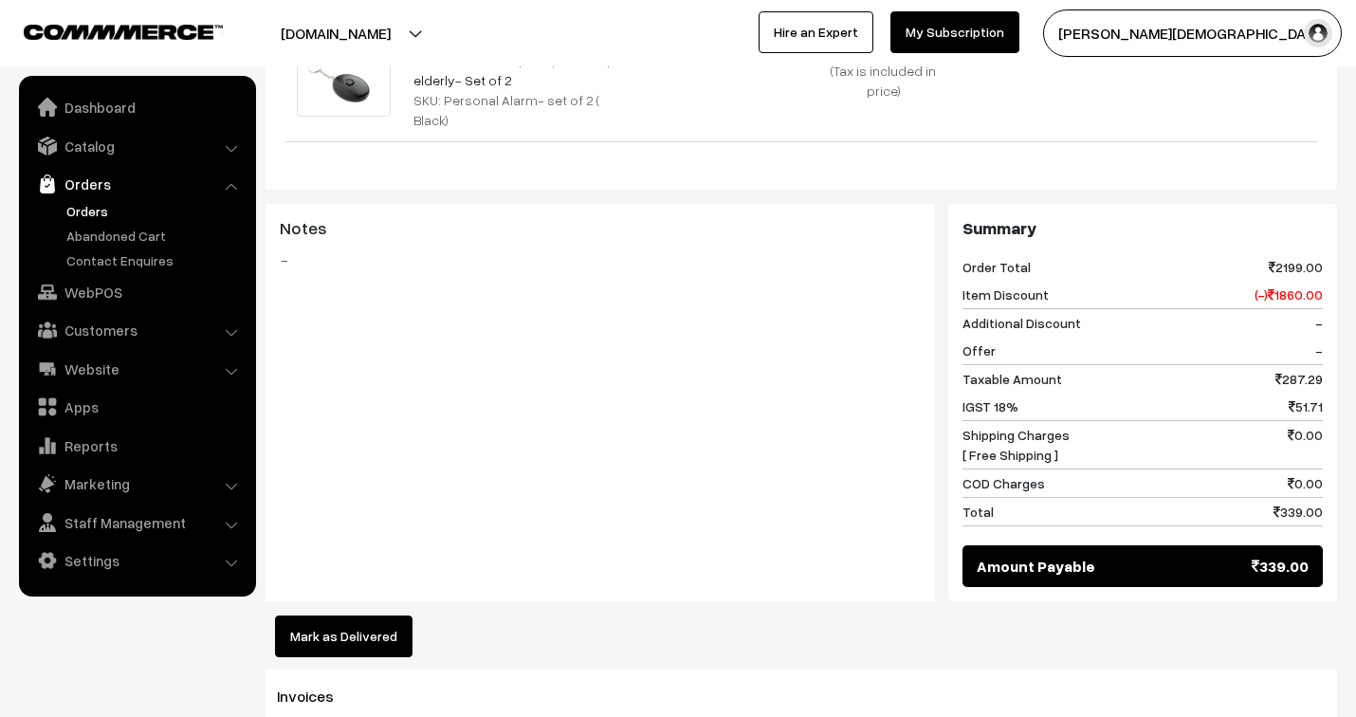
scroll to position [1053, 0]
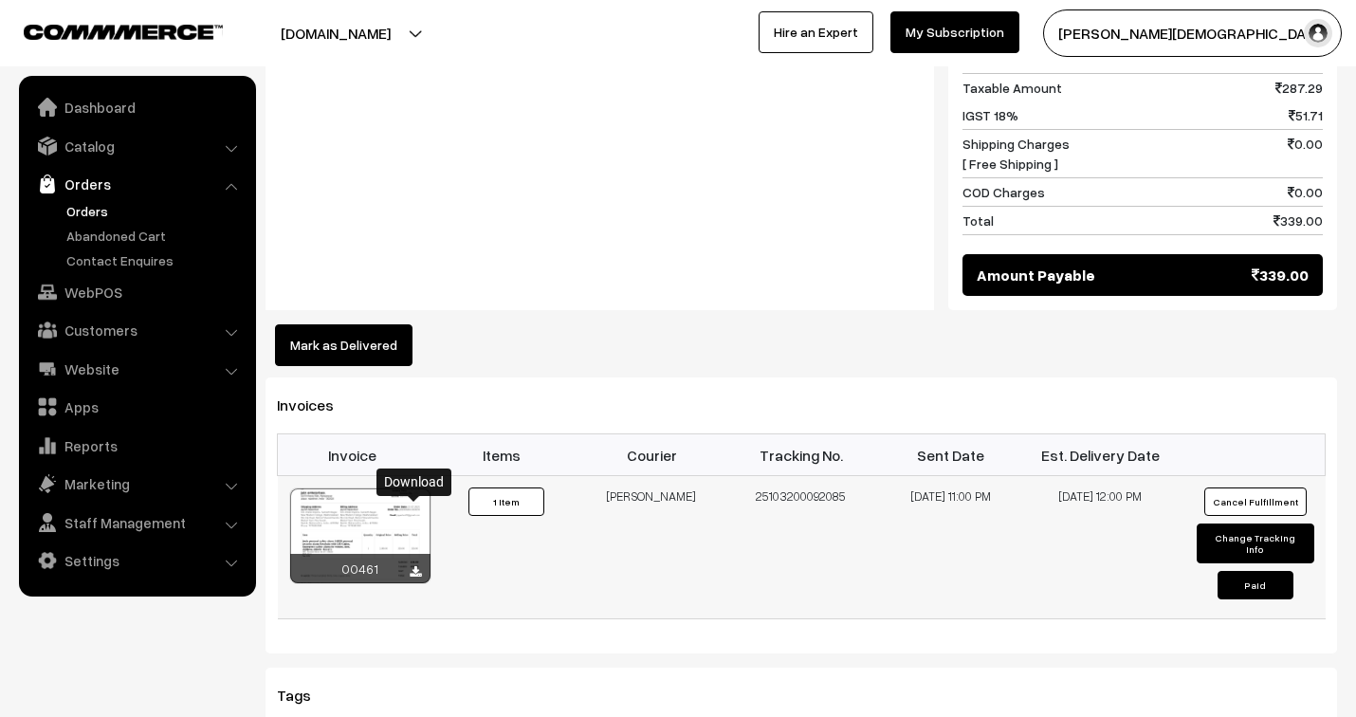
click at [413, 566] on icon at bounding box center [415, 572] width 11 height 12
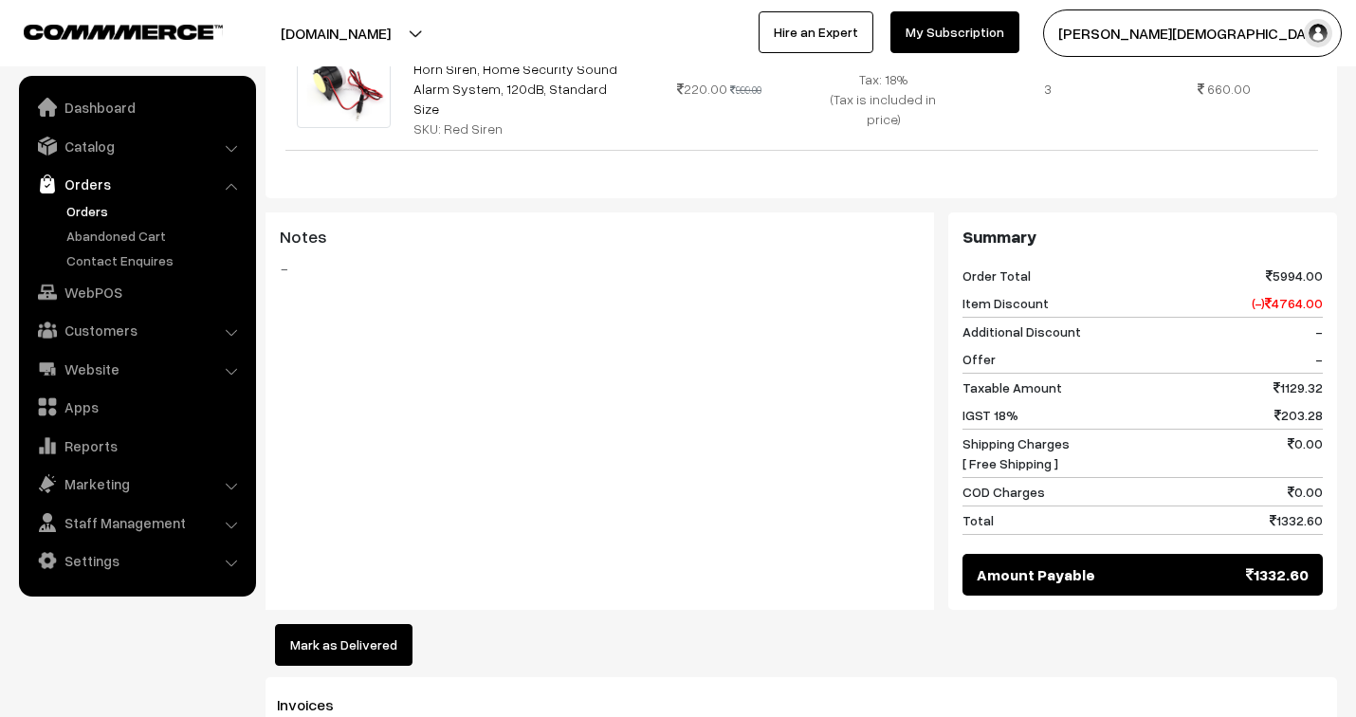
scroll to position [1053, 0]
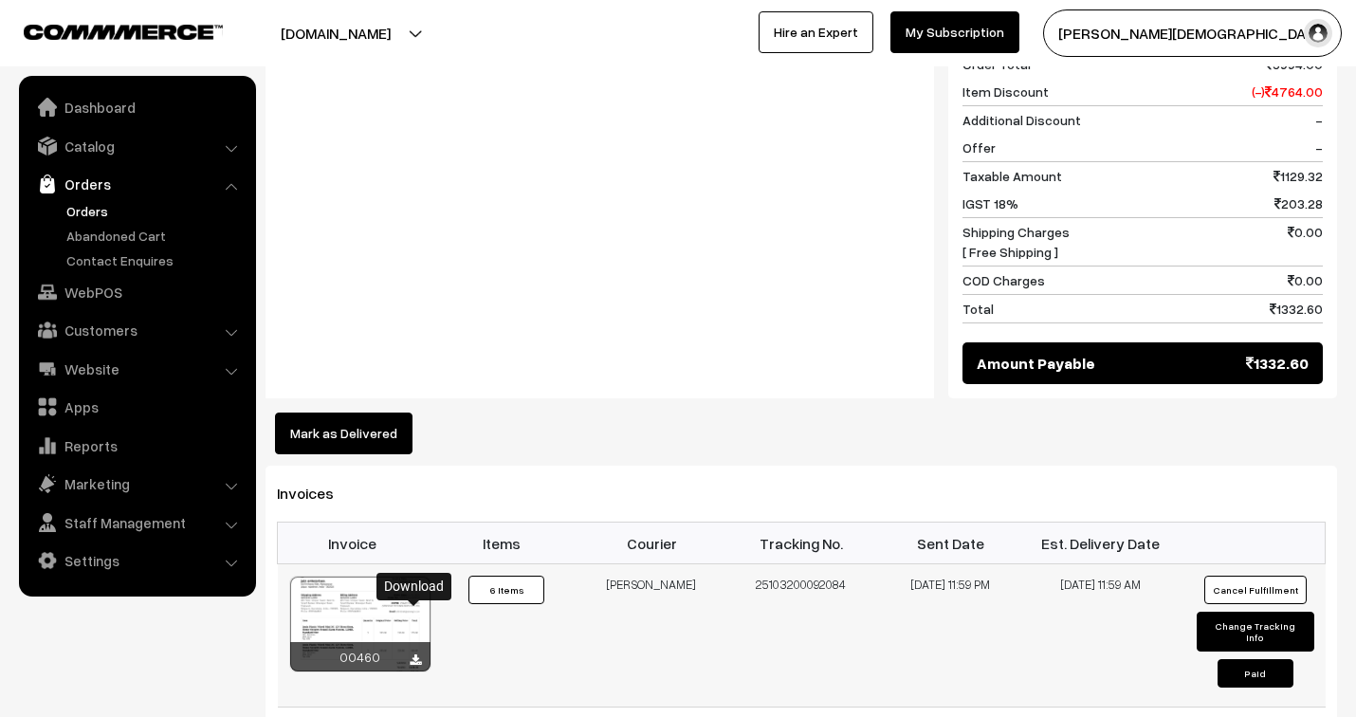
click at [414, 654] on icon at bounding box center [415, 660] width 11 height 12
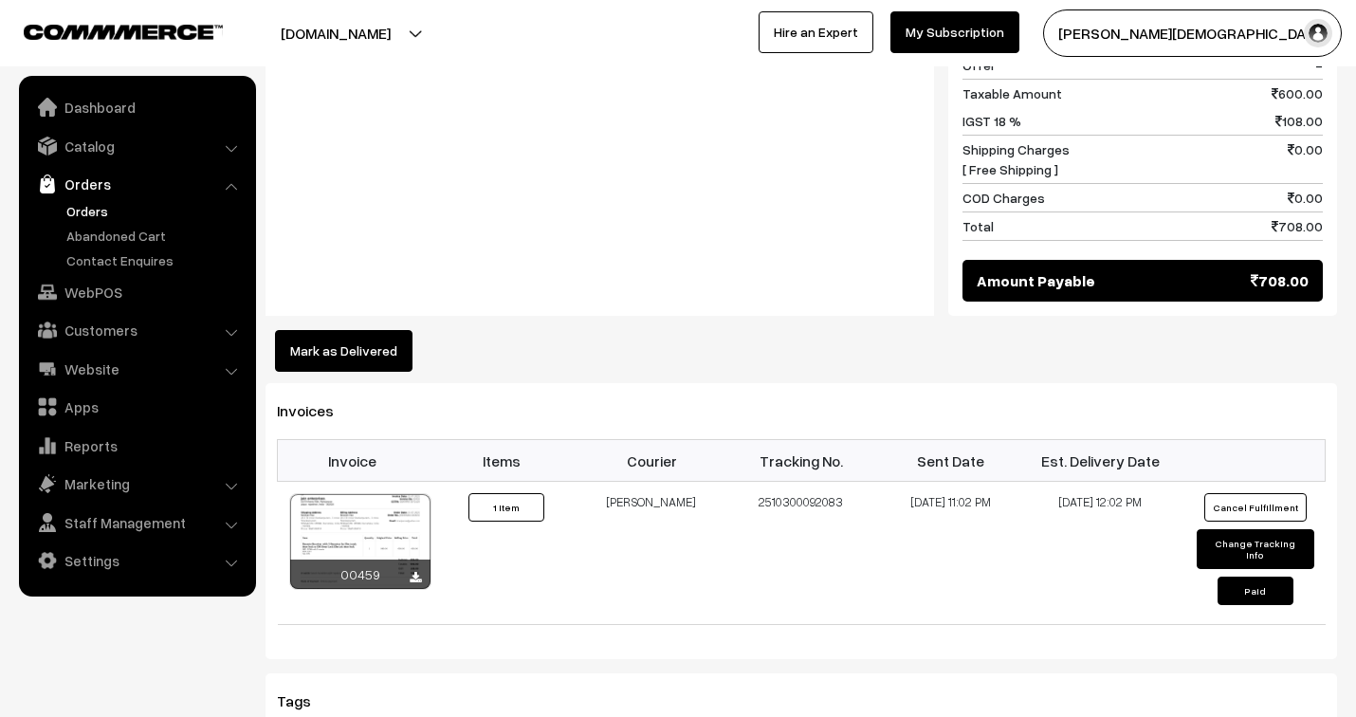
scroll to position [1053, 0]
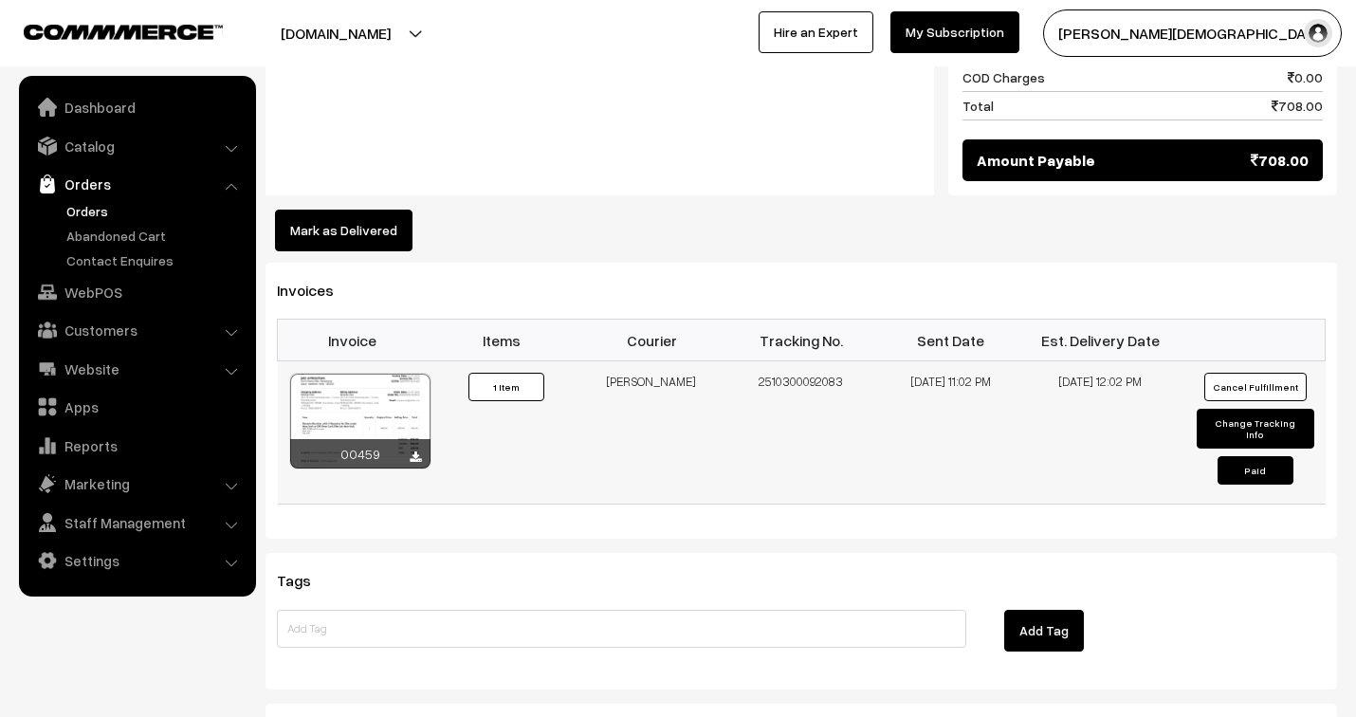
click at [408, 453] on div "00459" at bounding box center [360, 453] width 140 height 29
click at [414, 455] on icon at bounding box center [415, 457] width 11 height 12
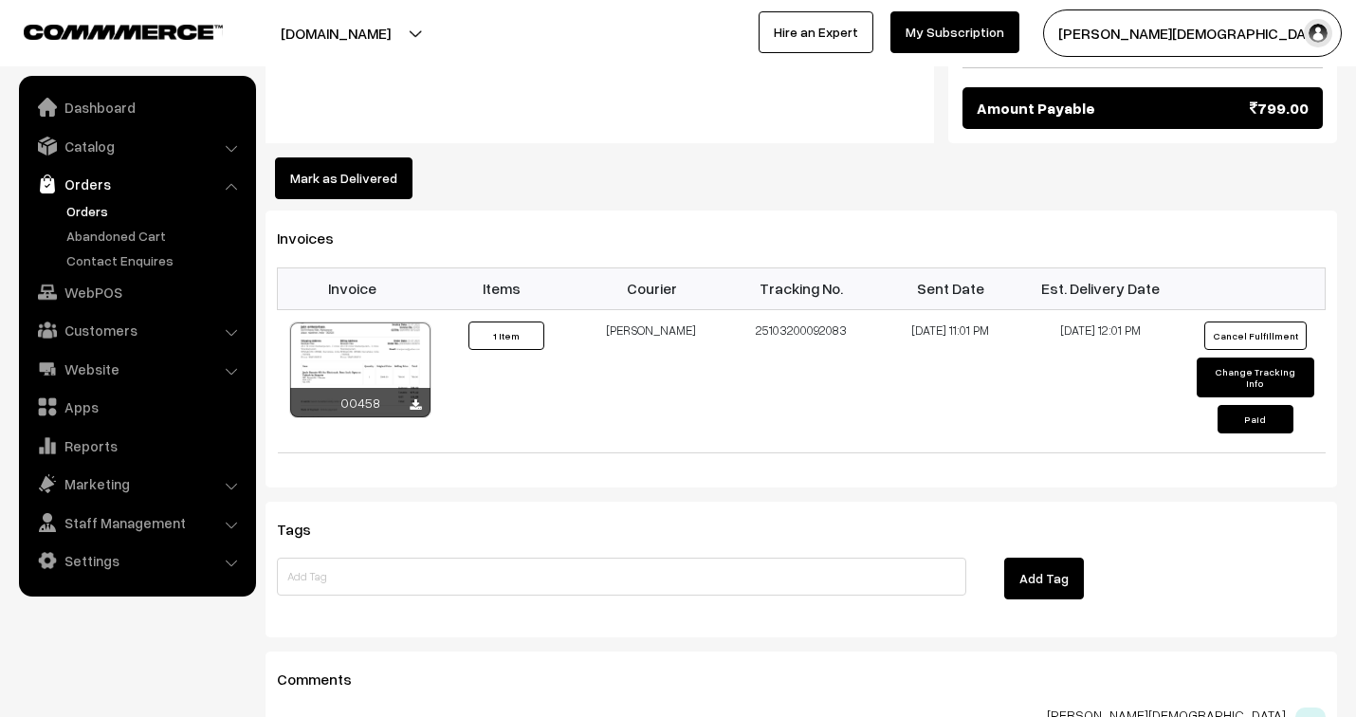
scroll to position [1264, 0]
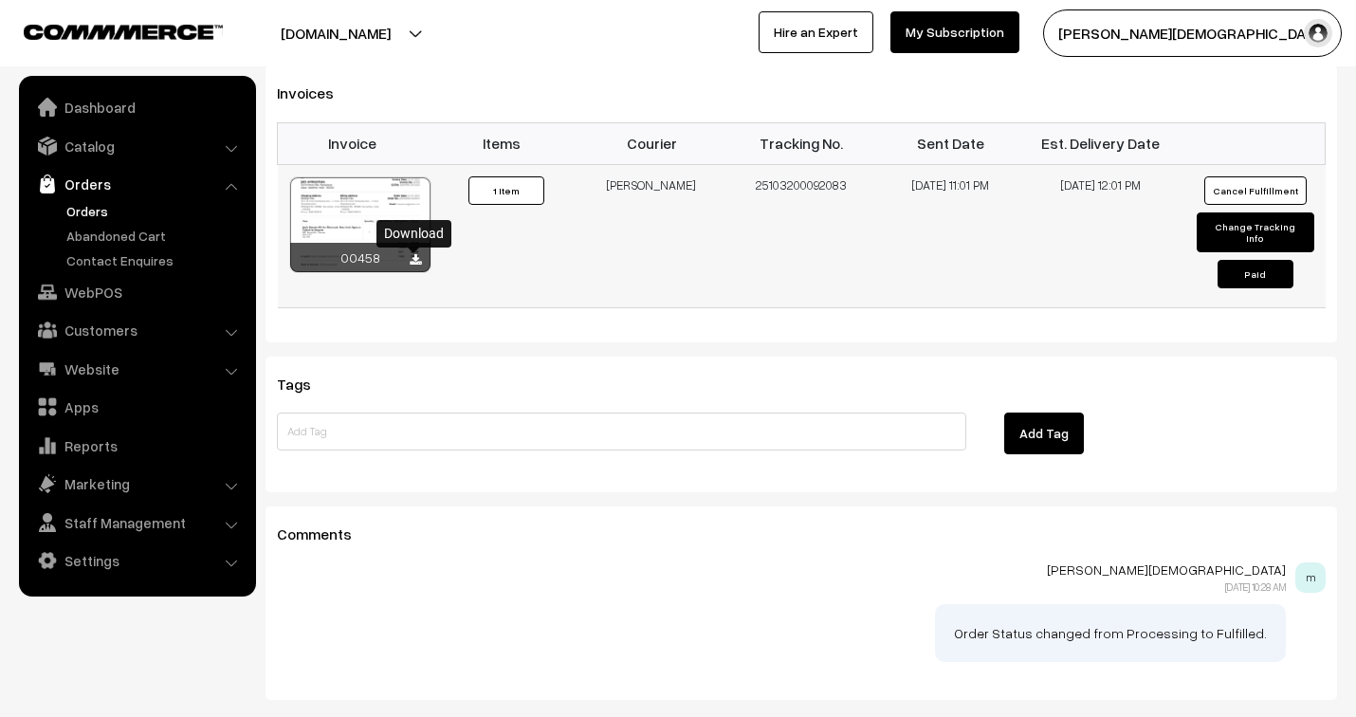
click at [414, 254] on link at bounding box center [415, 259] width 11 height 15
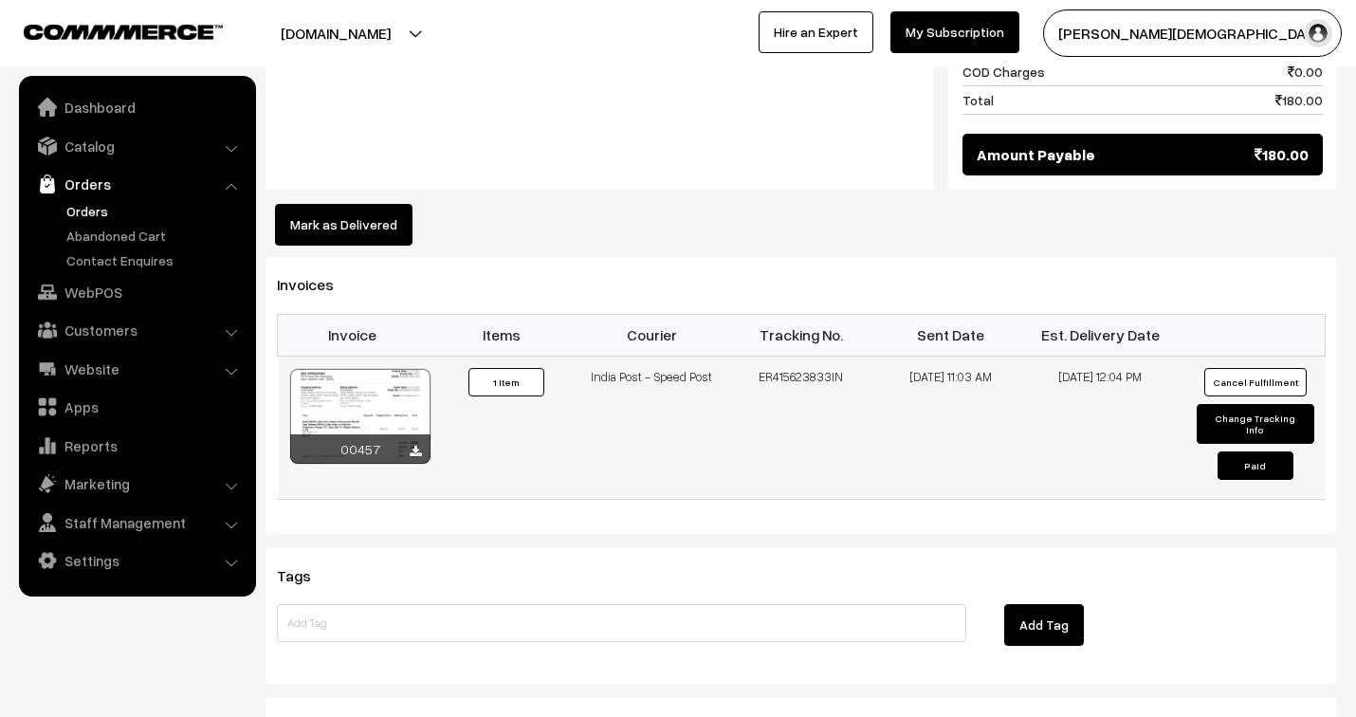
scroll to position [1158, 0]
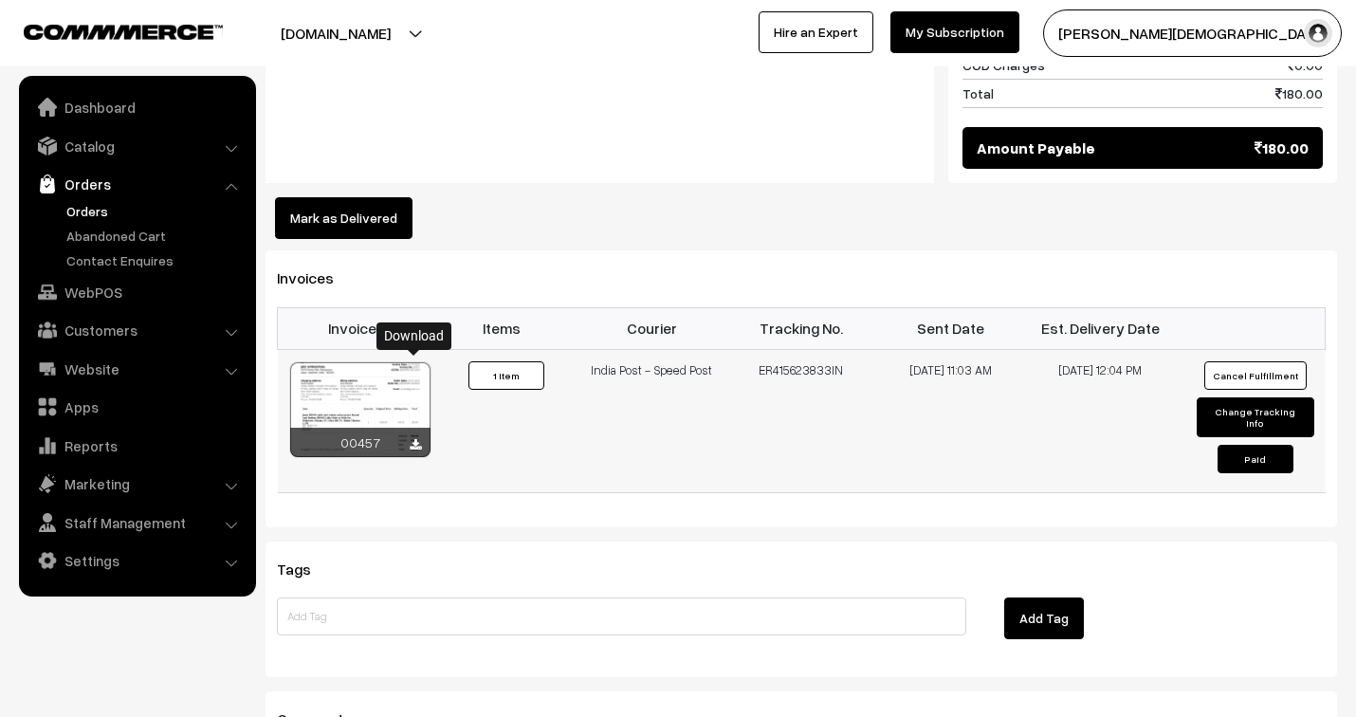
click at [411, 439] on icon at bounding box center [415, 445] width 11 height 12
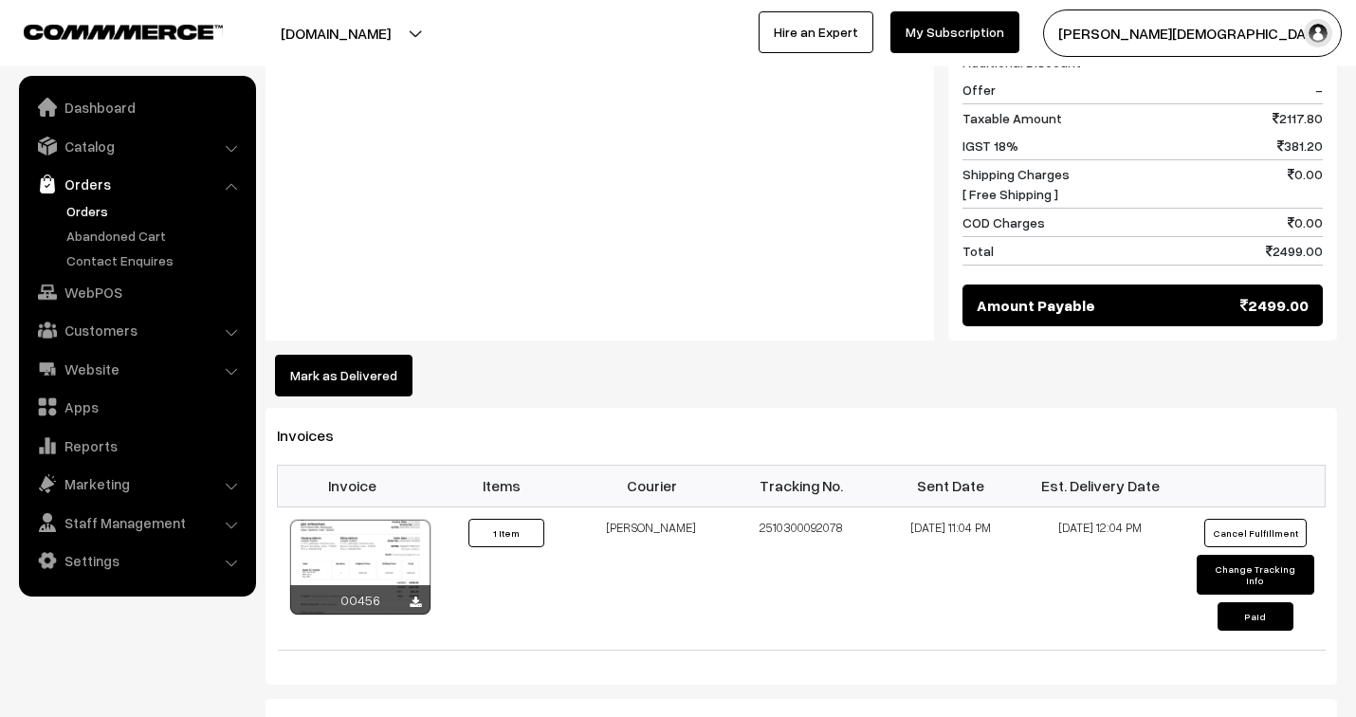
scroll to position [948, 0]
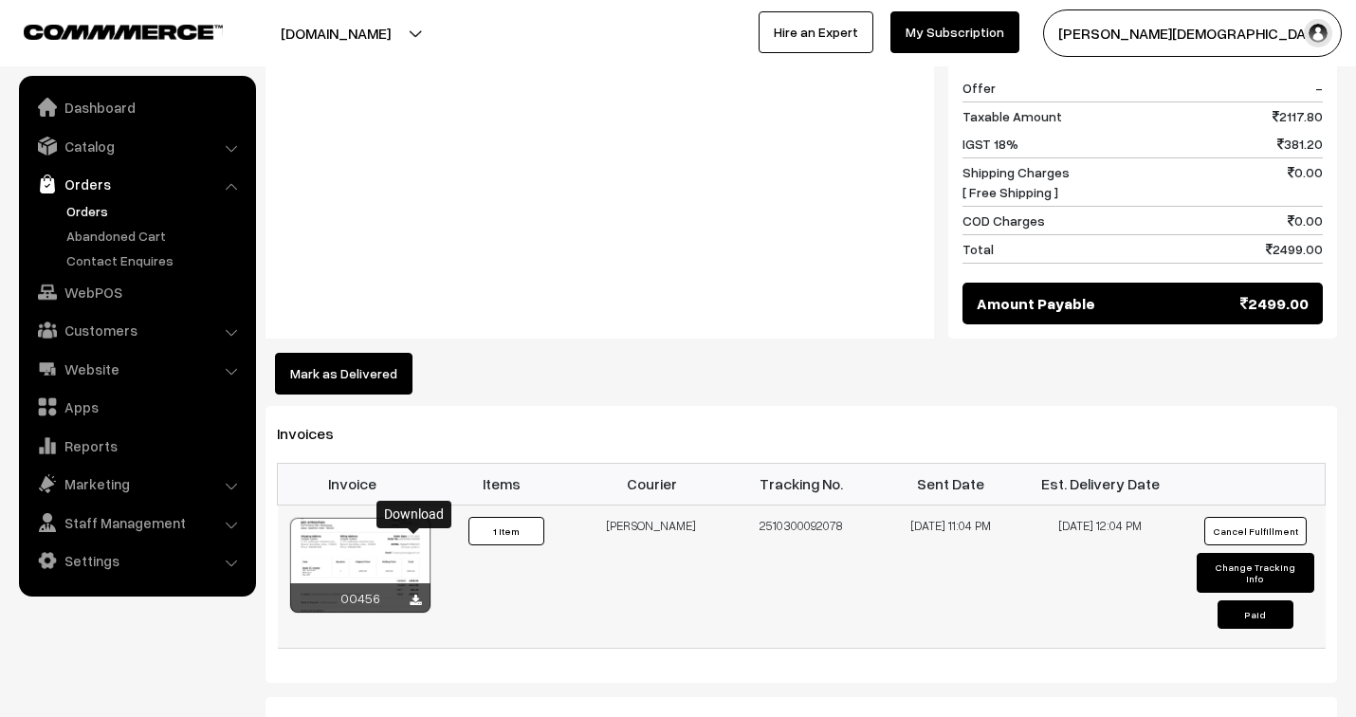
click at [414, 594] on icon at bounding box center [415, 600] width 11 height 12
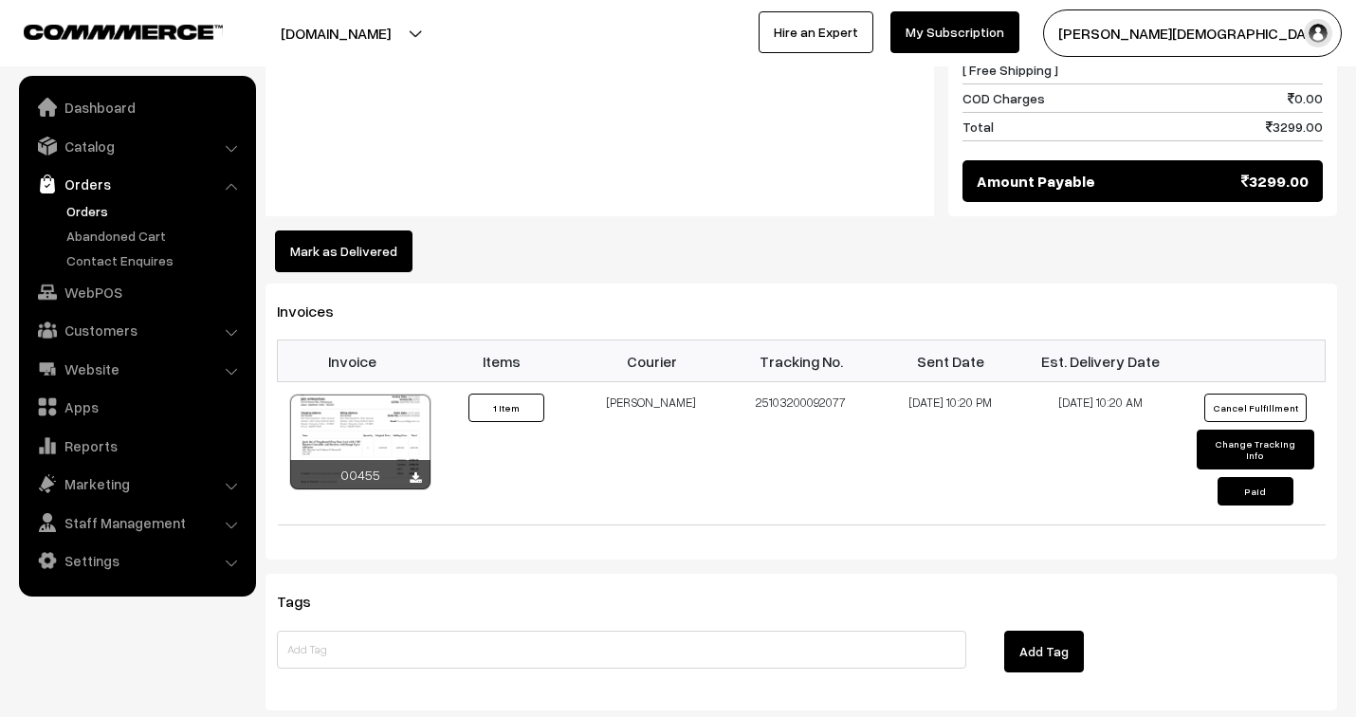
scroll to position [1264, 0]
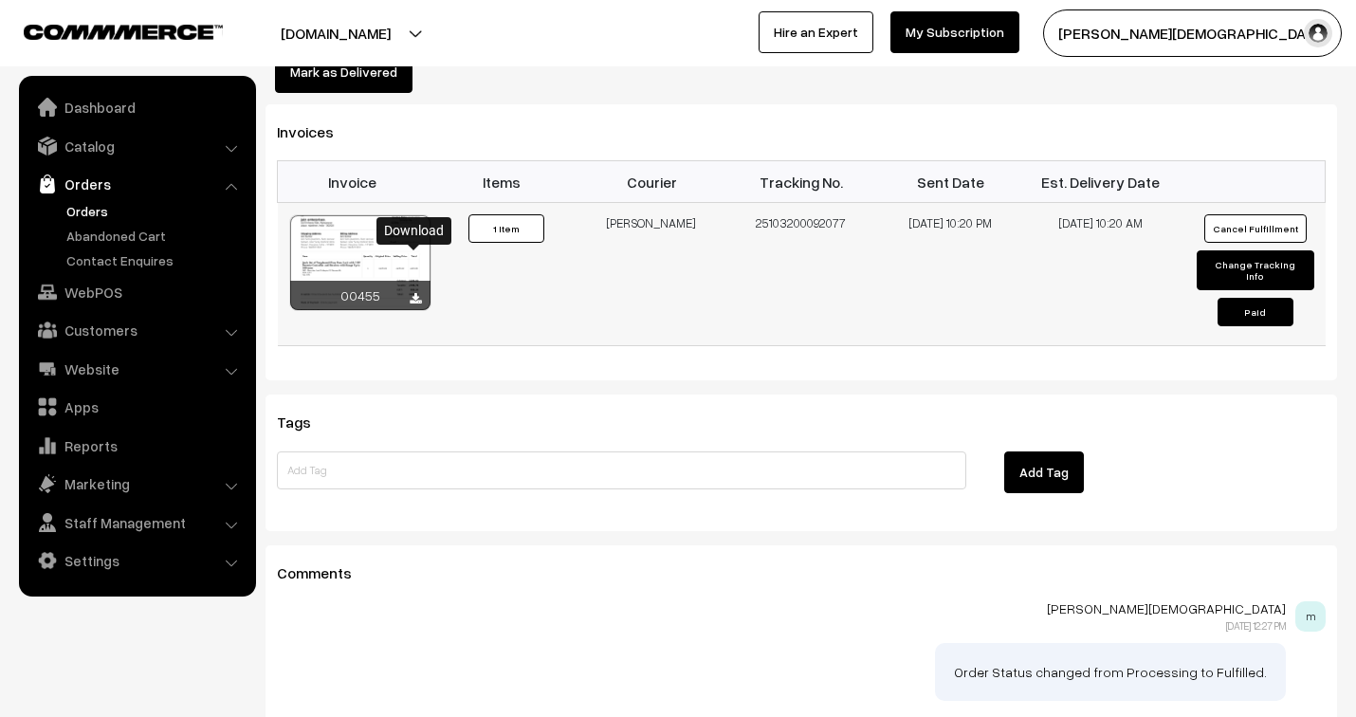
click at [415, 293] on icon at bounding box center [415, 299] width 11 height 12
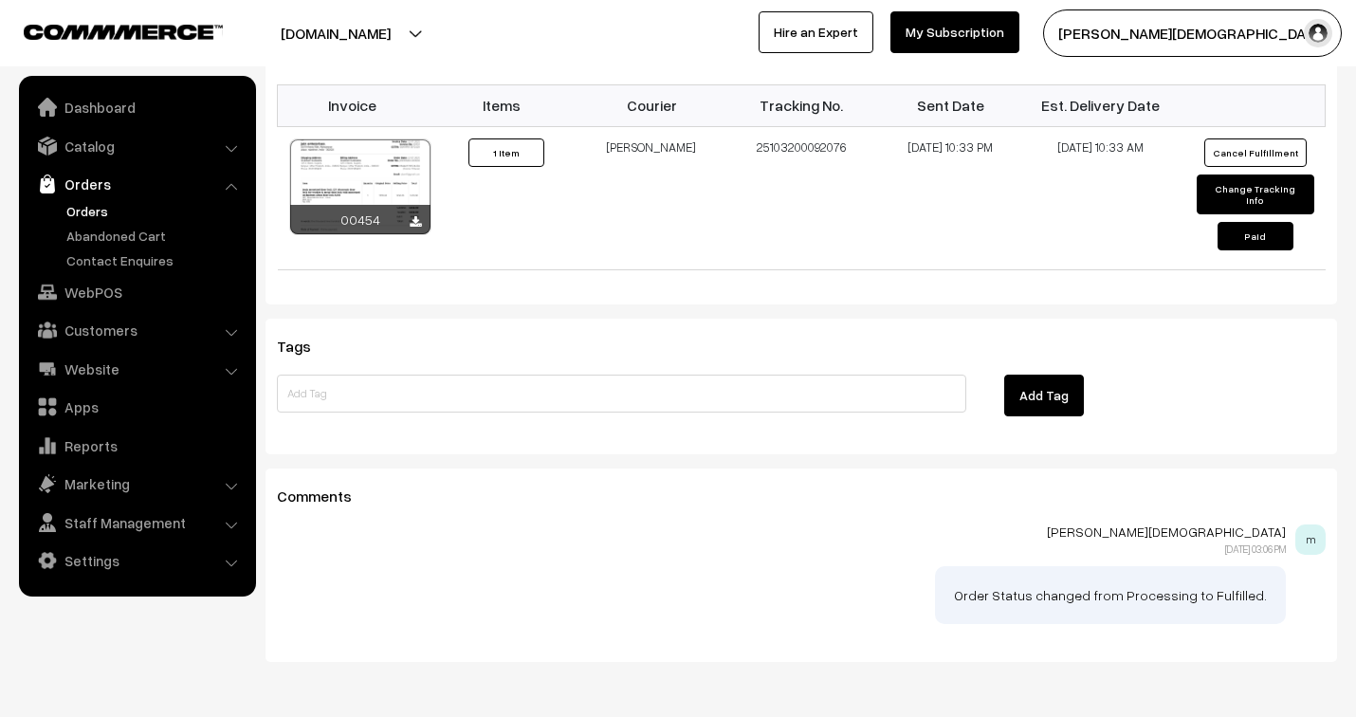
scroll to position [1363, 0]
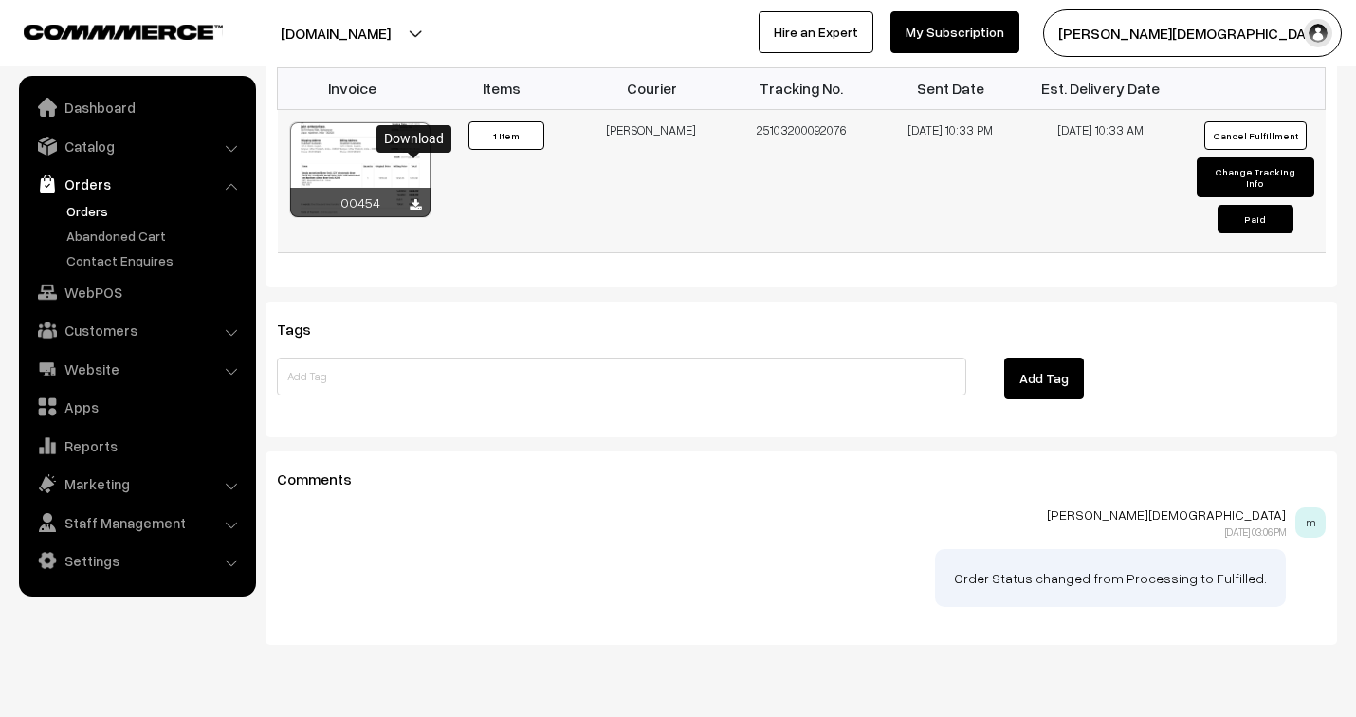
click at [412, 199] on icon at bounding box center [415, 205] width 11 height 12
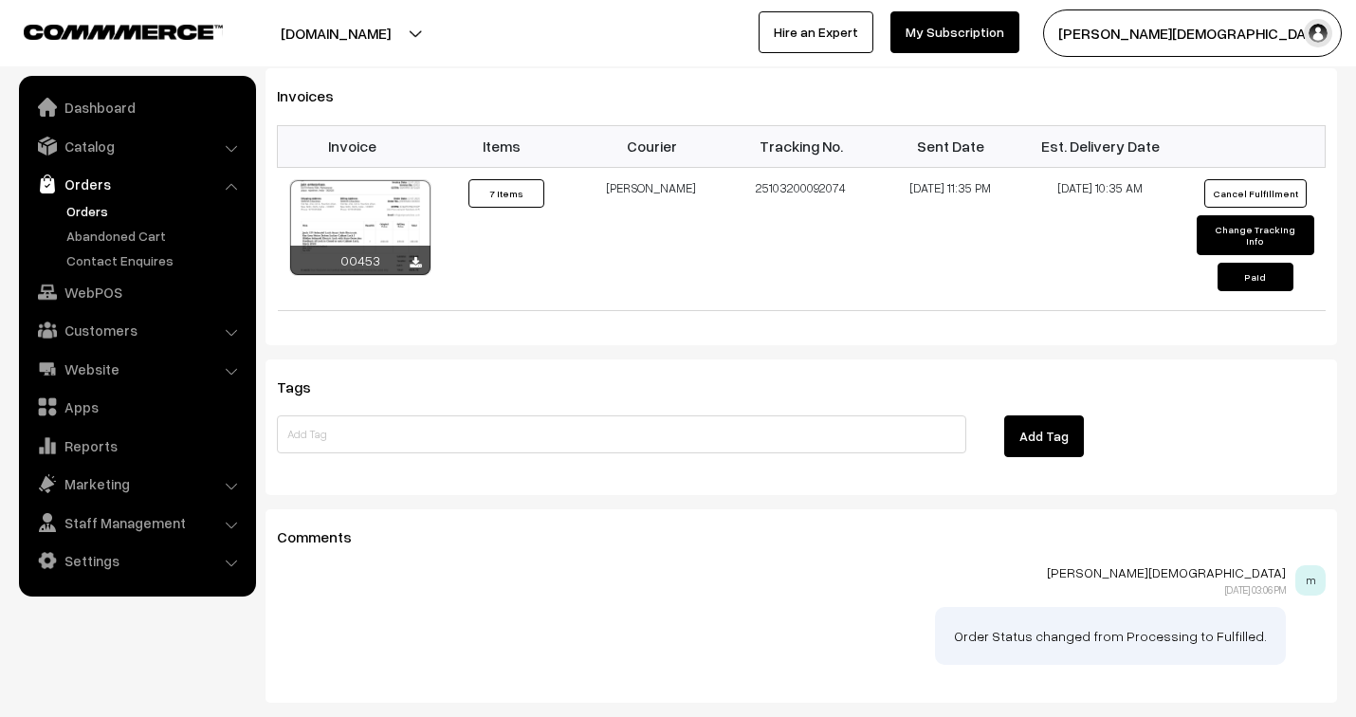
scroll to position [1369, 0]
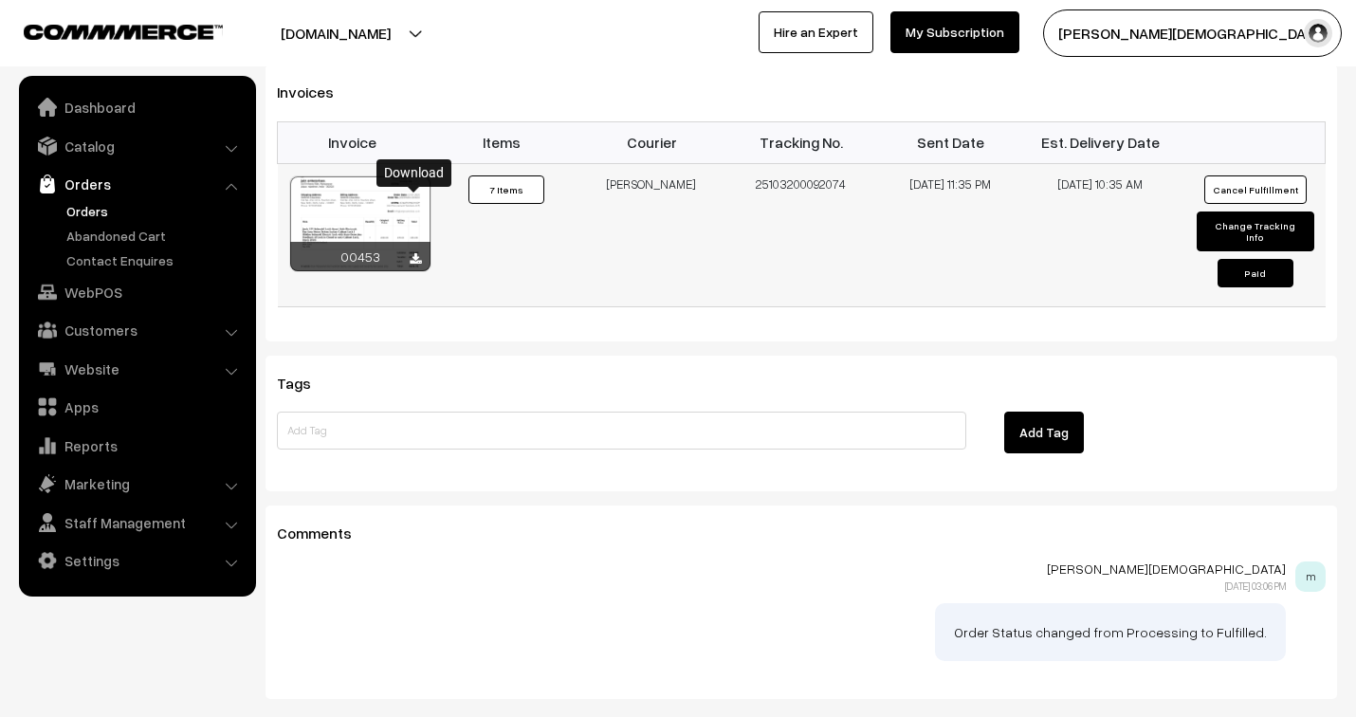
click at [413, 253] on icon at bounding box center [415, 259] width 11 height 12
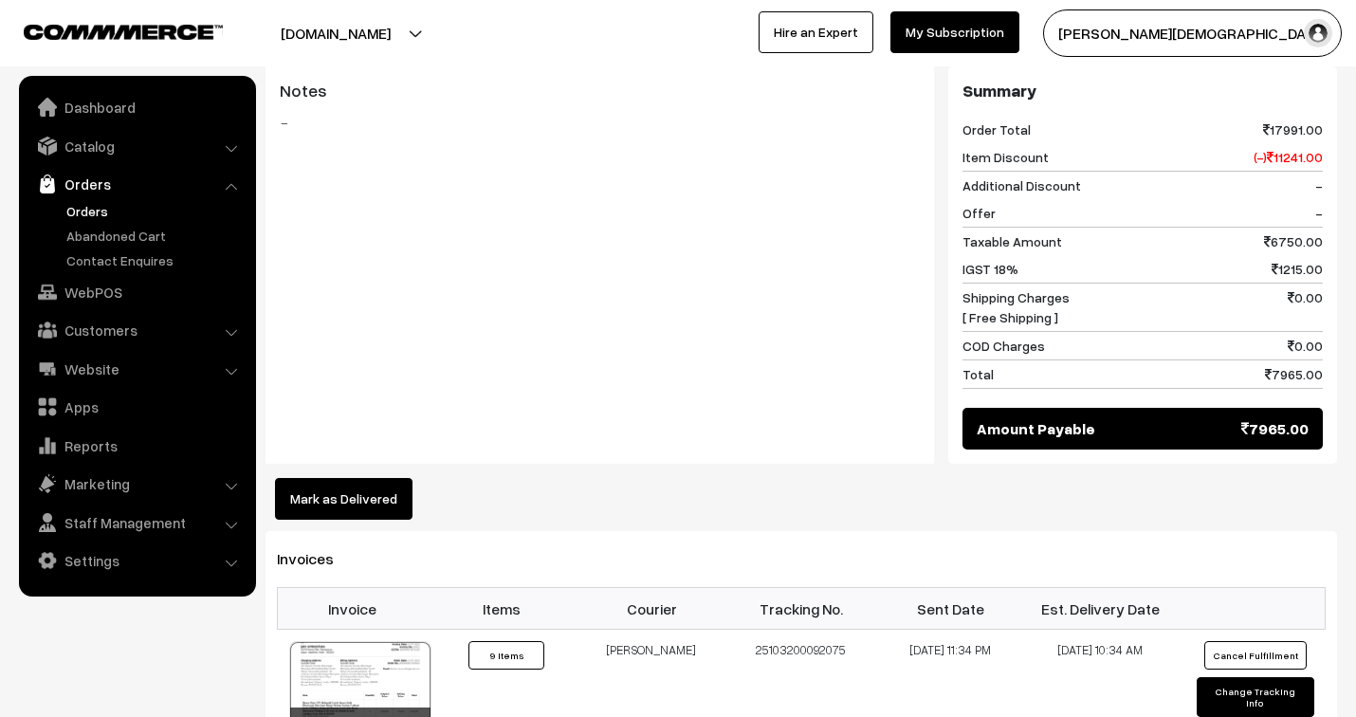
scroll to position [1158, 0]
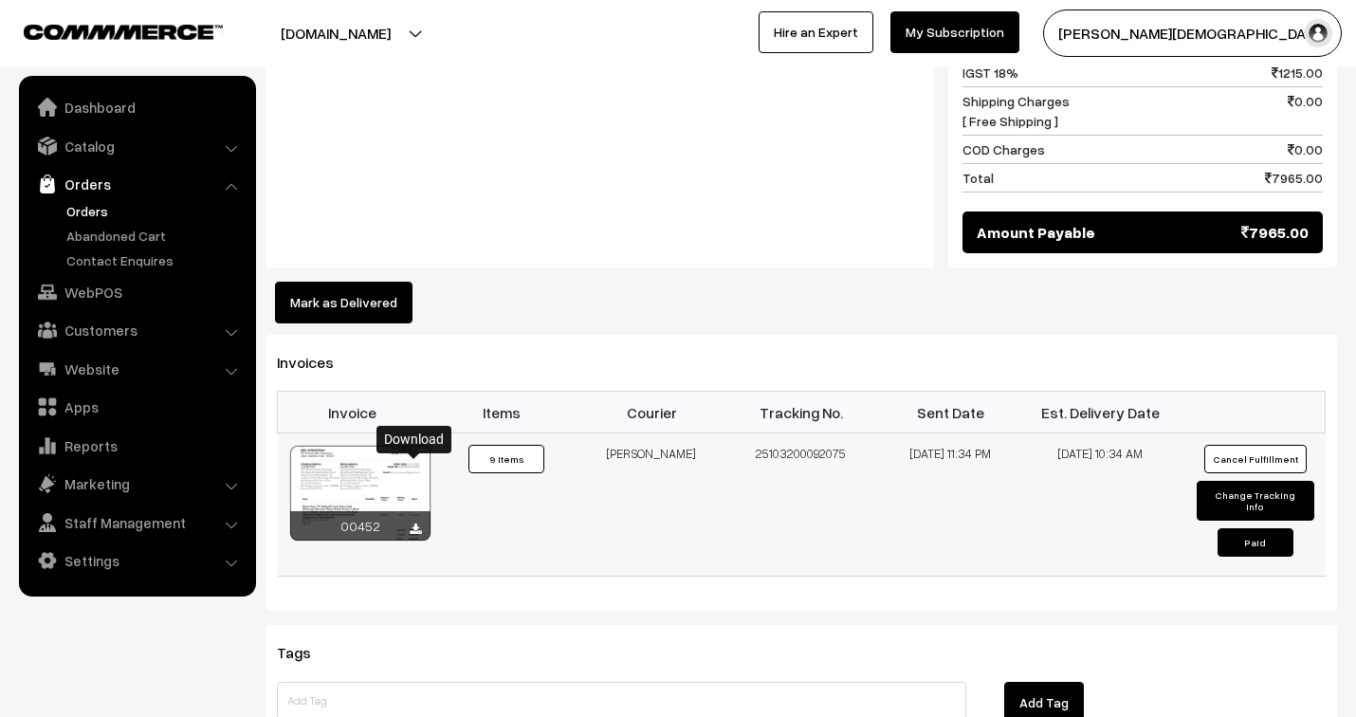
click at [410, 523] on icon at bounding box center [415, 529] width 11 height 12
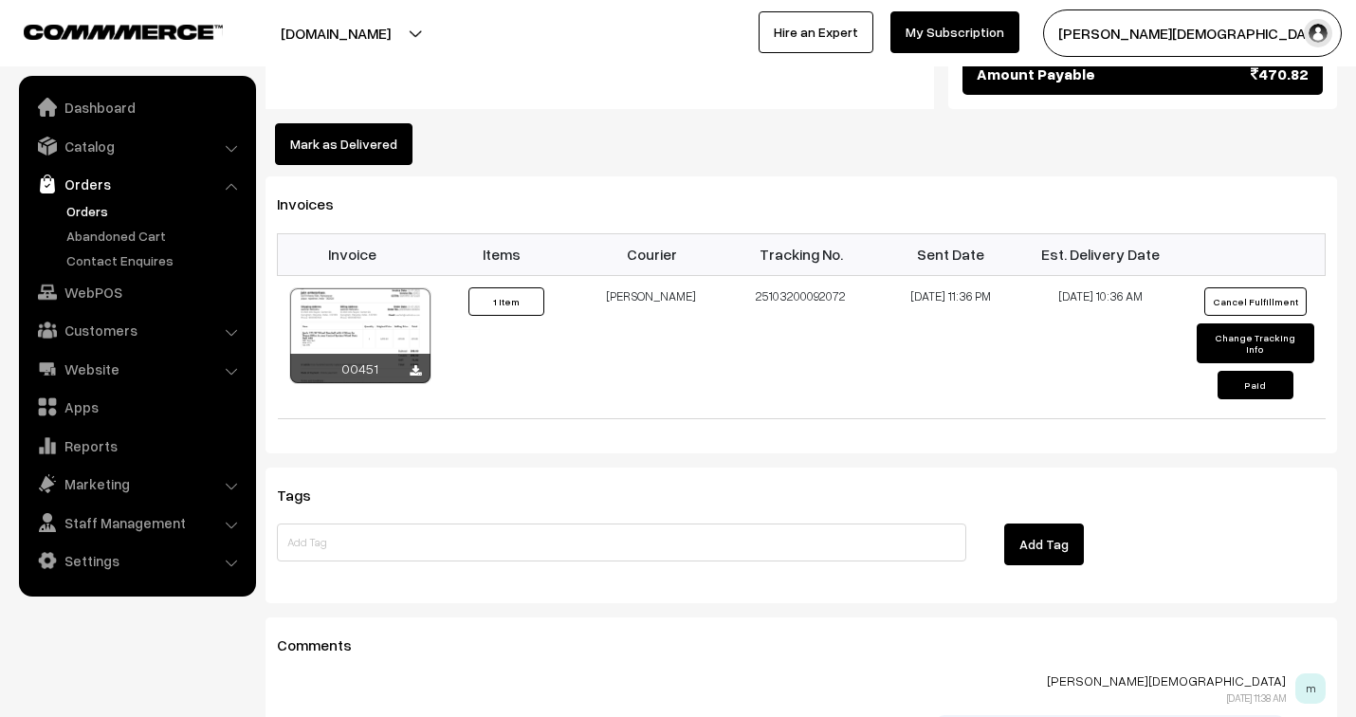
scroll to position [1158, 0]
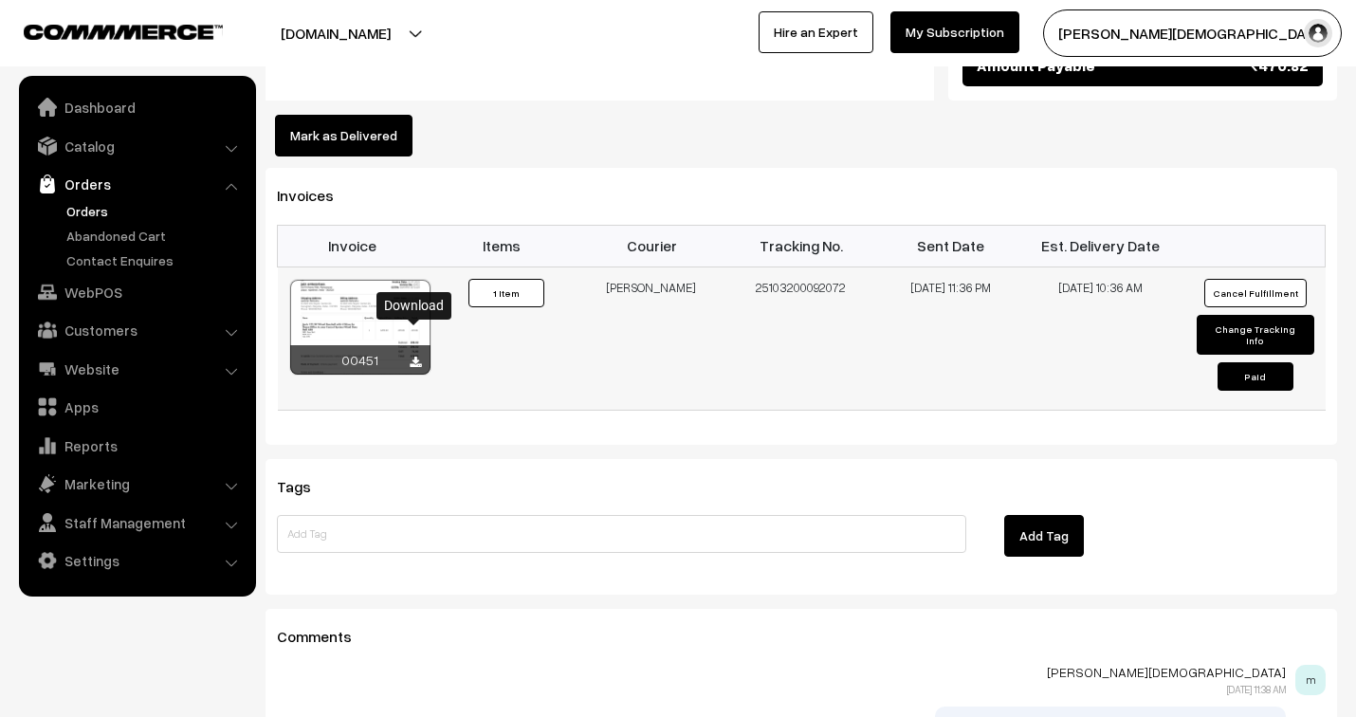
click at [413, 356] on icon at bounding box center [415, 362] width 11 height 12
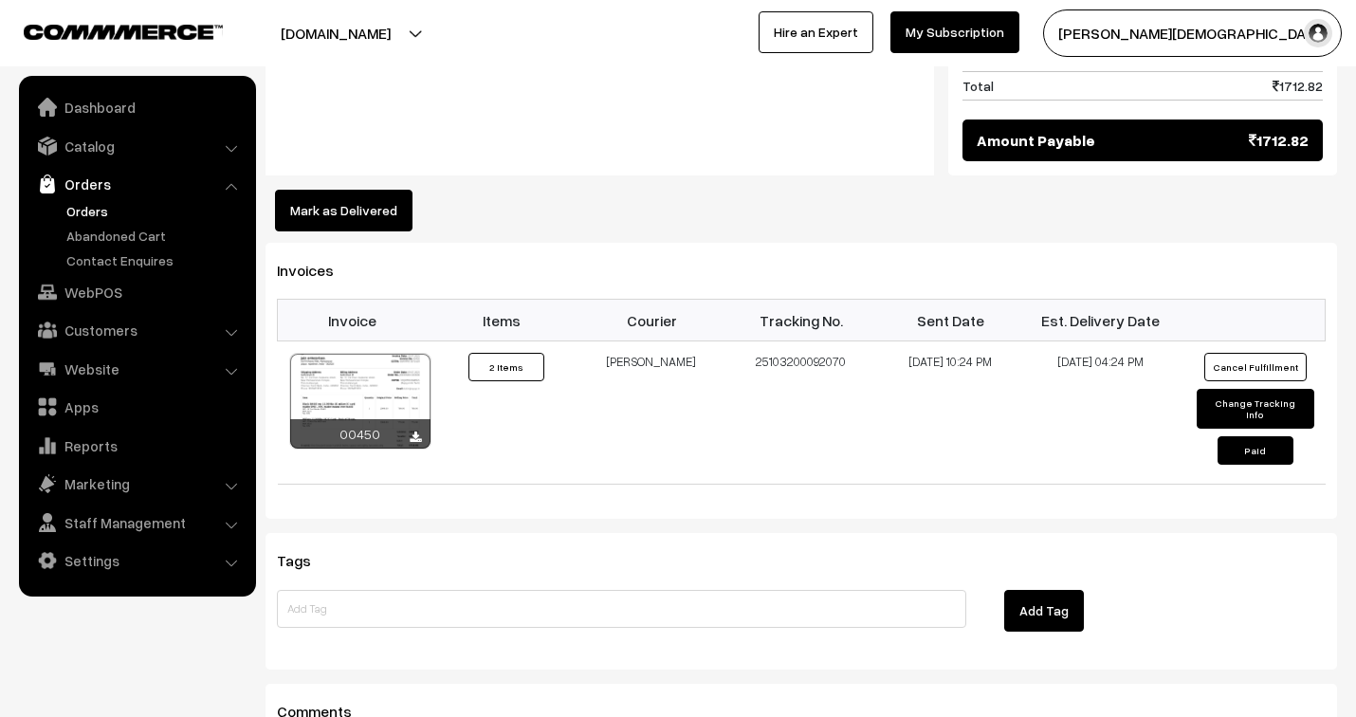
scroll to position [1264, 0]
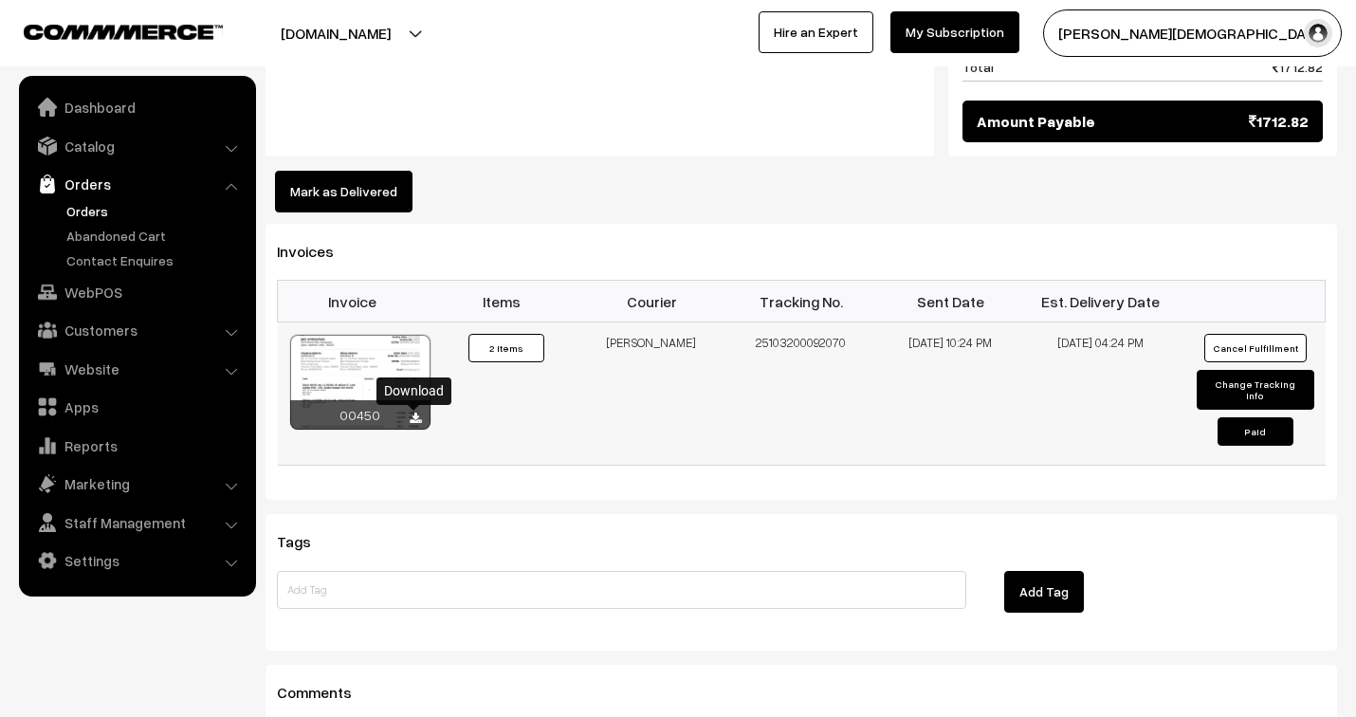
click at [415, 419] on icon at bounding box center [415, 418] width 11 height 12
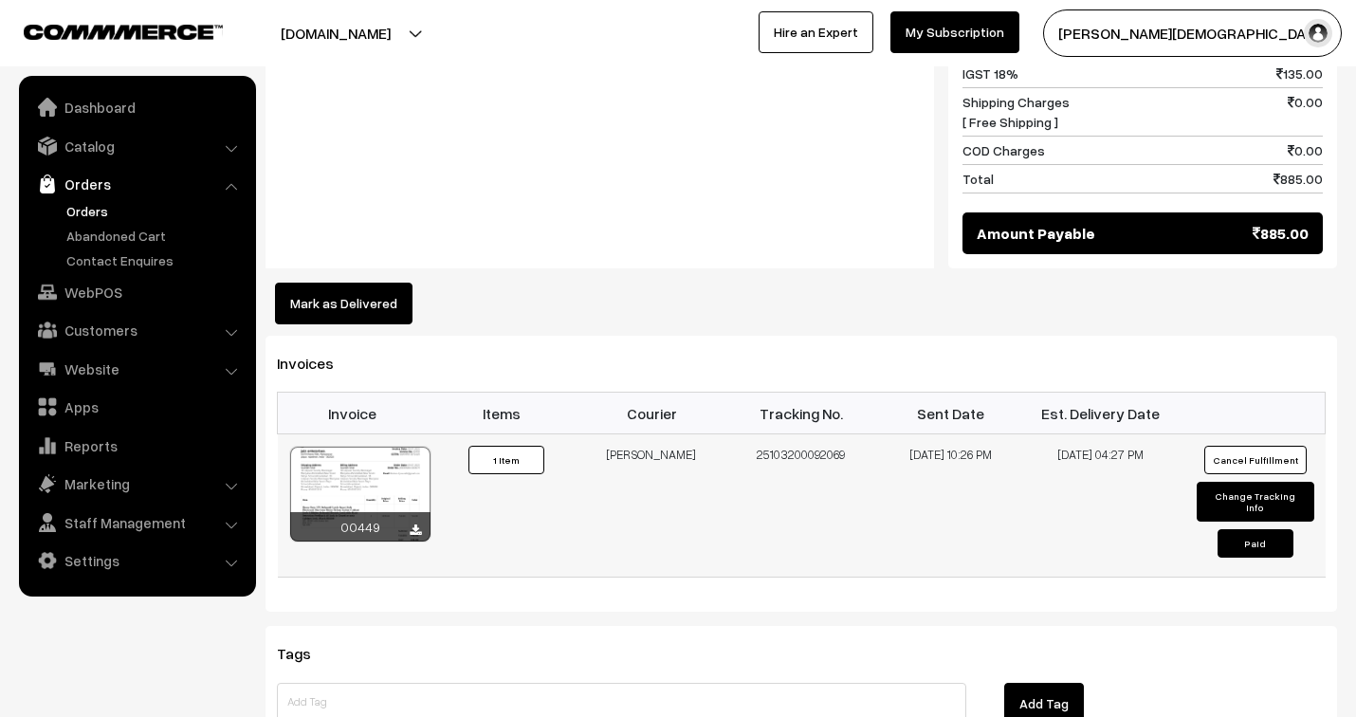
scroll to position [1158, 0]
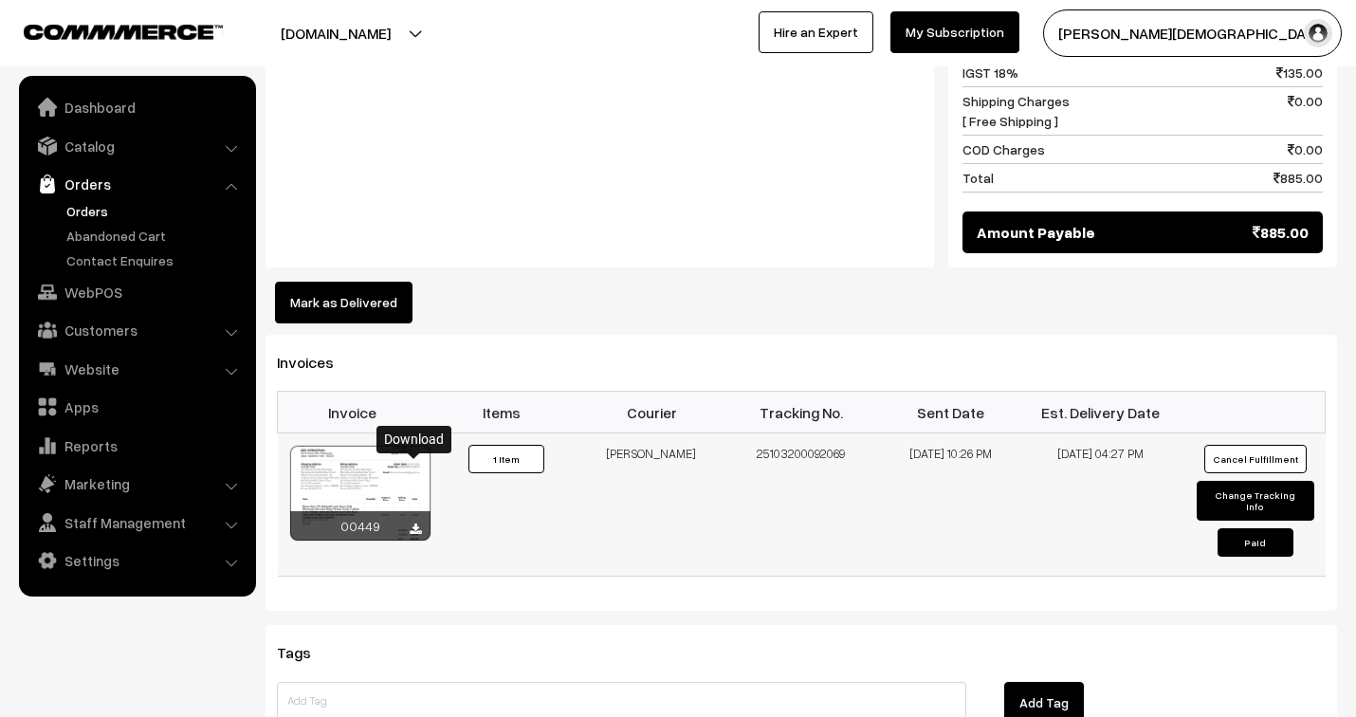
click at [412, 523] on icon at bounding box center [415, 529] width 11 height 12
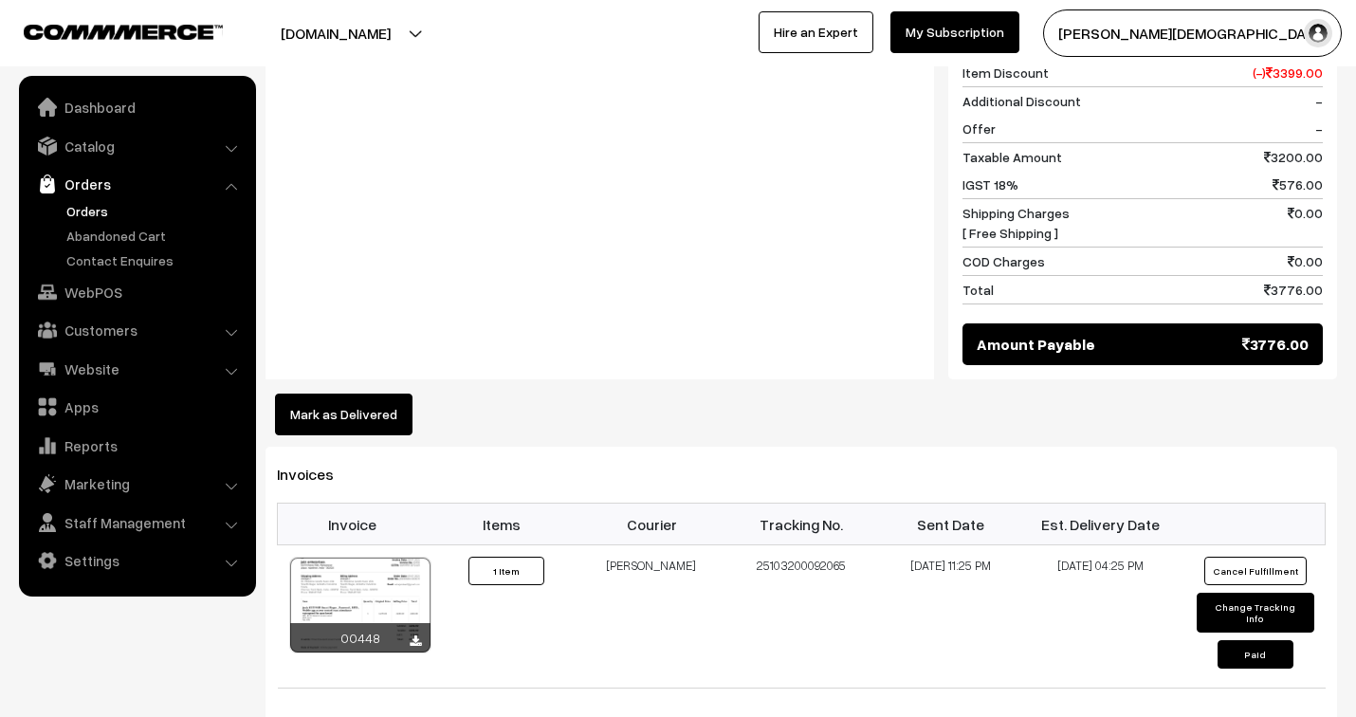
scroll to position [1053, 0]
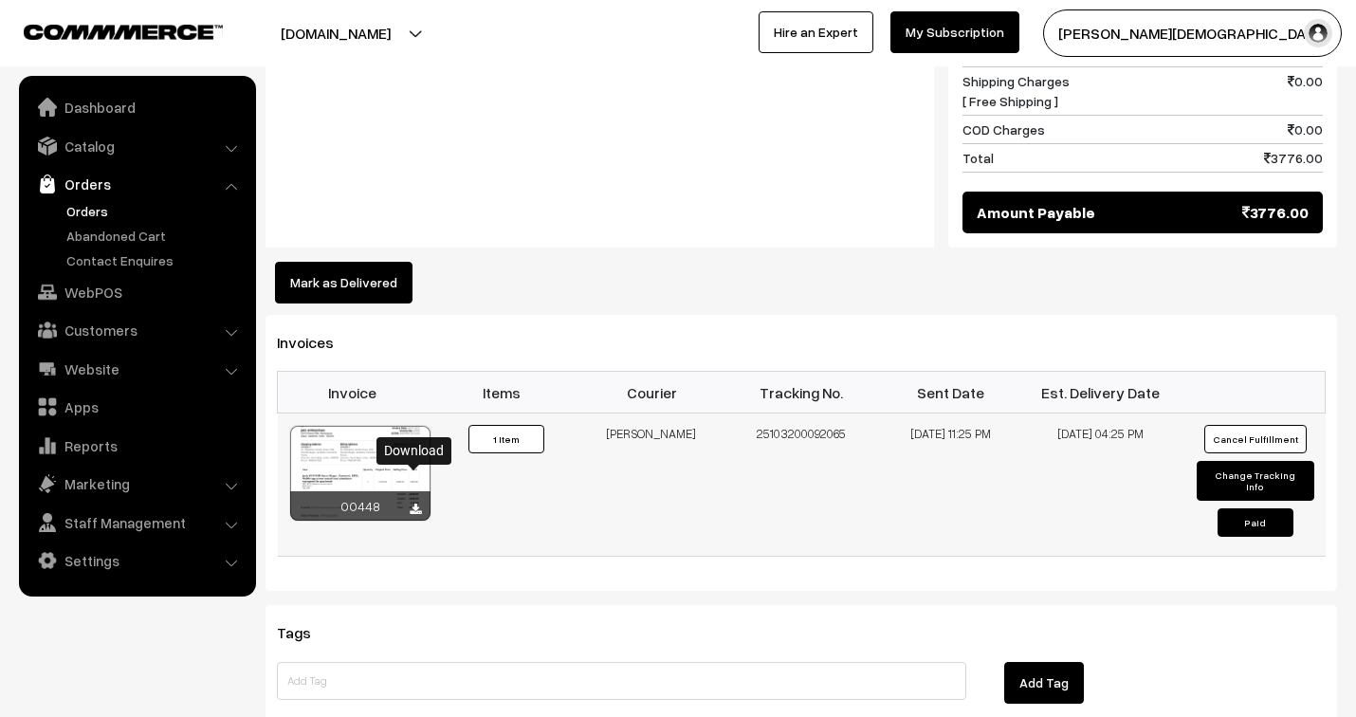
click at [415, 503] on icon at bounding box center [415, 509] width 11 height 12
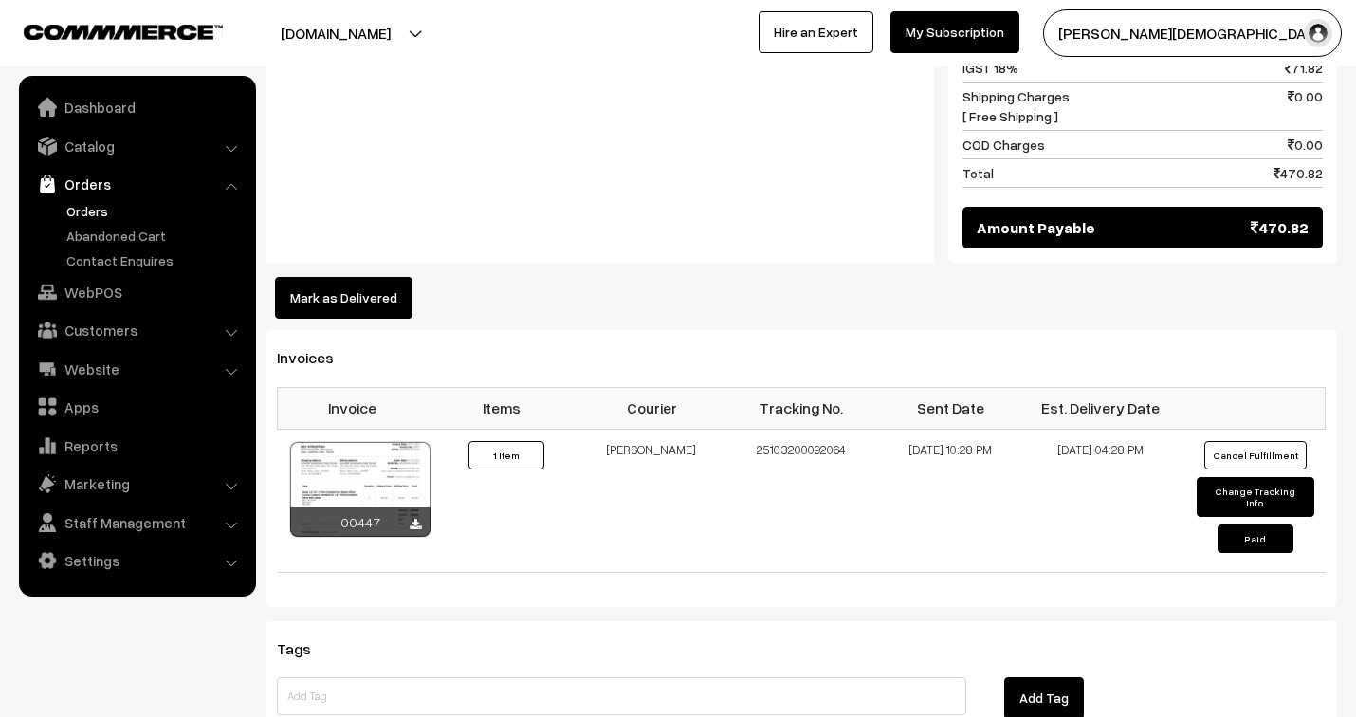
scroll to position [1158, 0]
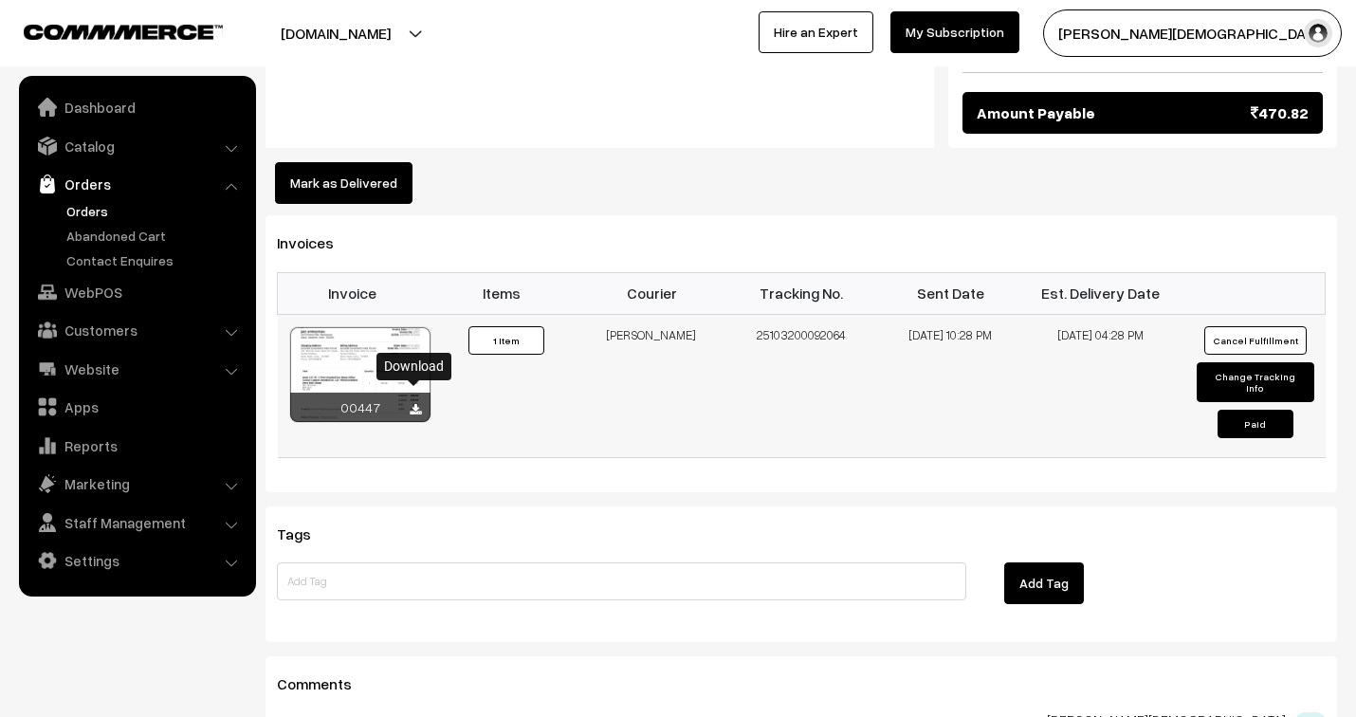
click at [412, 404] on icon at bounding box center [415, 410] width 11 height 12
click at [410, 404] on icon at bounding box center [415, 410] width 11 height 12
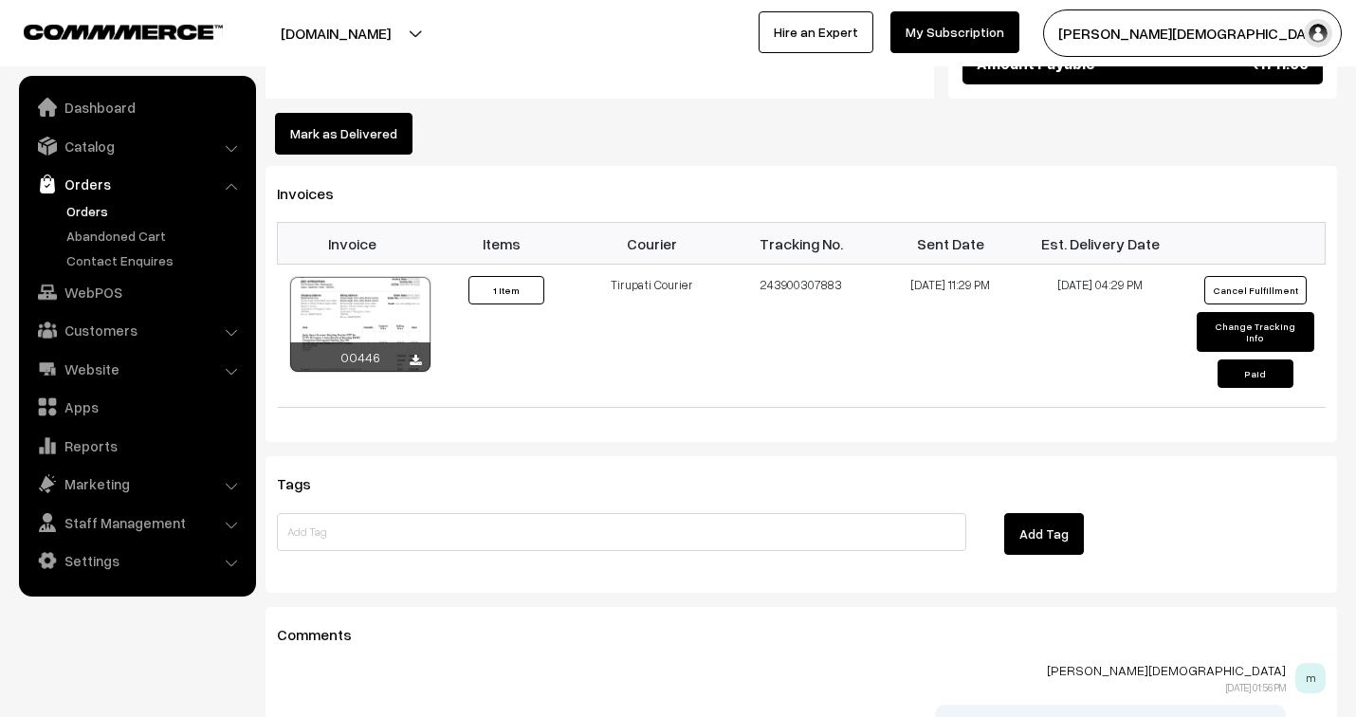
scroll to position [1264, 0]
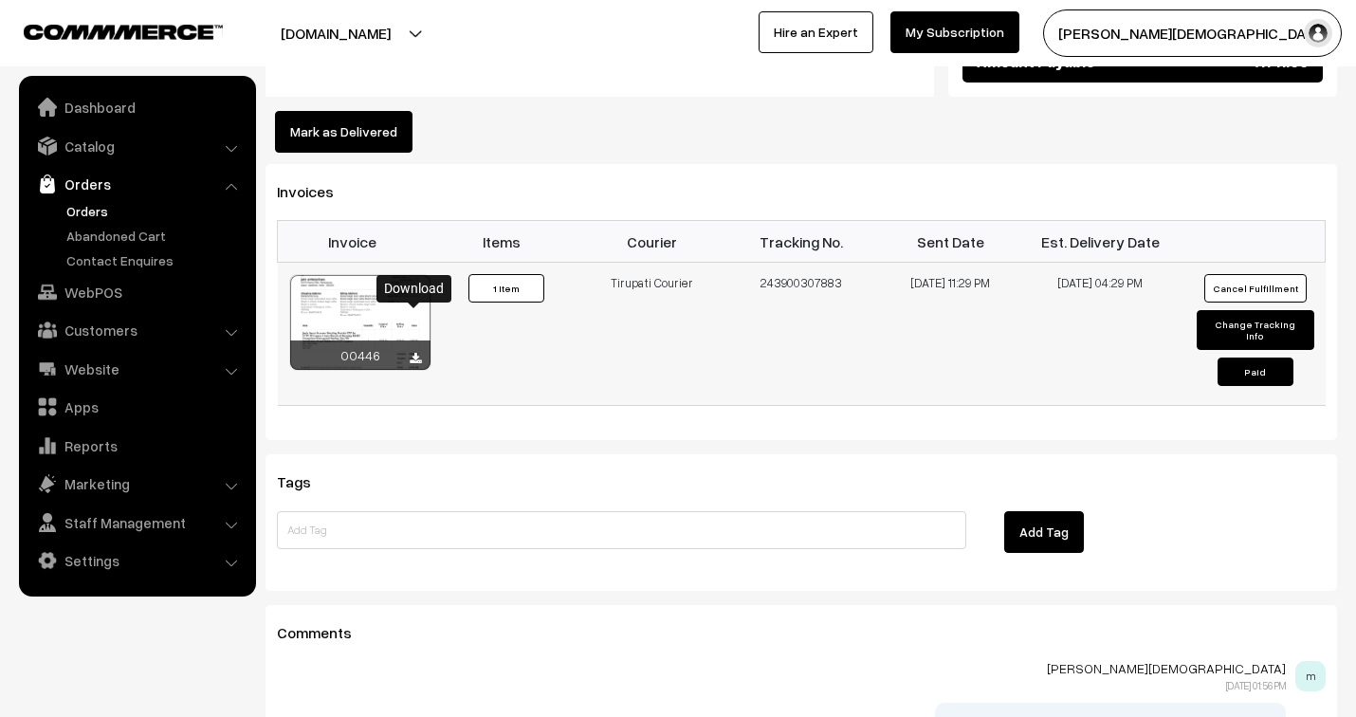
click at [419, 353] on icon at bounding box center [415, 359] width 11 height 12
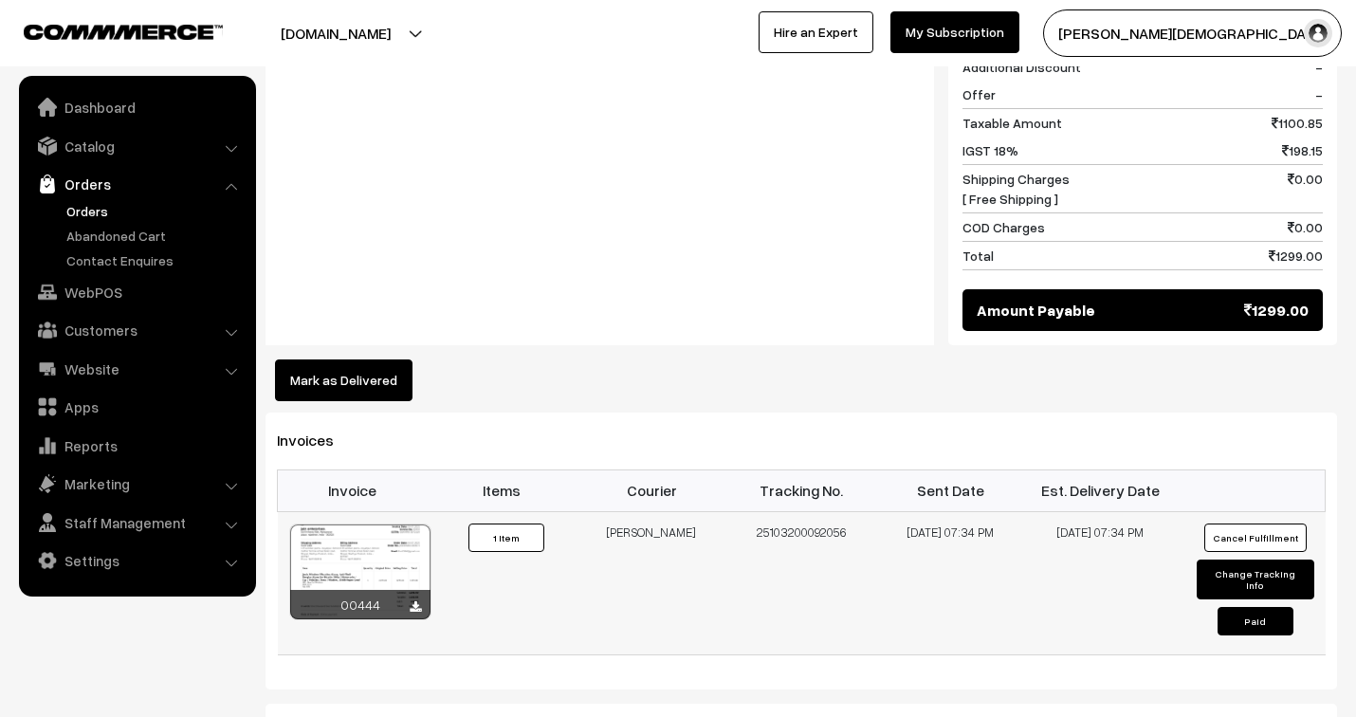
scroll to position [1053, 0]
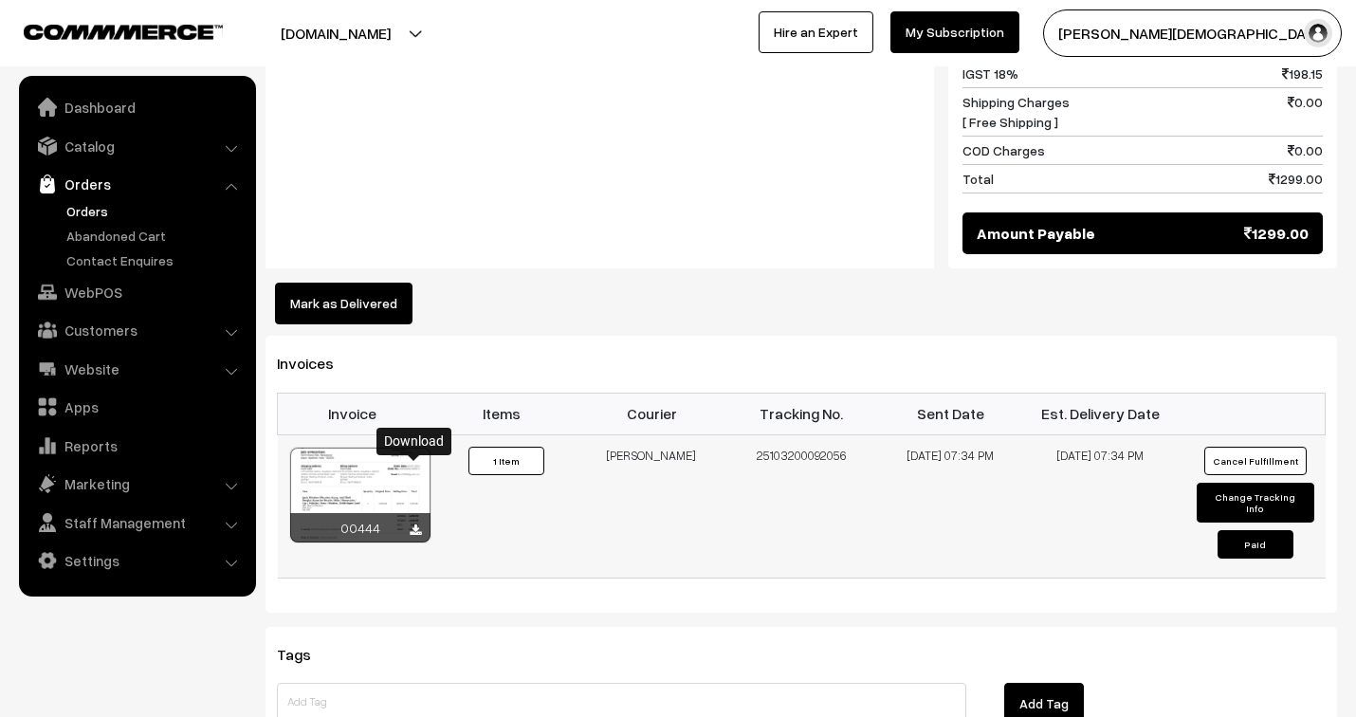
click at [413, 524] on icon at bounding box center [415, 530] width 11 height 12
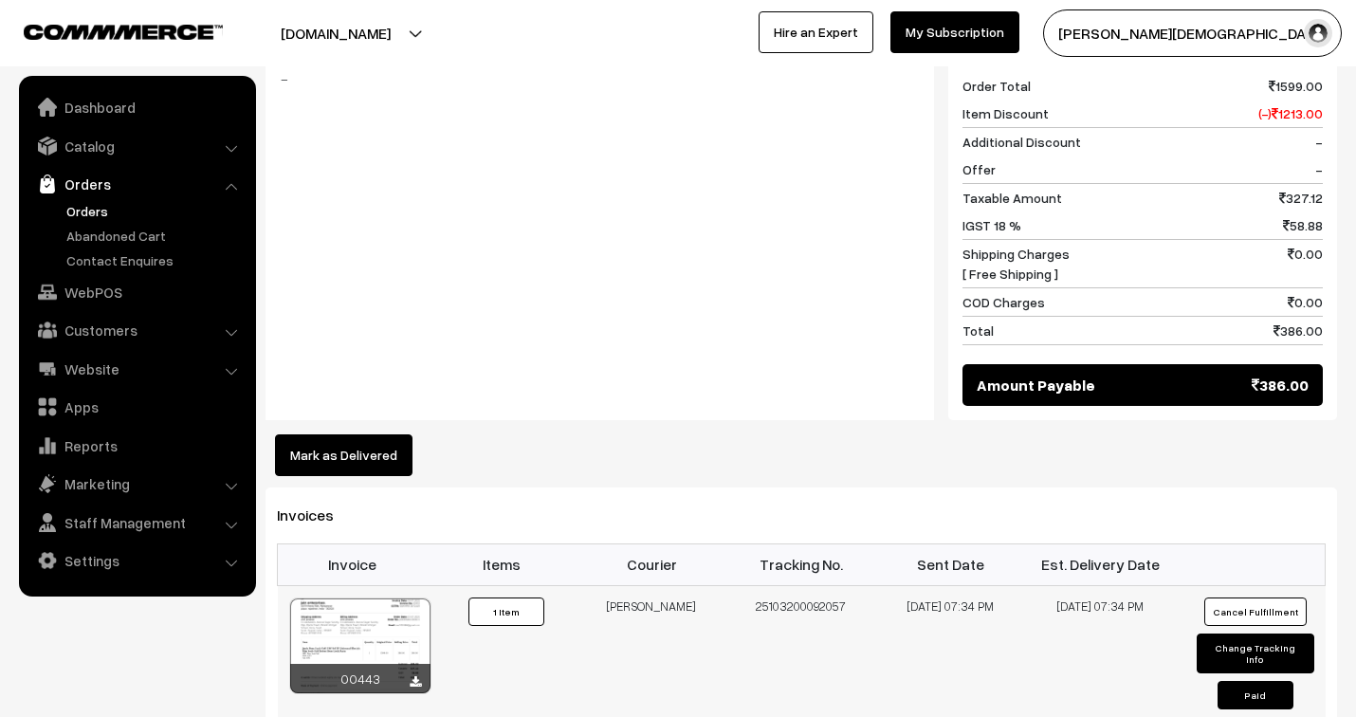
scroll to position [948, 0]
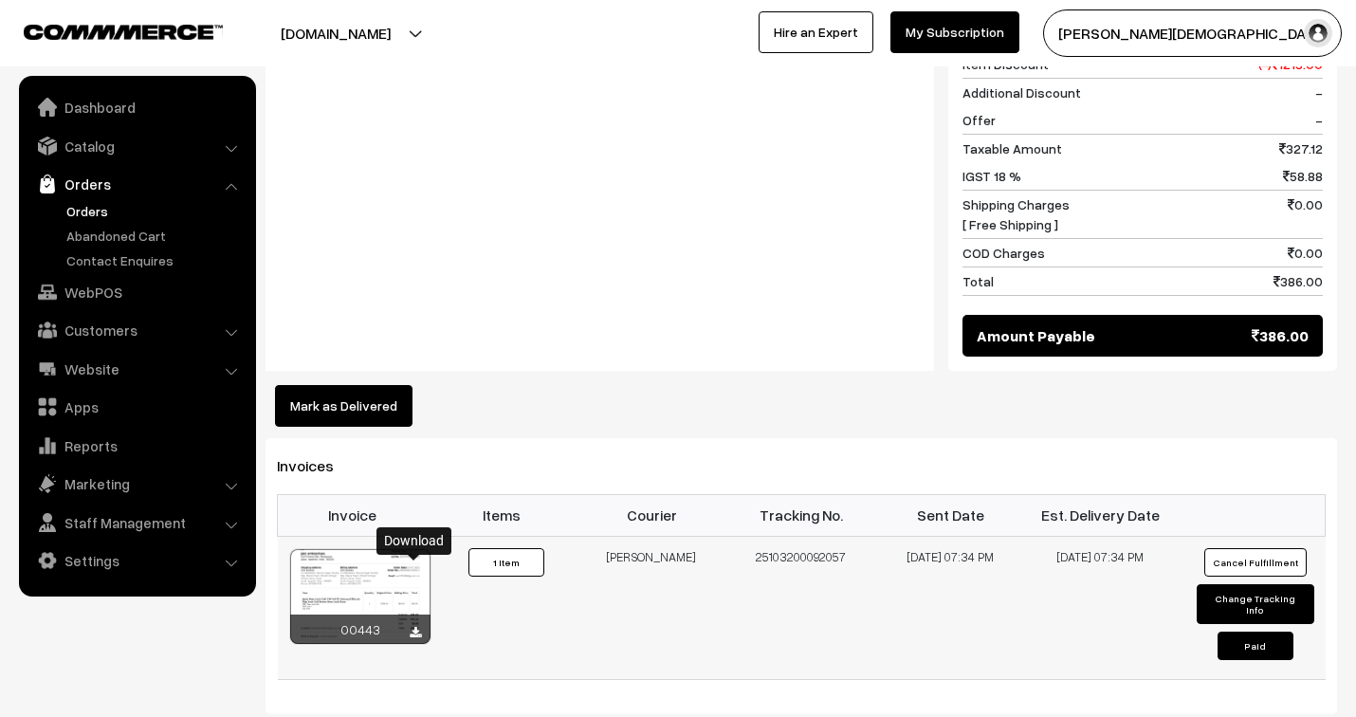
click at [417, 627] on icon at bounding box center [415, 633] width 11 height 12
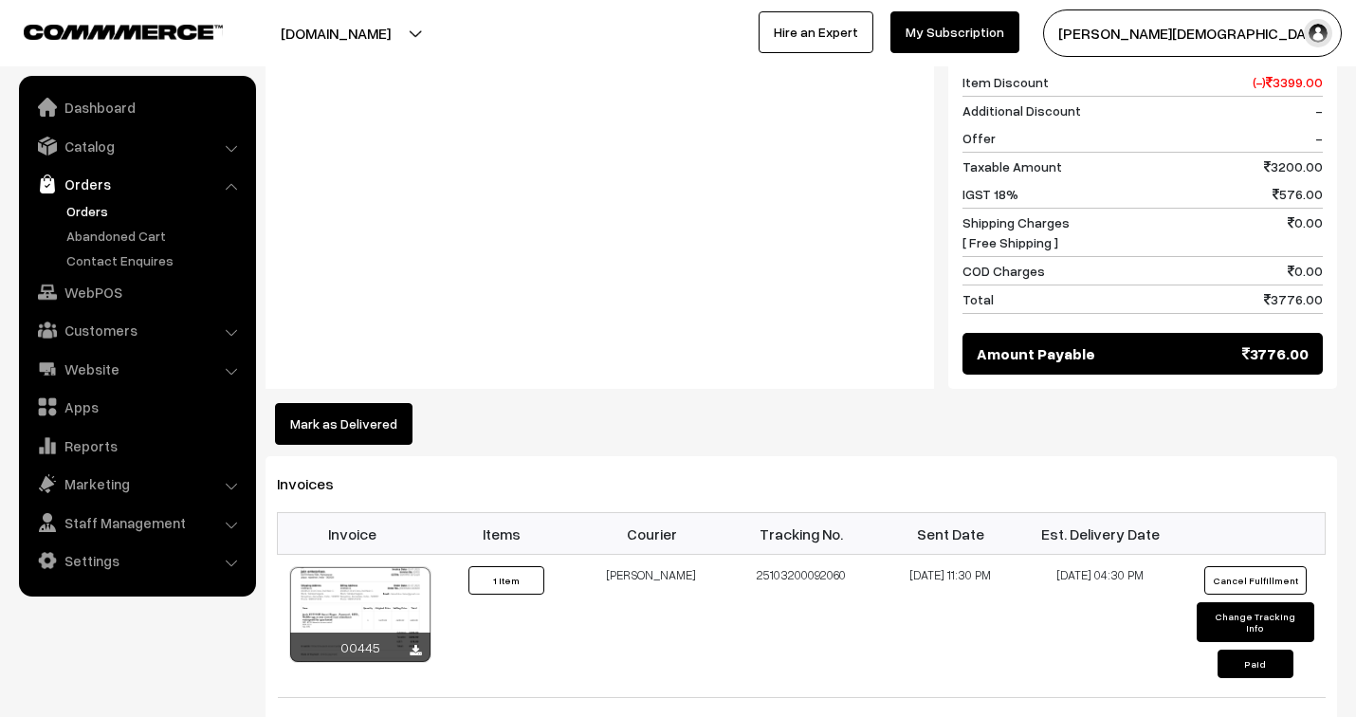
scroll to position [948, 0]
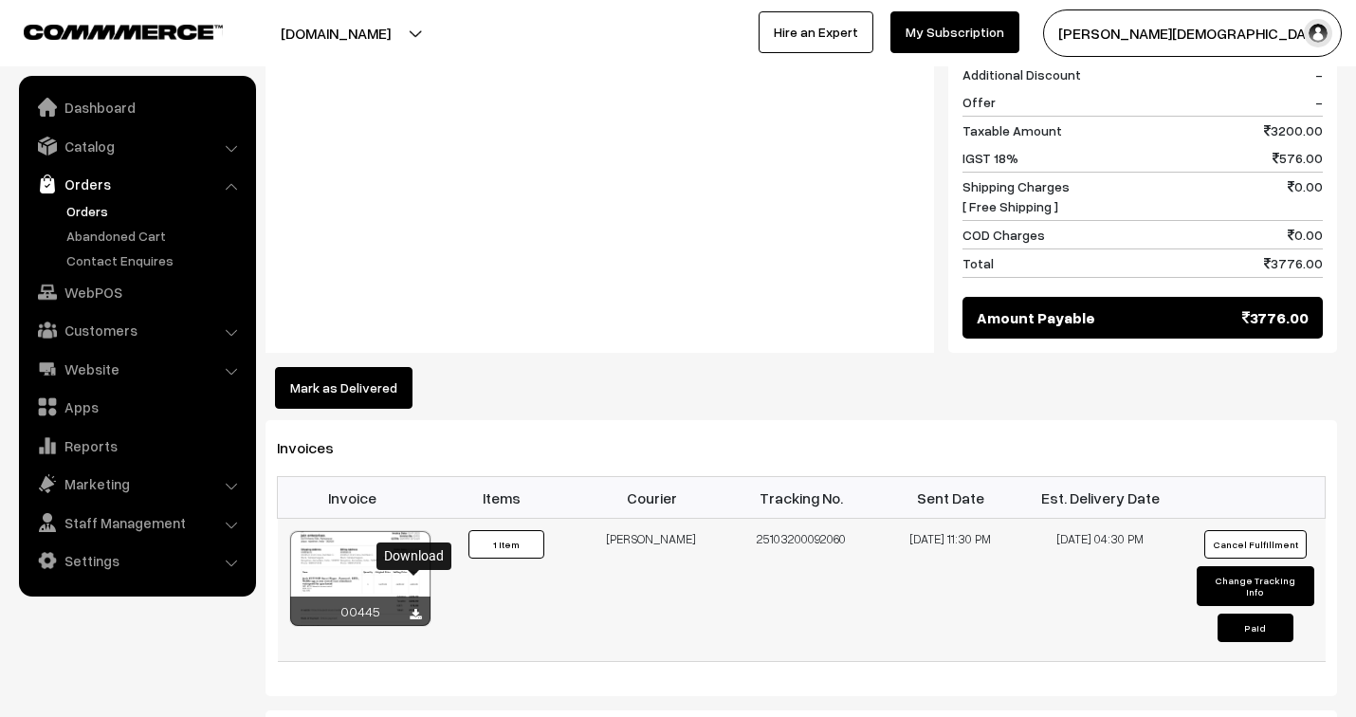
click at [415, 607] on link at bounding box center [415, 614] width 11 height 15
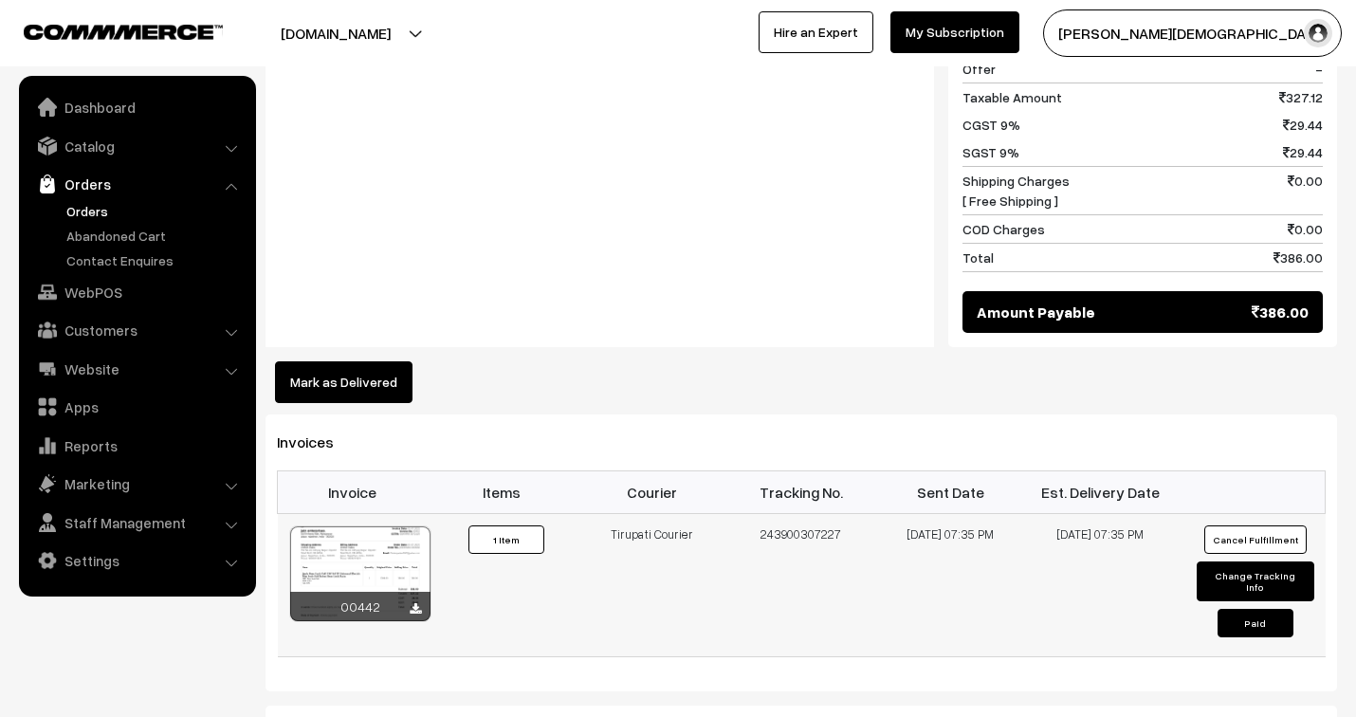
scroll to position [1053, 0]
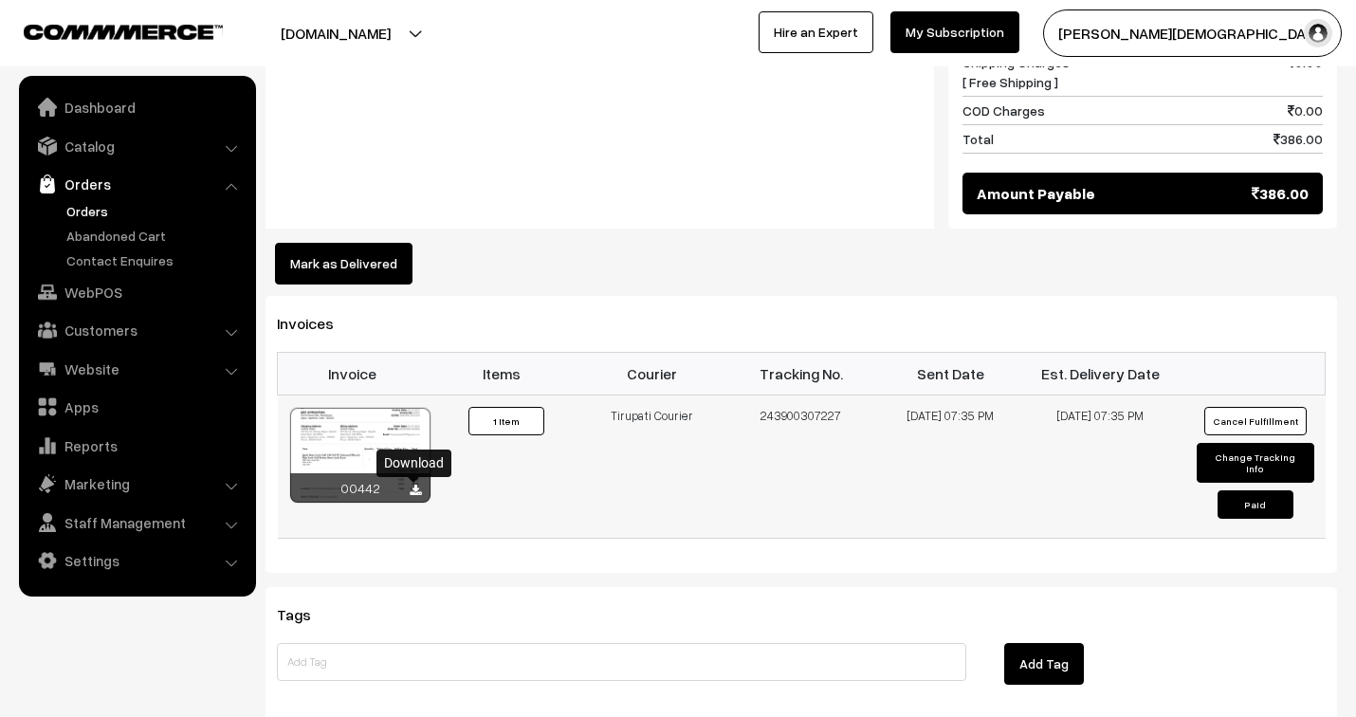
click at [413, 491] on icon at bounding box center [415, 490] width 11 height 12
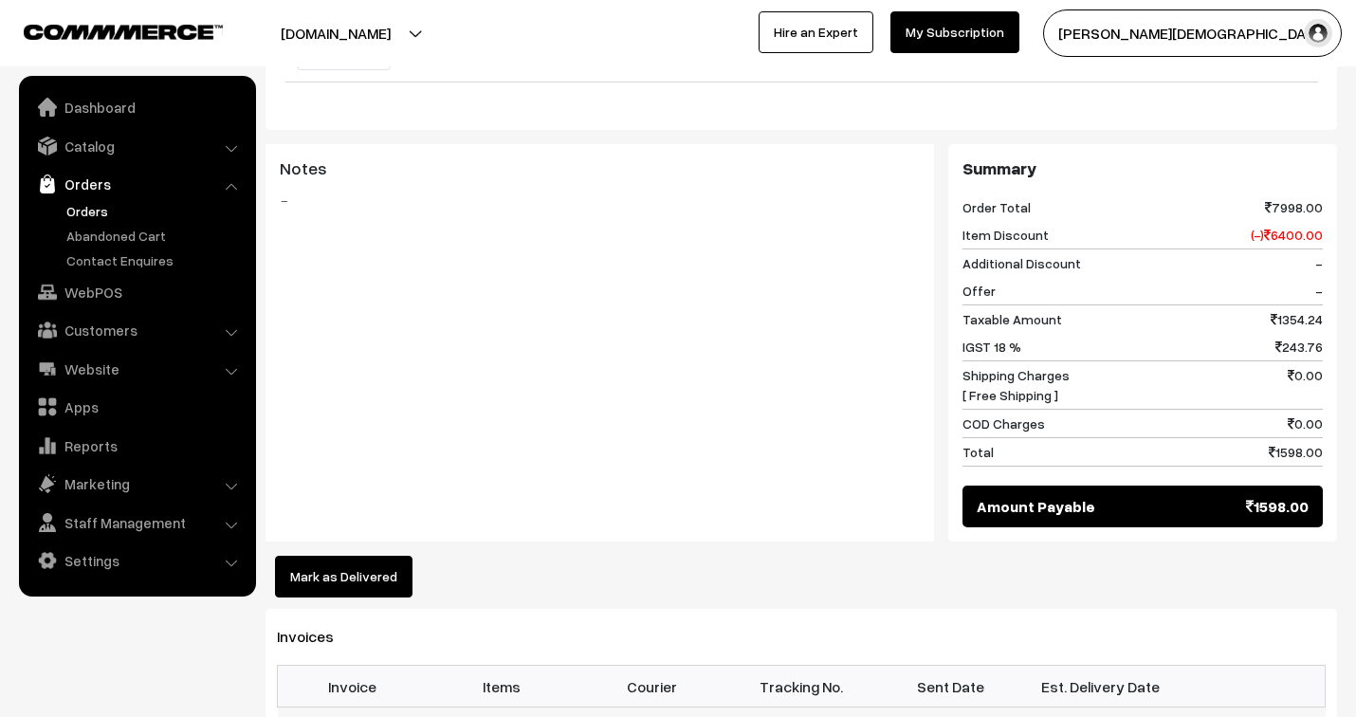
scroll to position [1053, 0]
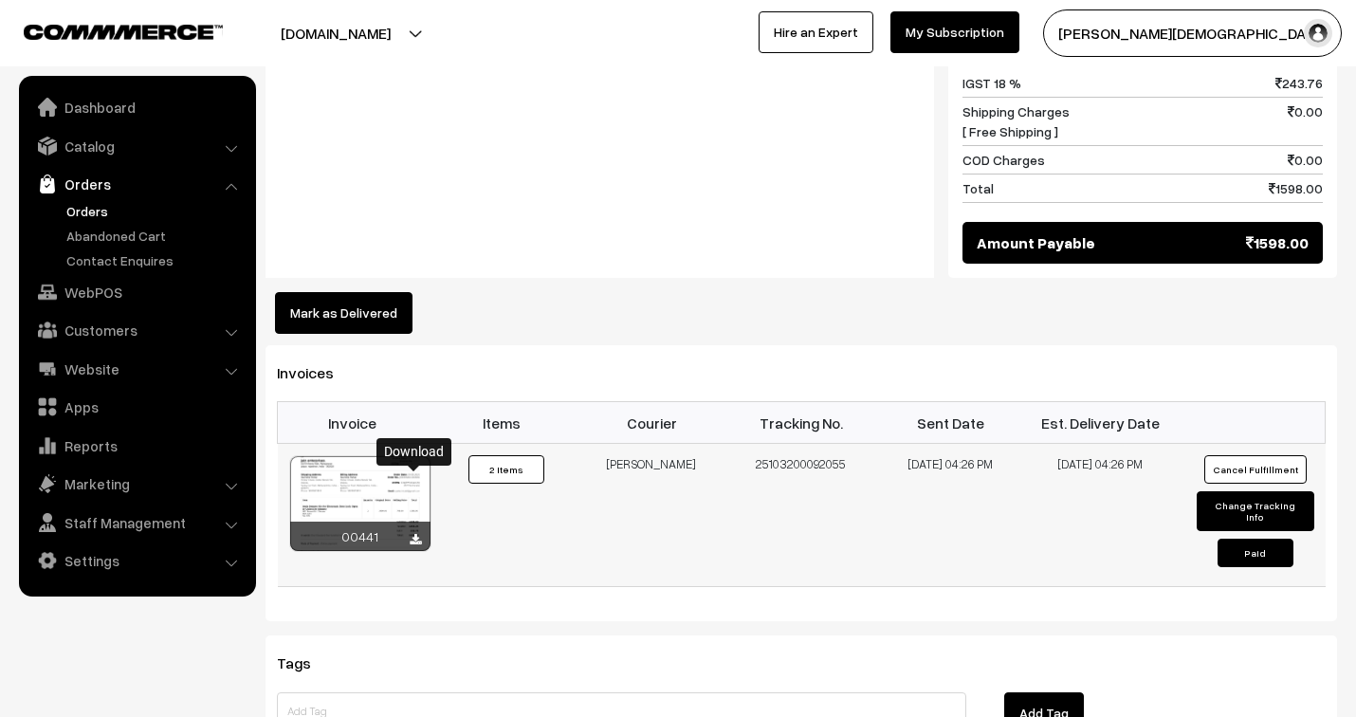
click at [415, 534] on icon at bounding box center [415, 540] width 11 height 12
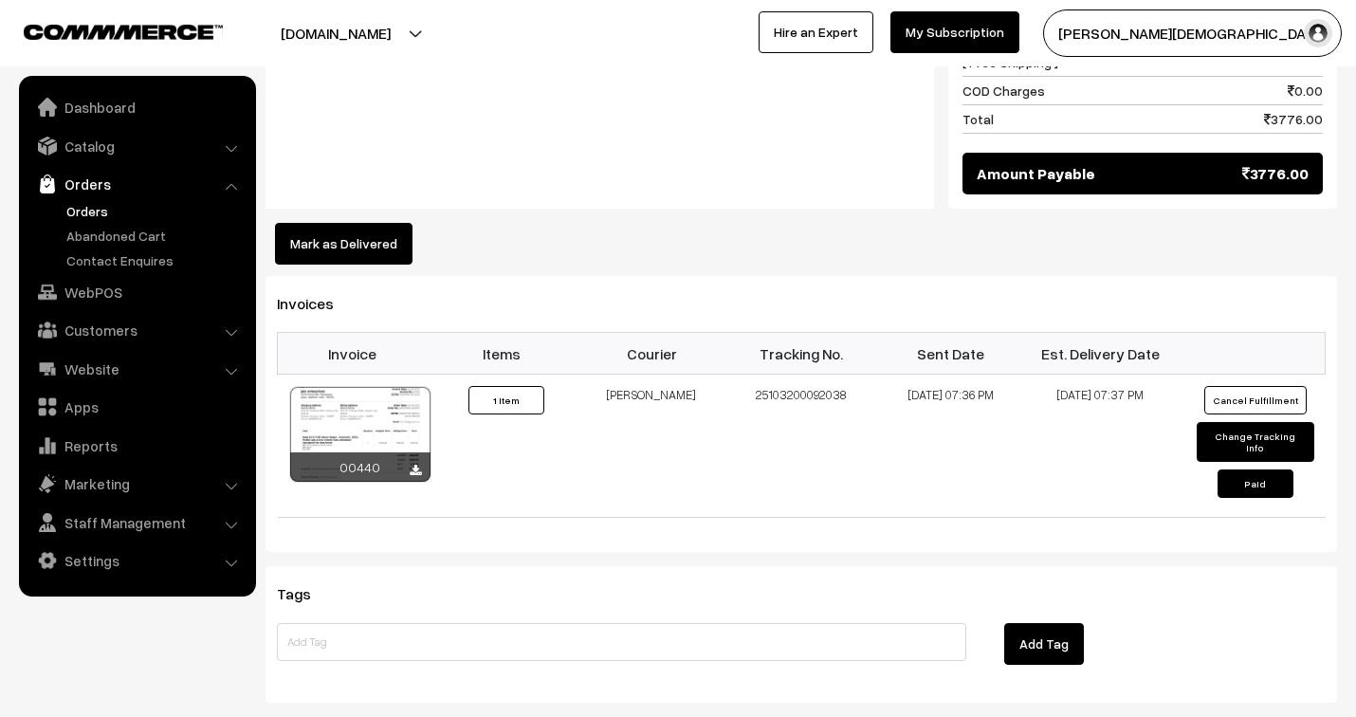
scroll to position [1158, 0]
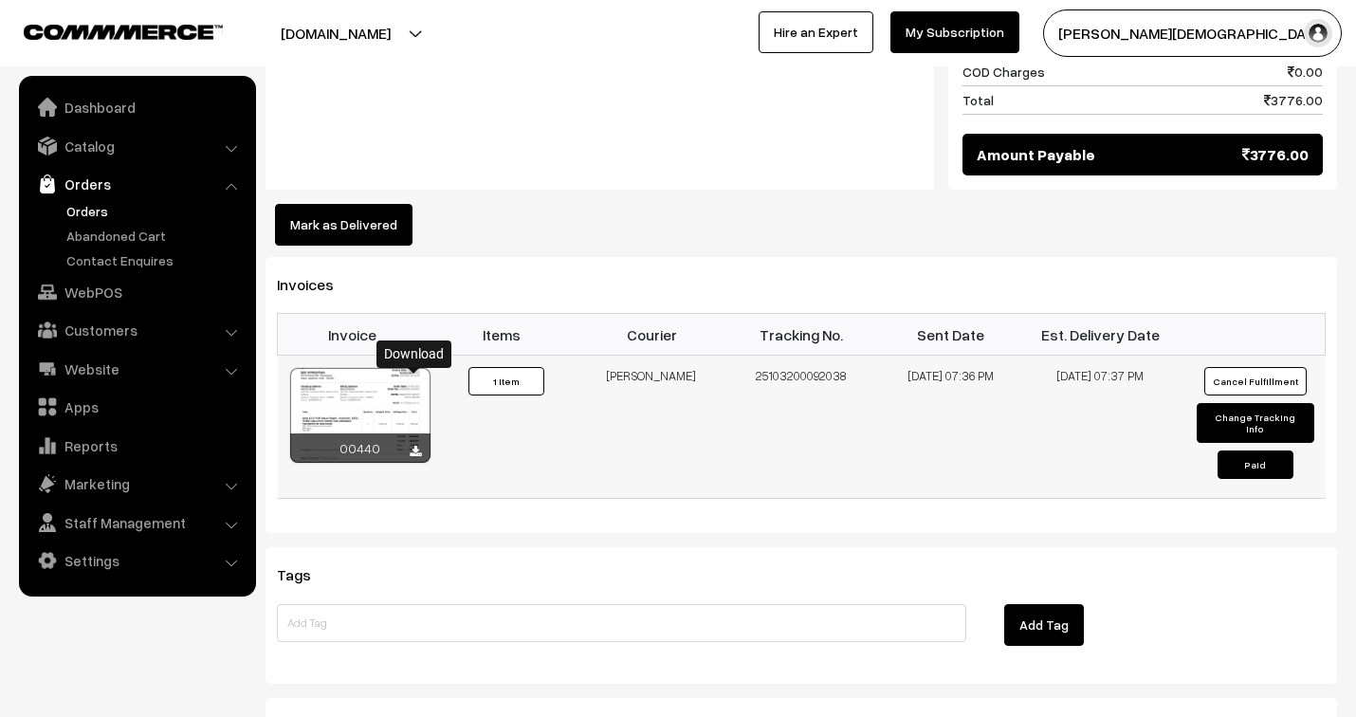
click at [412, 446] on icon at bounding box center [415, 452] width 11 height 12
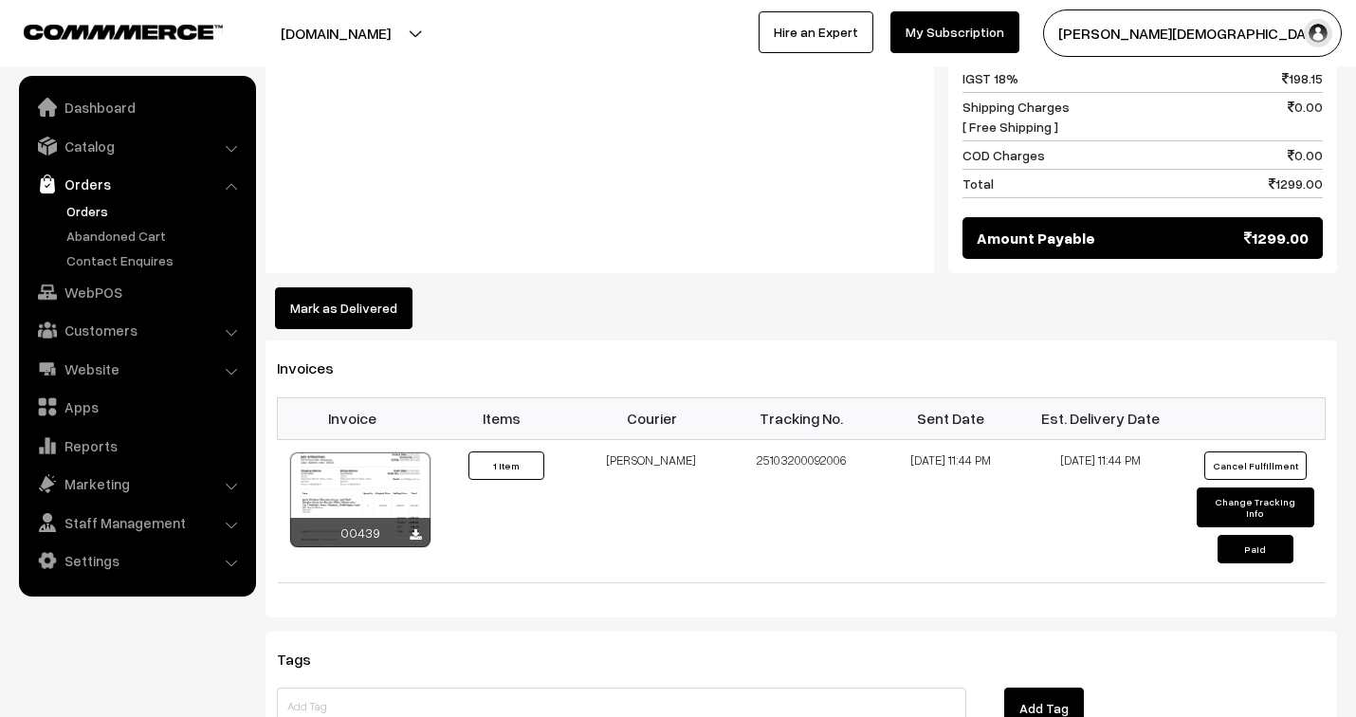
scroll to position [1053, 0]
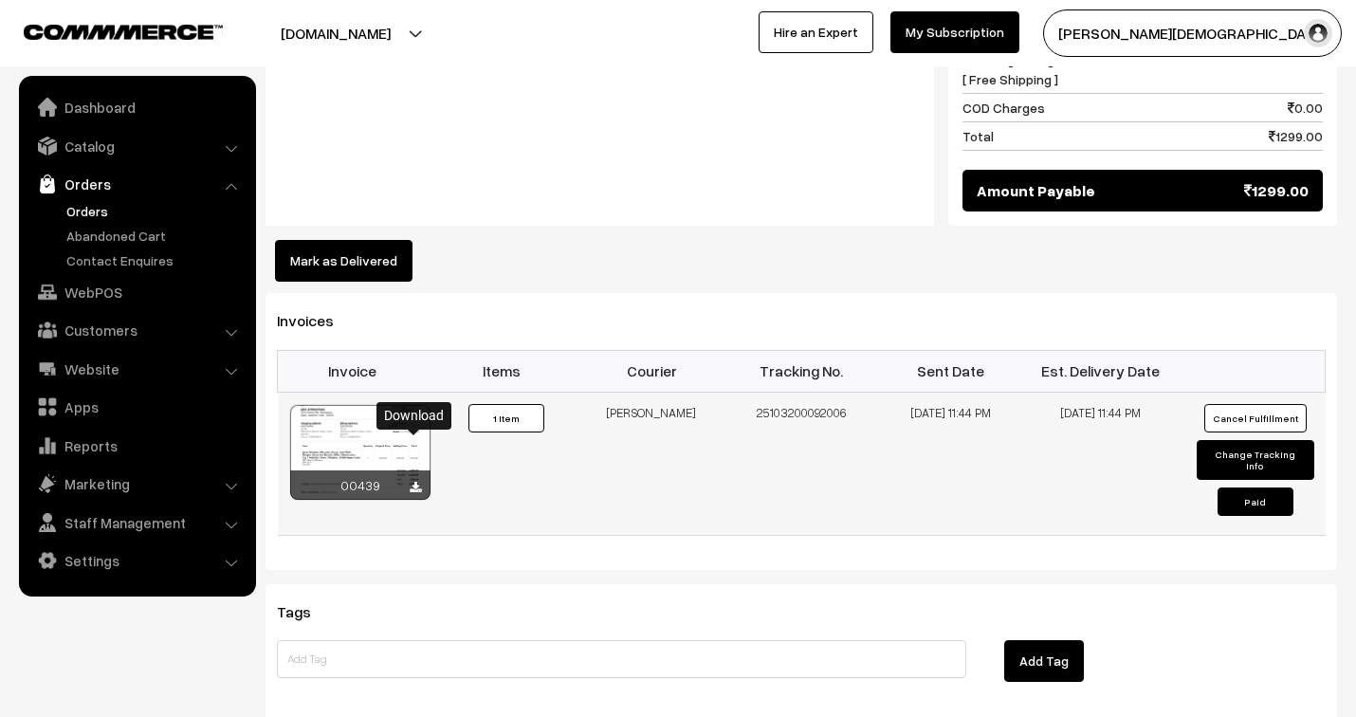
click at [414, 482] on icon at bounding box center [415, 488] width 11 height 12
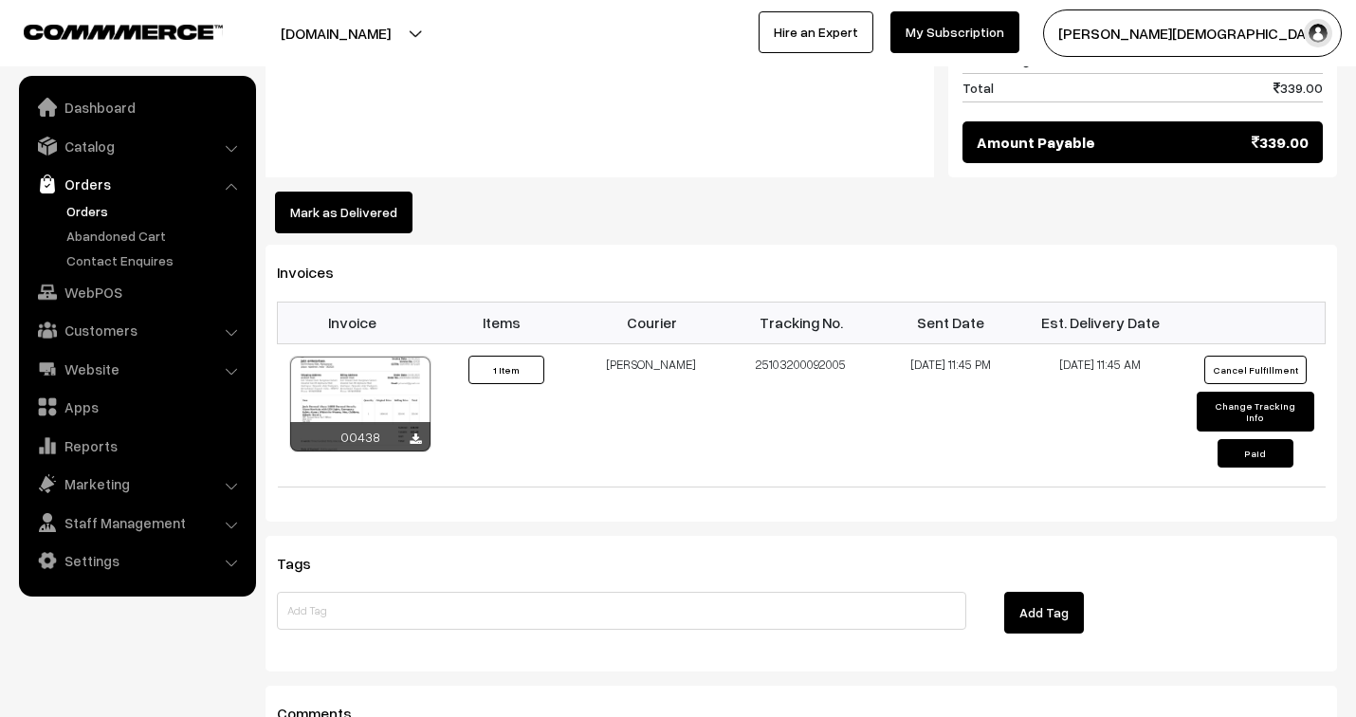
scroll to position [1264, 0]
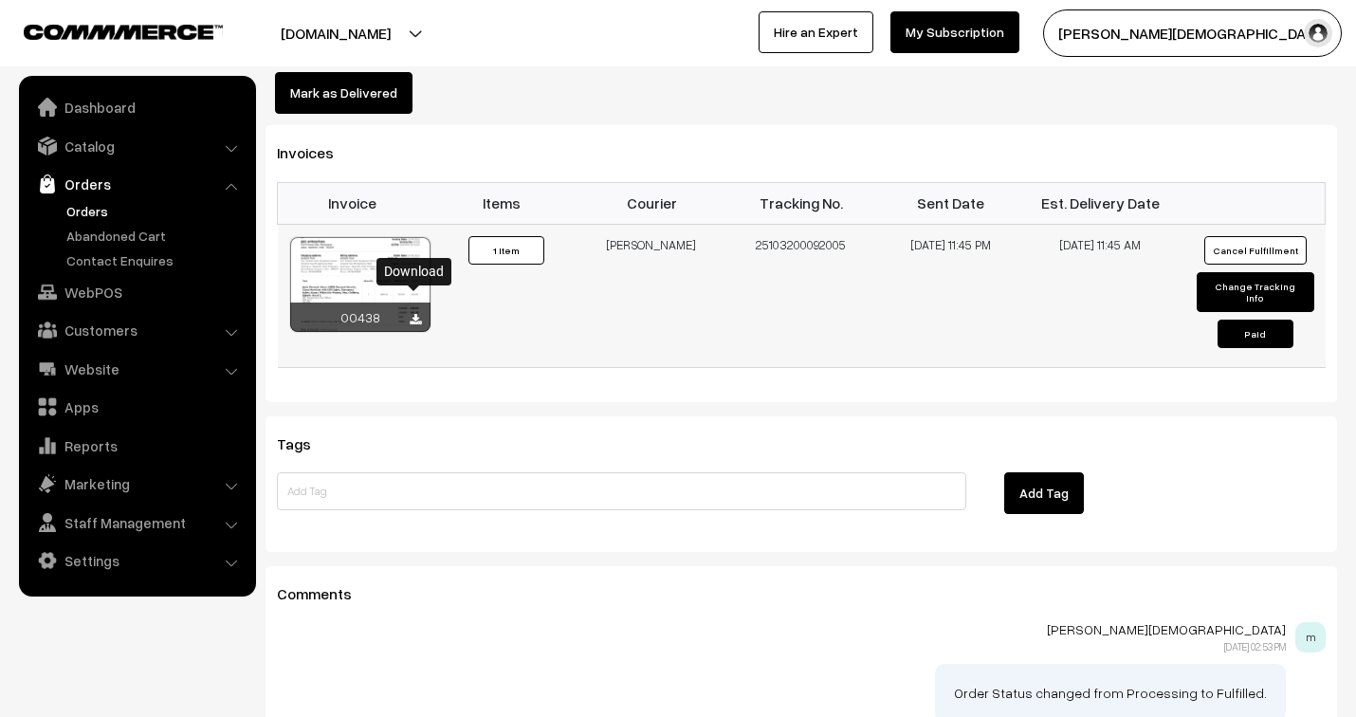
click at [410, 312] on link at bounding box center [415, 319] width 11 height 15
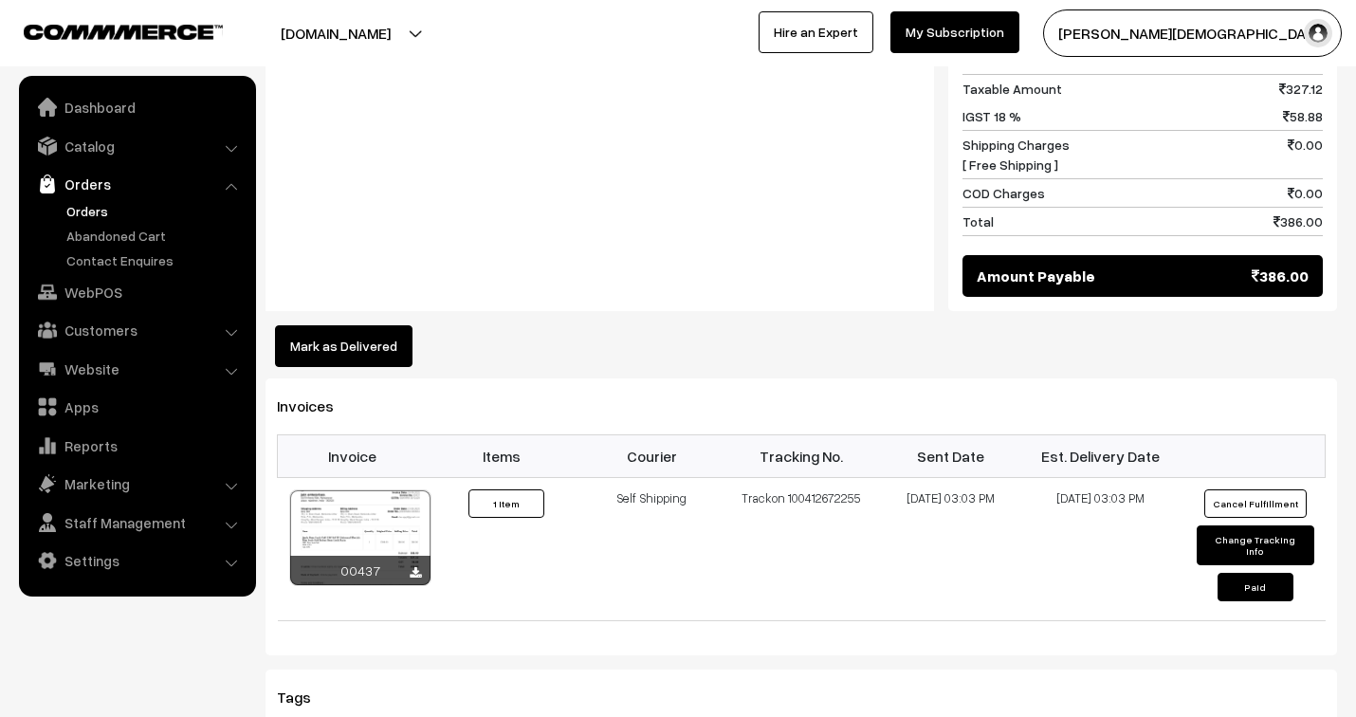
scroll to position [948, 0]
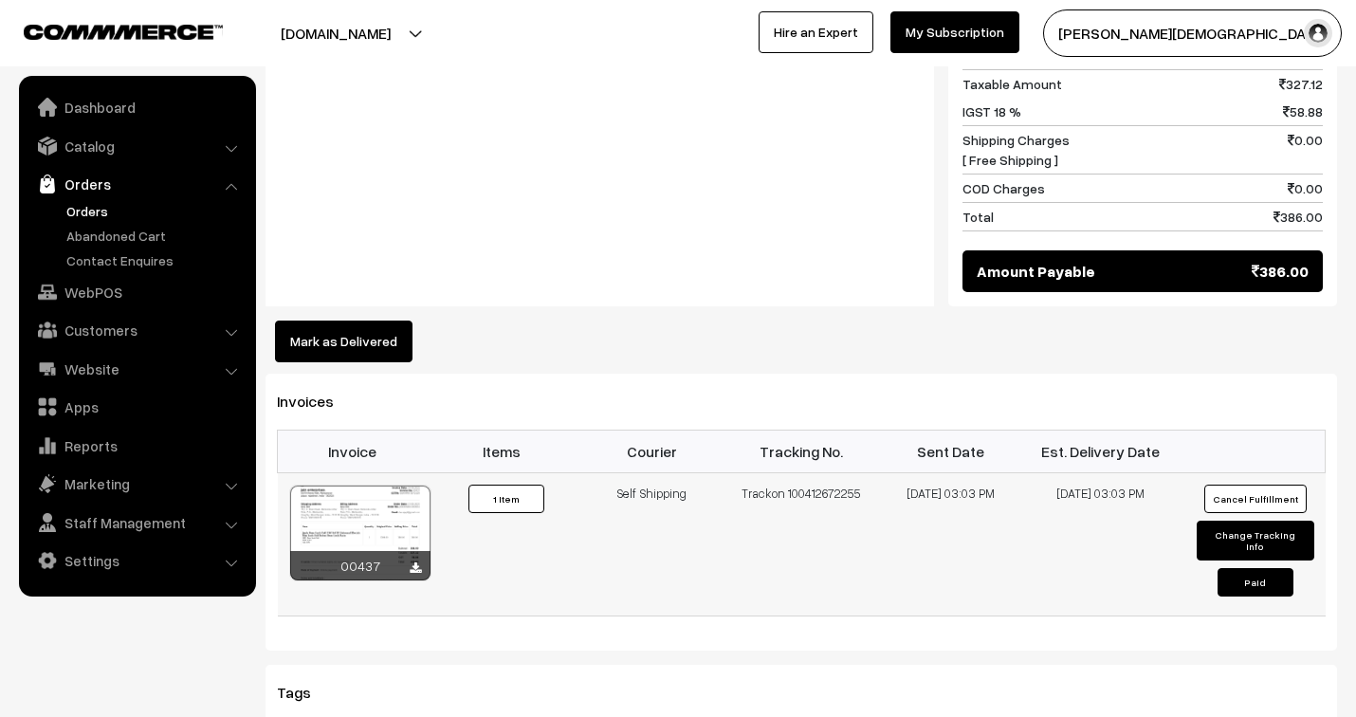
click at [408, 571] on div "00437" at bounding box center [360, 565] width 140 height 29
click at [412, 566] on icon at bounding box center [415, 568] width 11 height 12
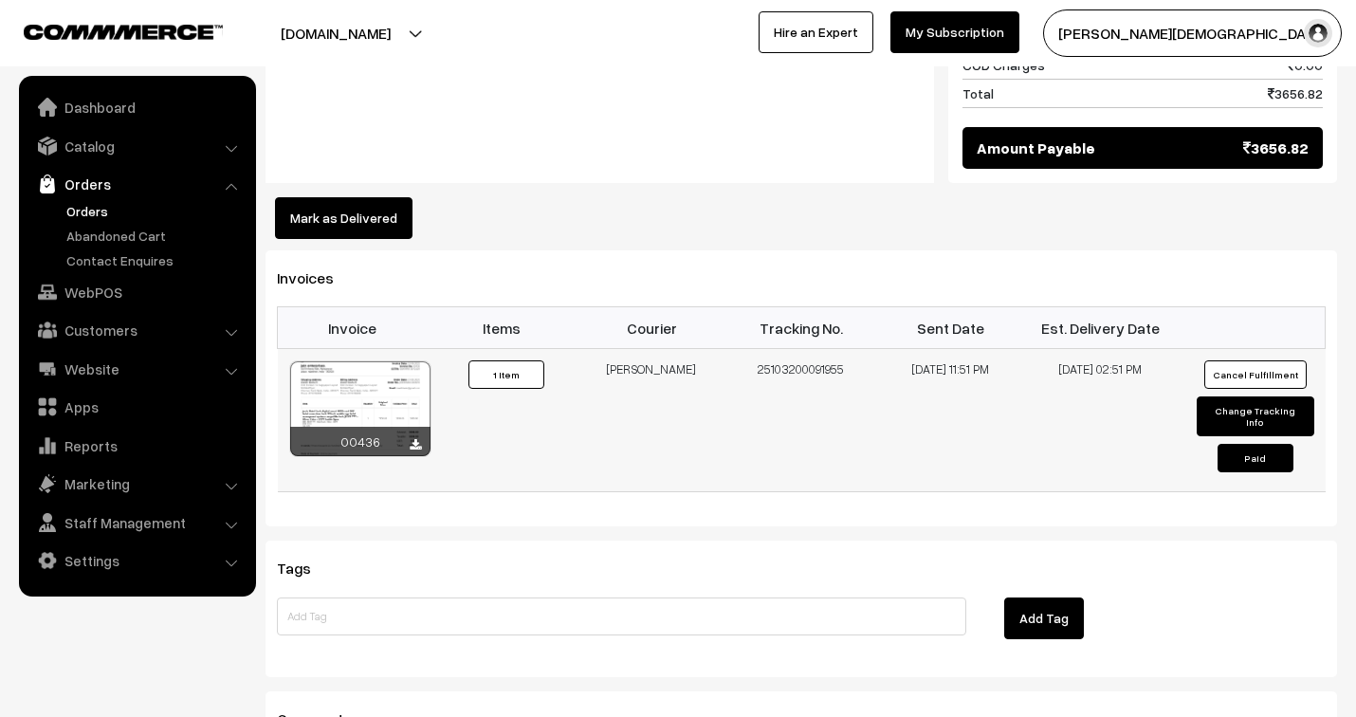
scroll to position [1158, 0]
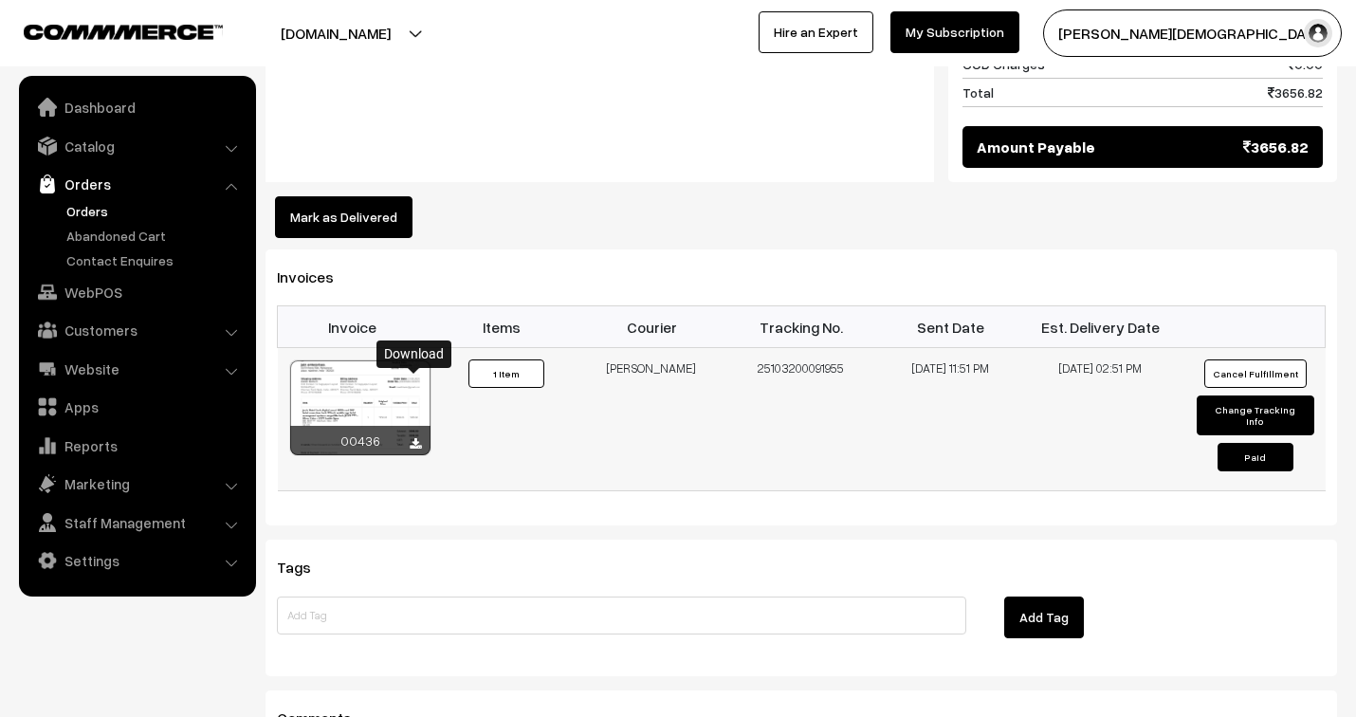
click at [414, 438] on icon at bounding box center [415, 444] width 11 height 12
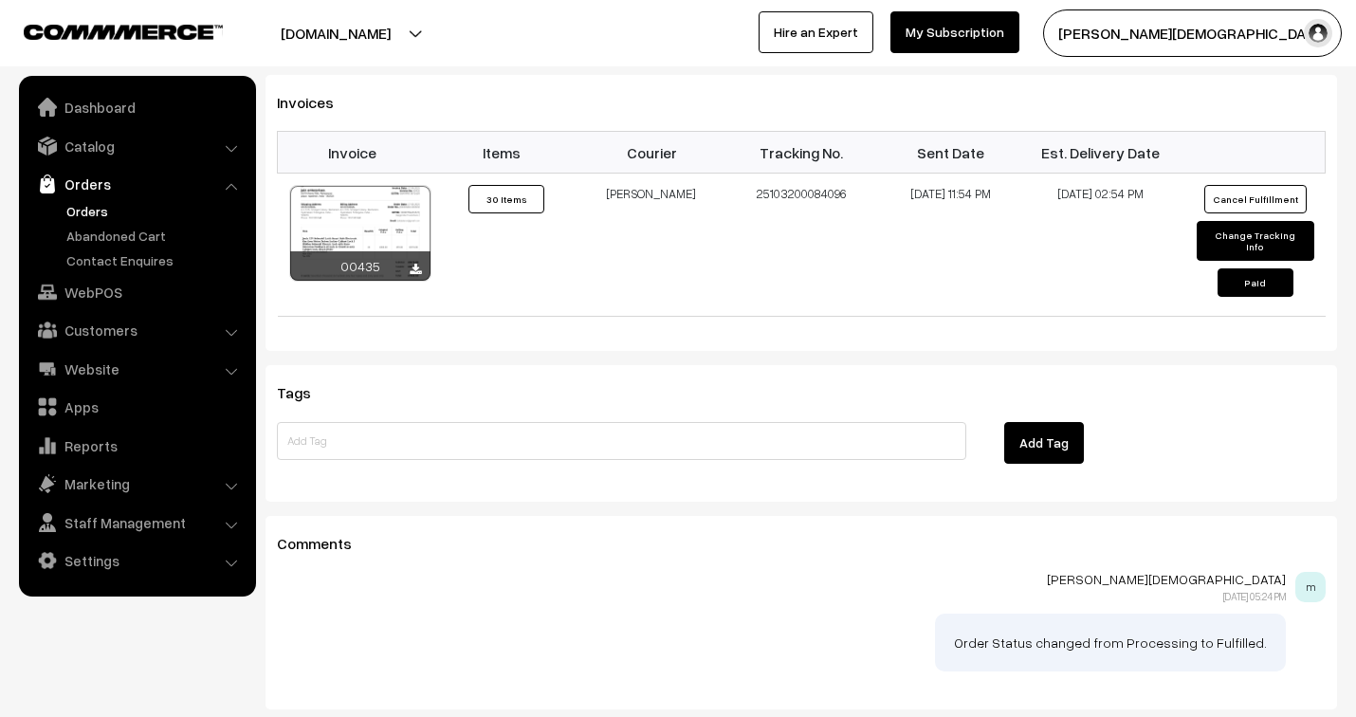
scroll to position [1404, 0]
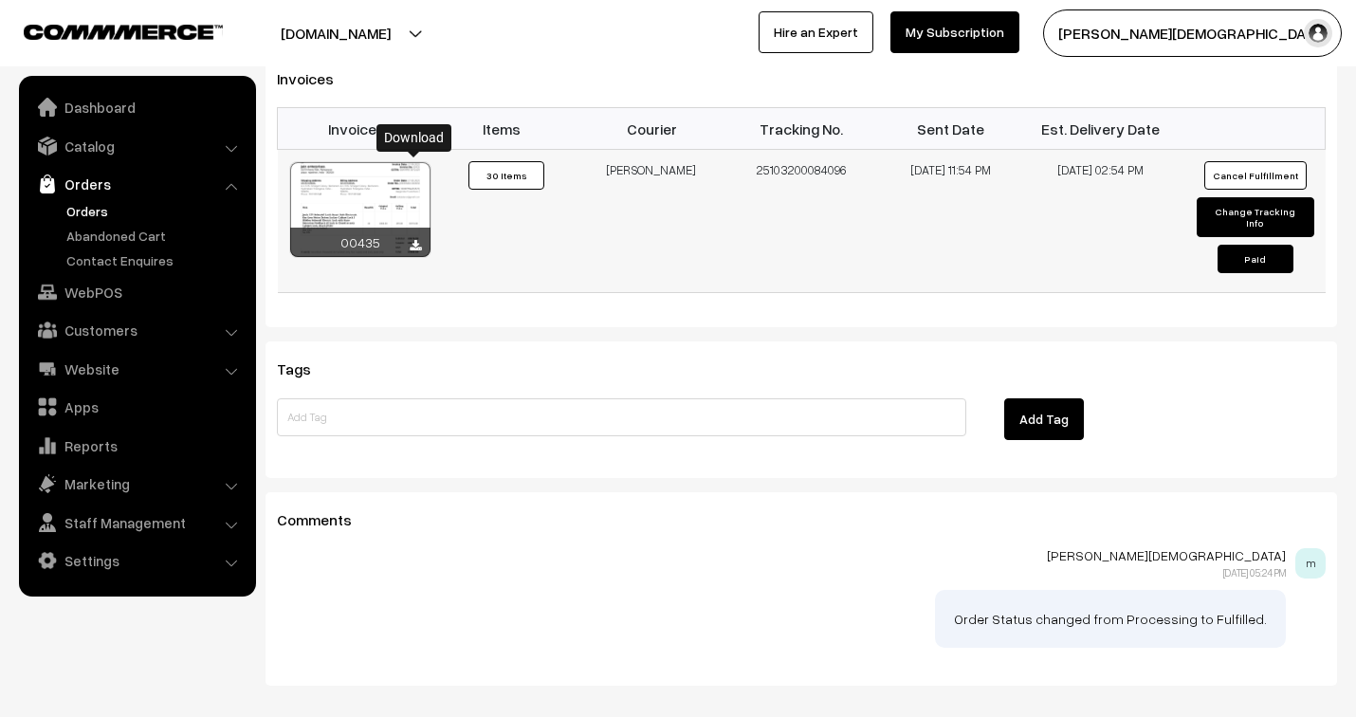
click at [414, 240] on icon at bounding box center [415, 246] width 11 height 12
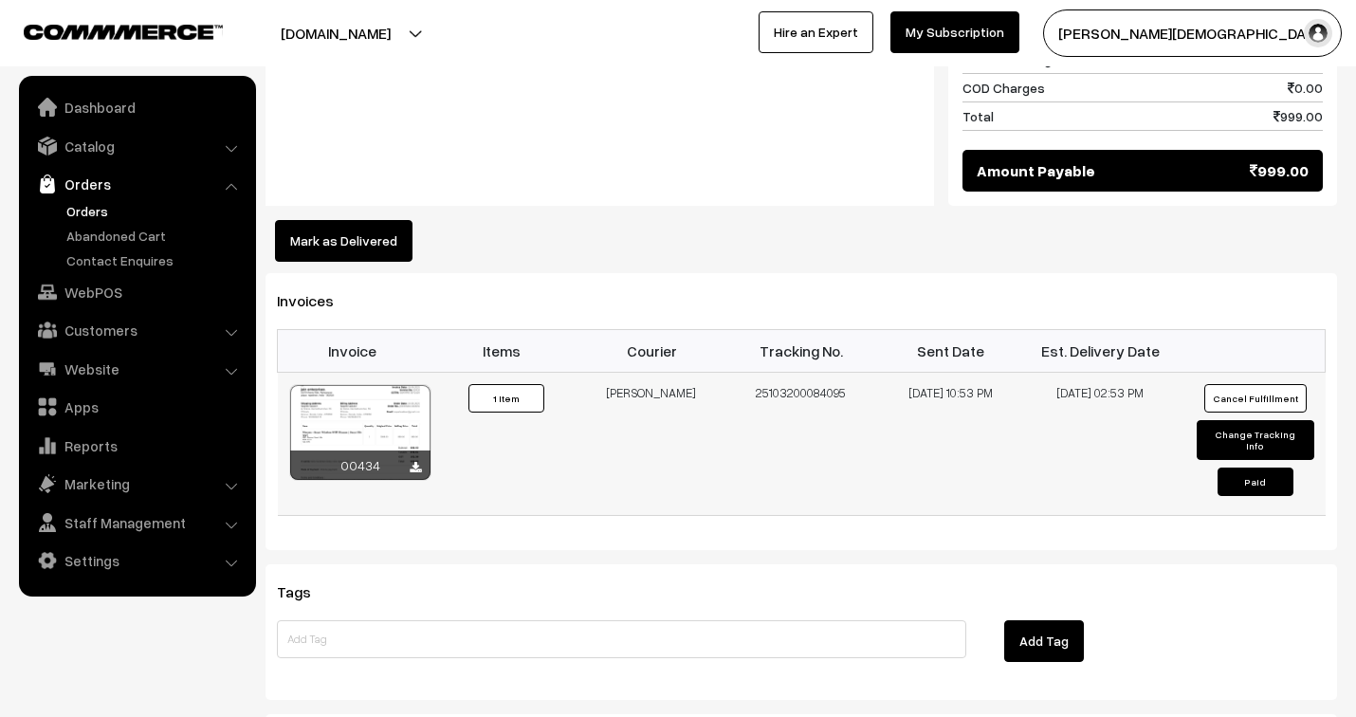
scroll to position [1325, 0]
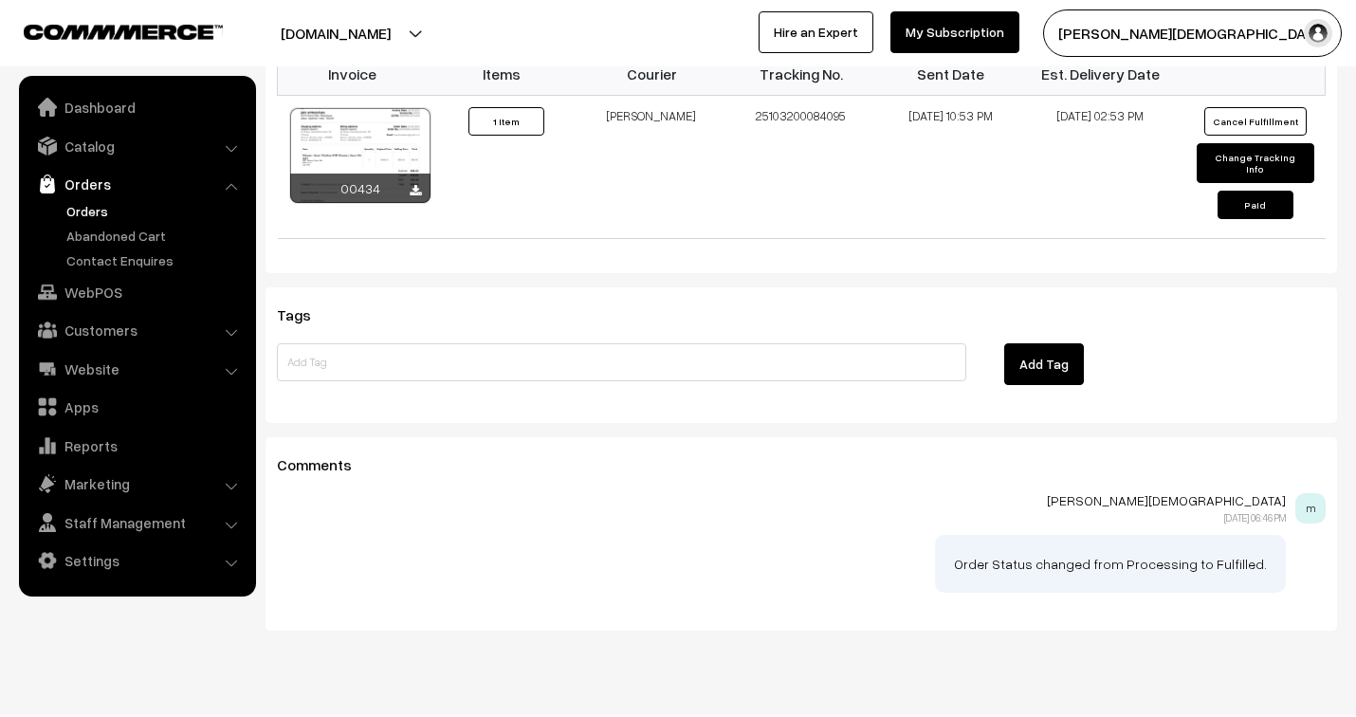
click at [417, 182] on div at bounding box center [415, 191] width 11 height 19
click at [412, 185] on icon at bounding box center [415, 191] width 11 height 12
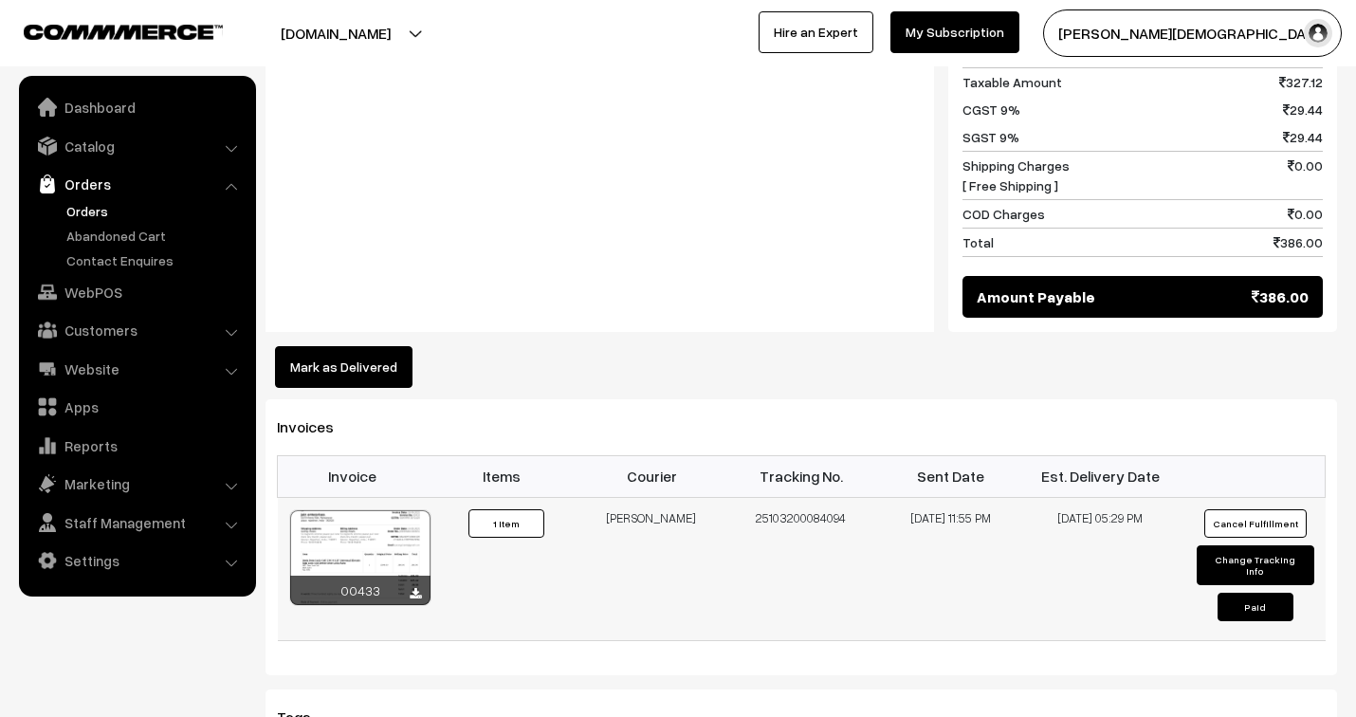
scroll to position [1158, 0]
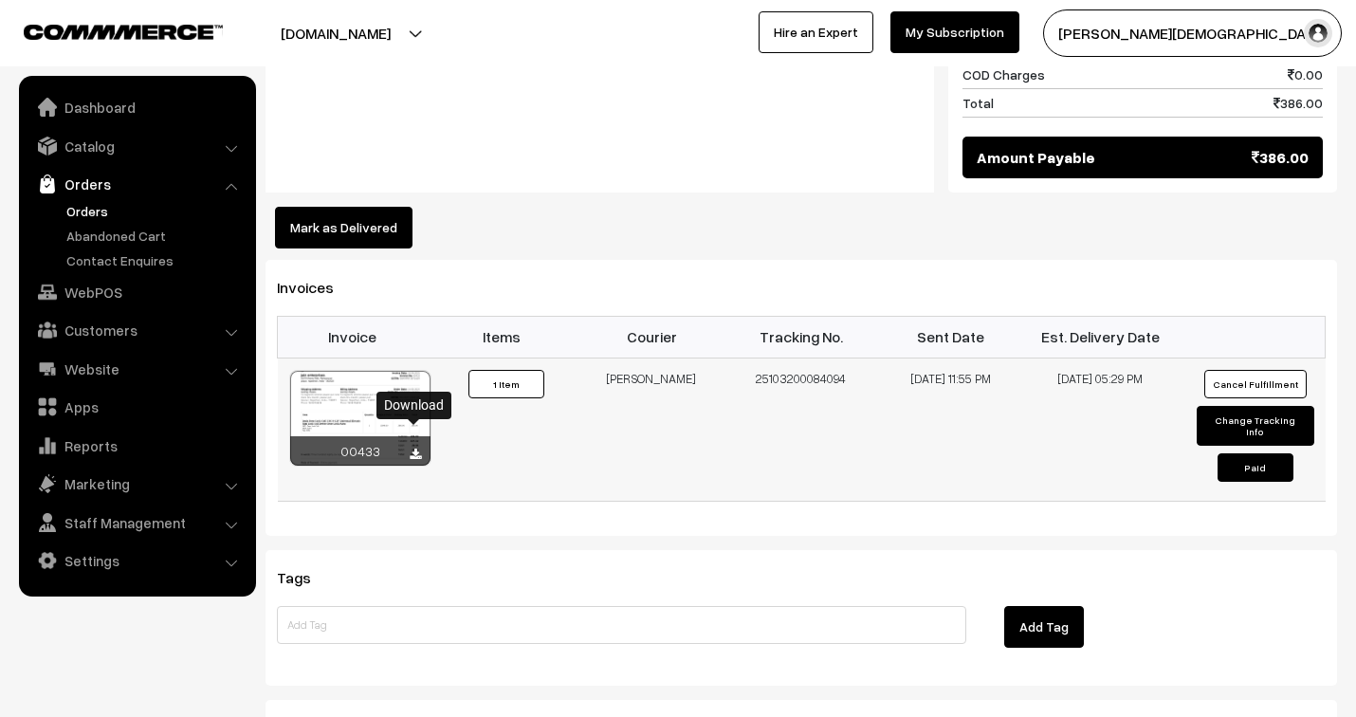
click at [410, 448] on icon at bounding box center [415, 454] width 11 height 12
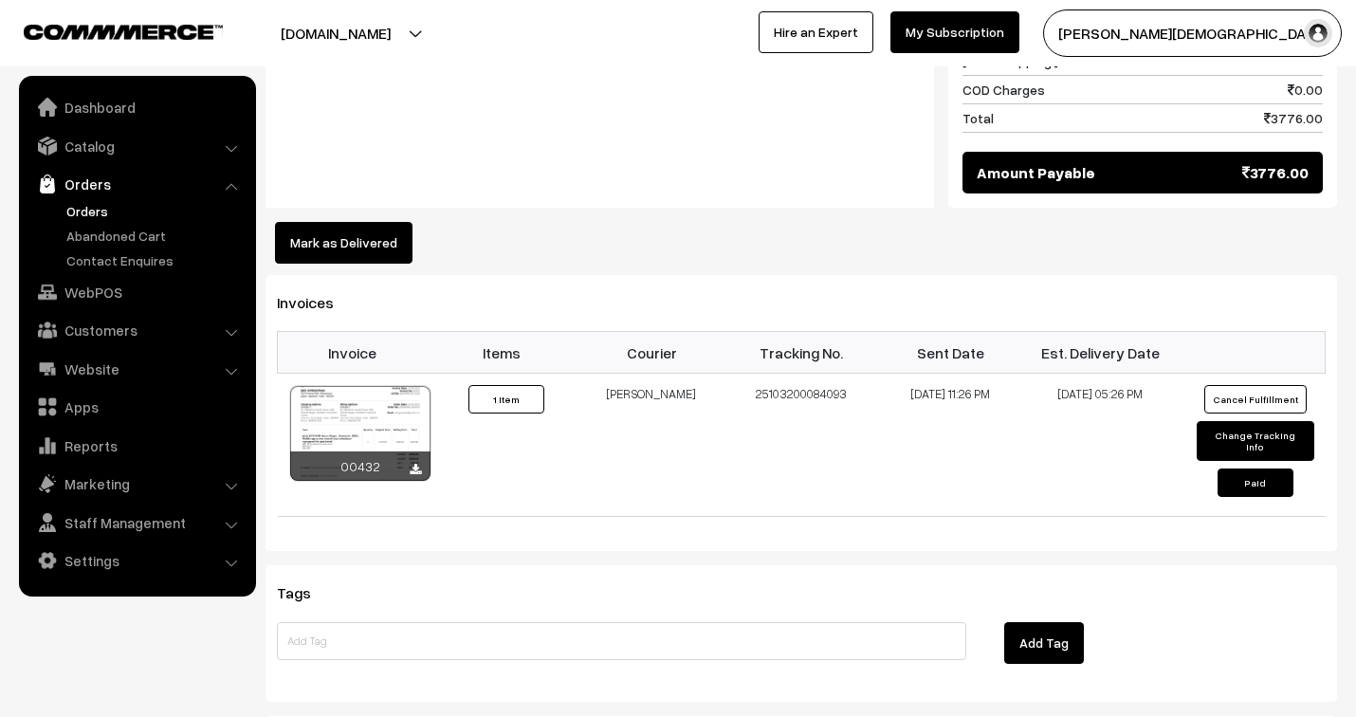
scroll to position [1264, 0]
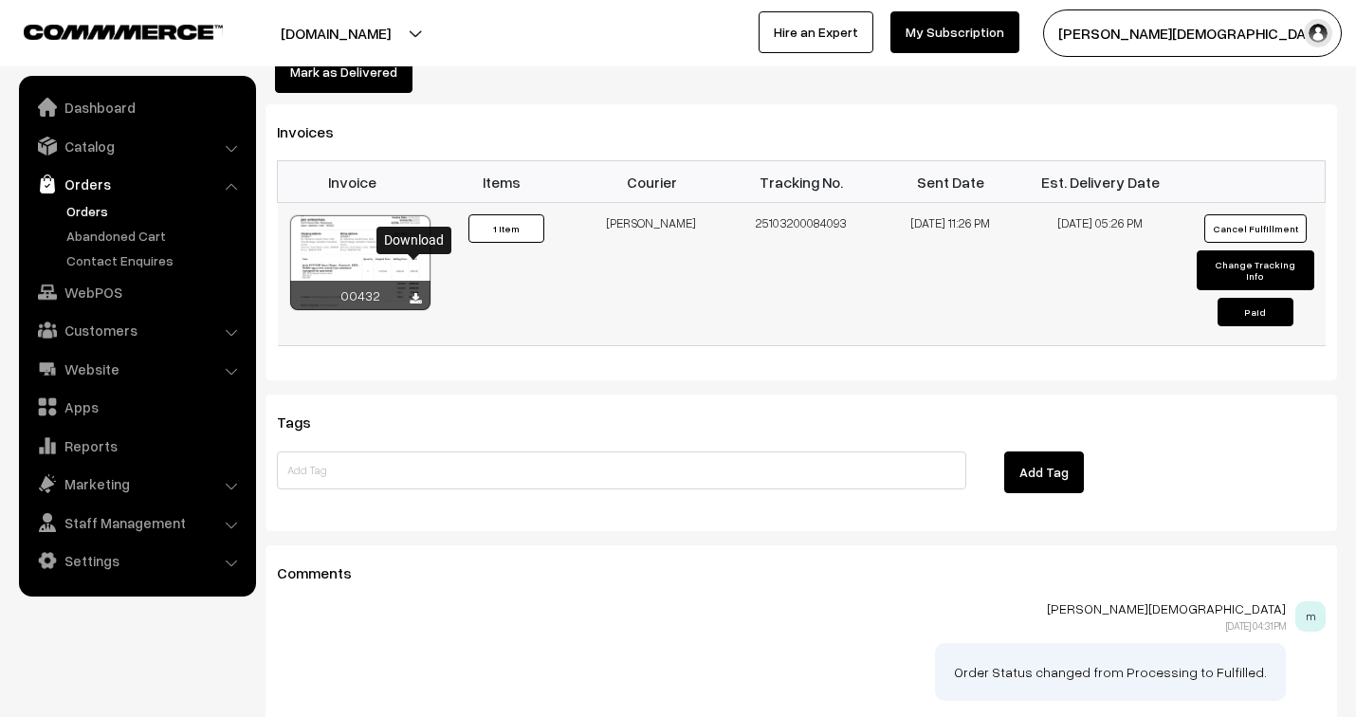
click at [415, 293] on icon at bounding box center [415, 299] width 11 height 12
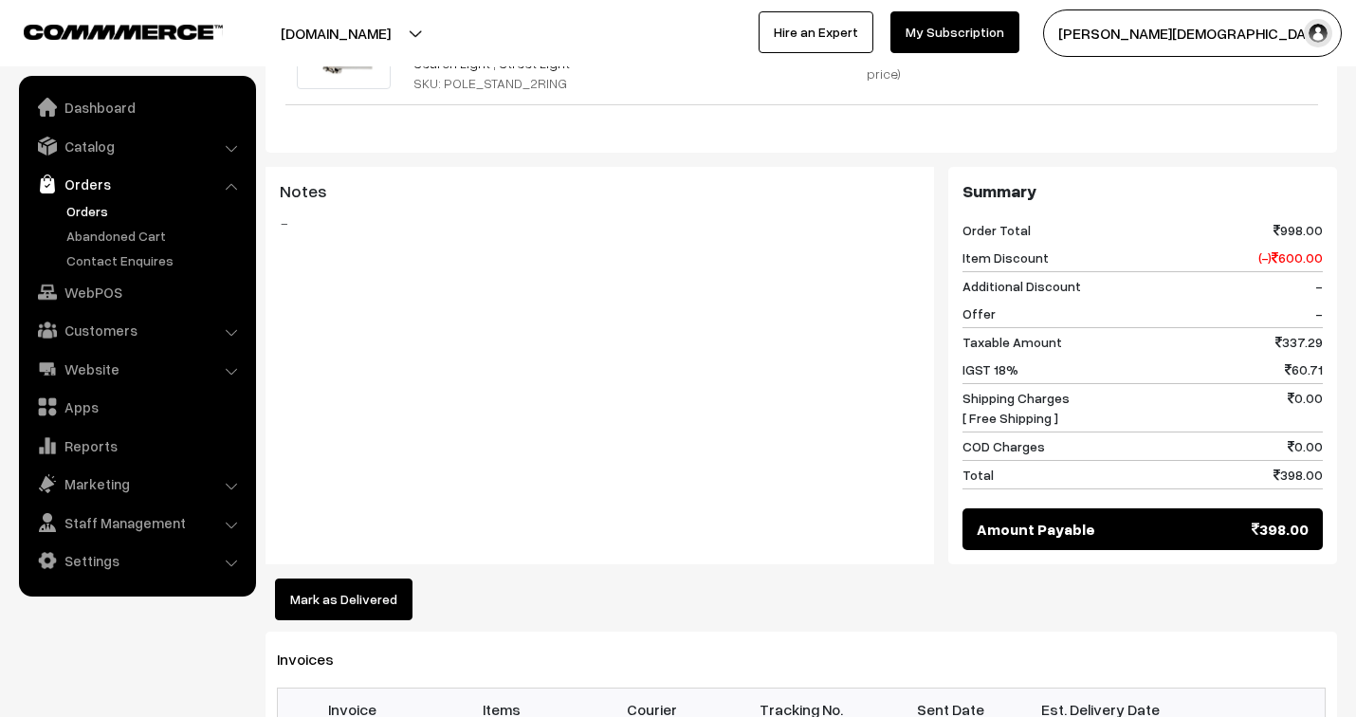
scroll to position [1158, 0]
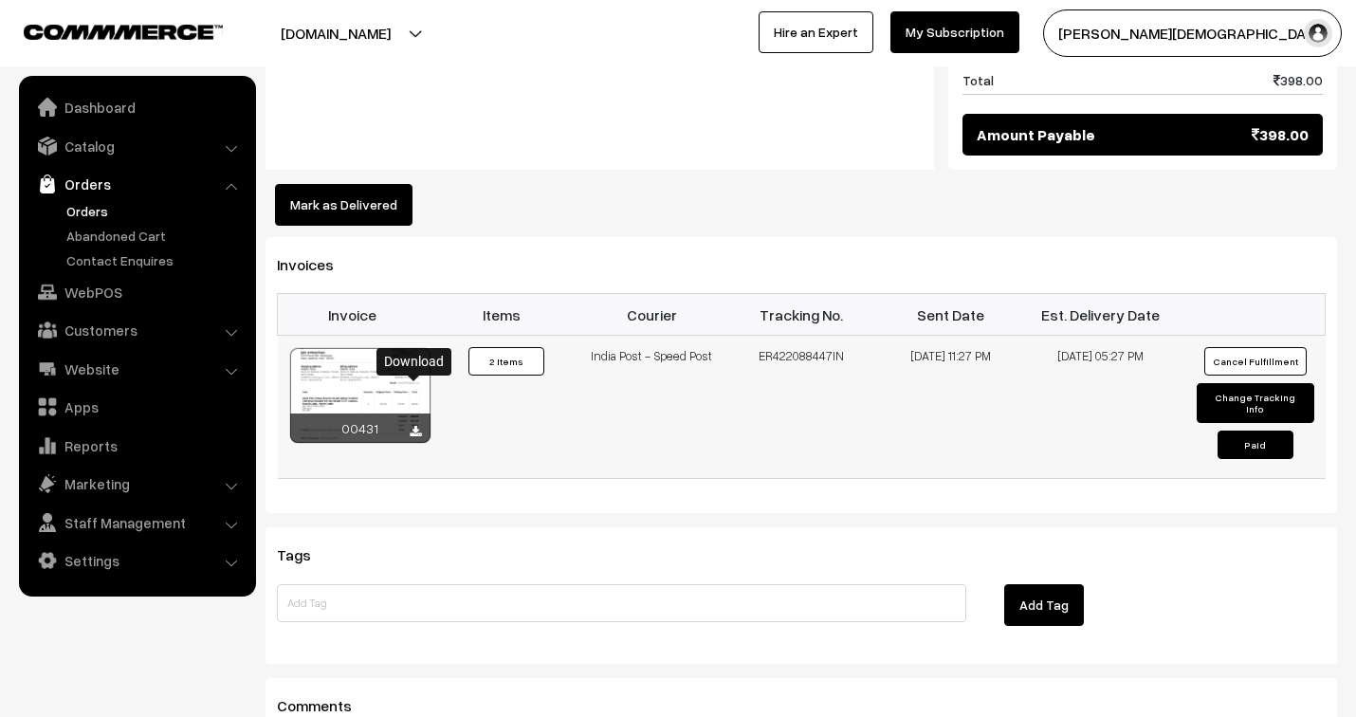
click at [410, 426] on icon at bounding box center [415, 432] width 11 height 12
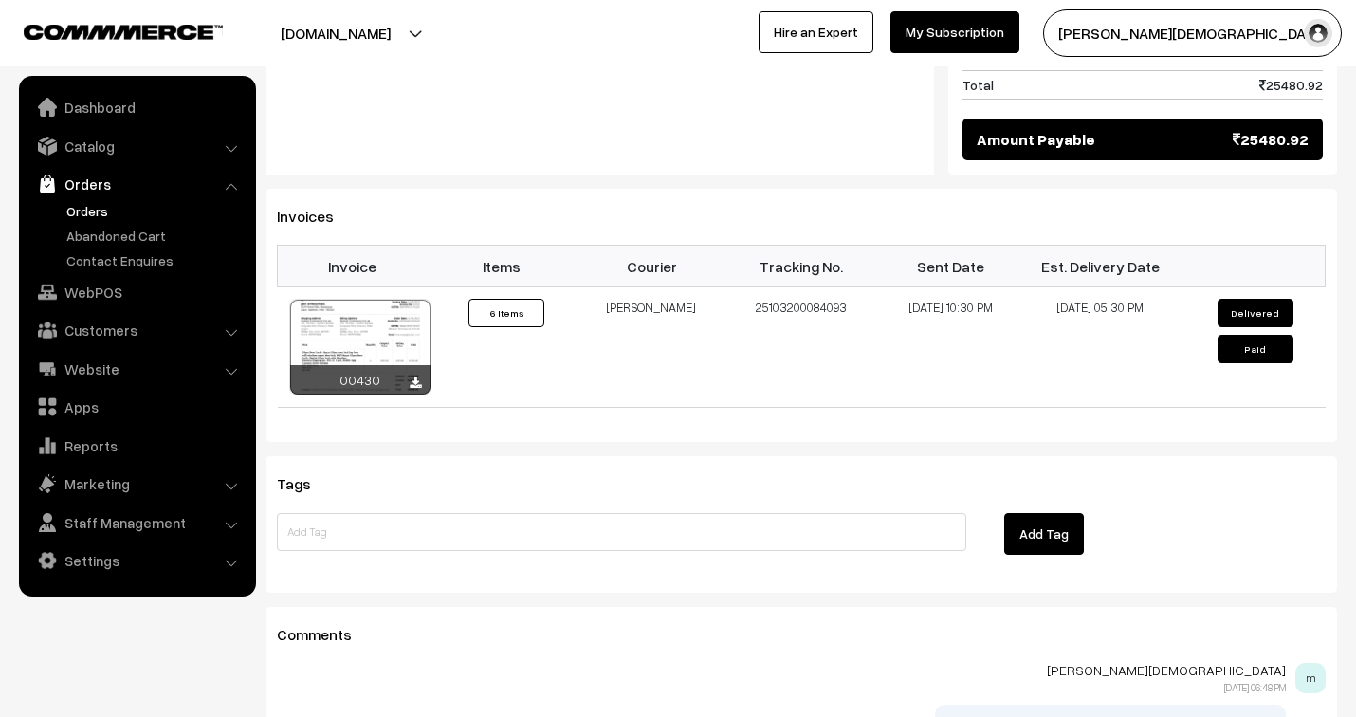
scroll to position [1264, 0]
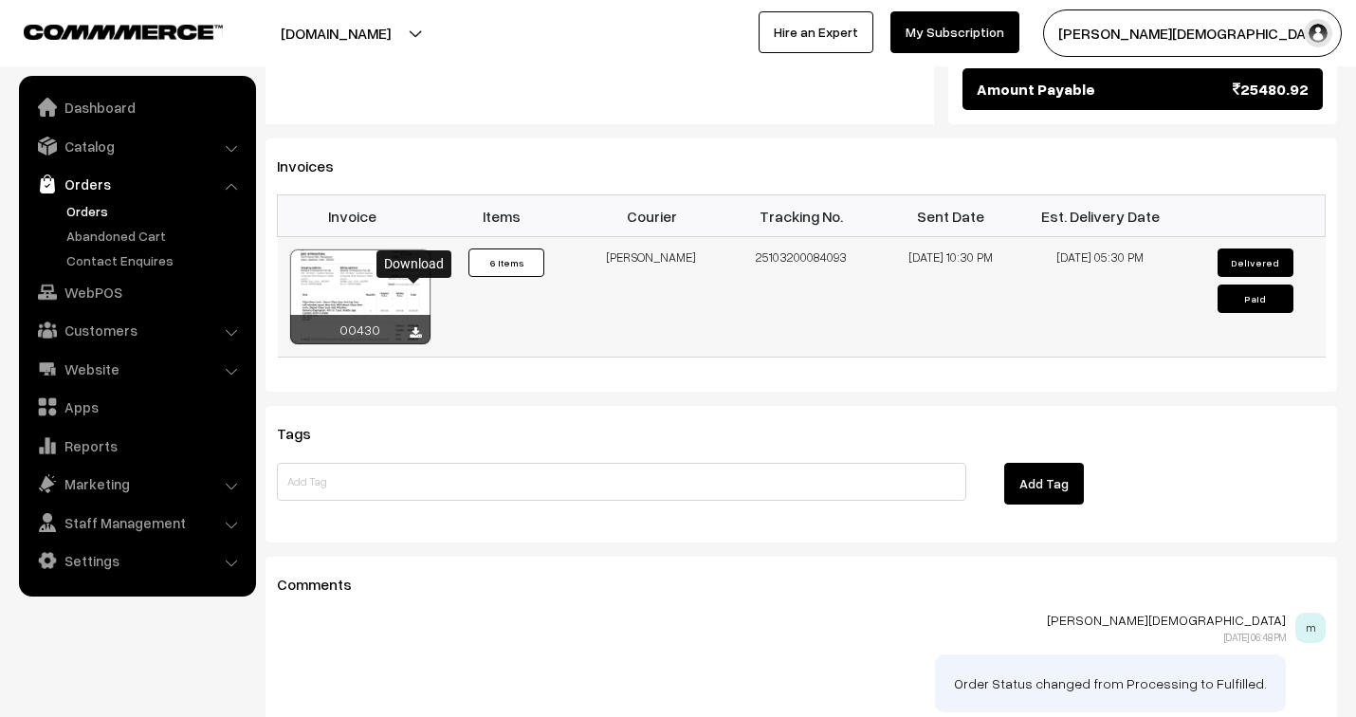
click at [410, 327] on icon at bounding box center [415, 333] width 11 height 12
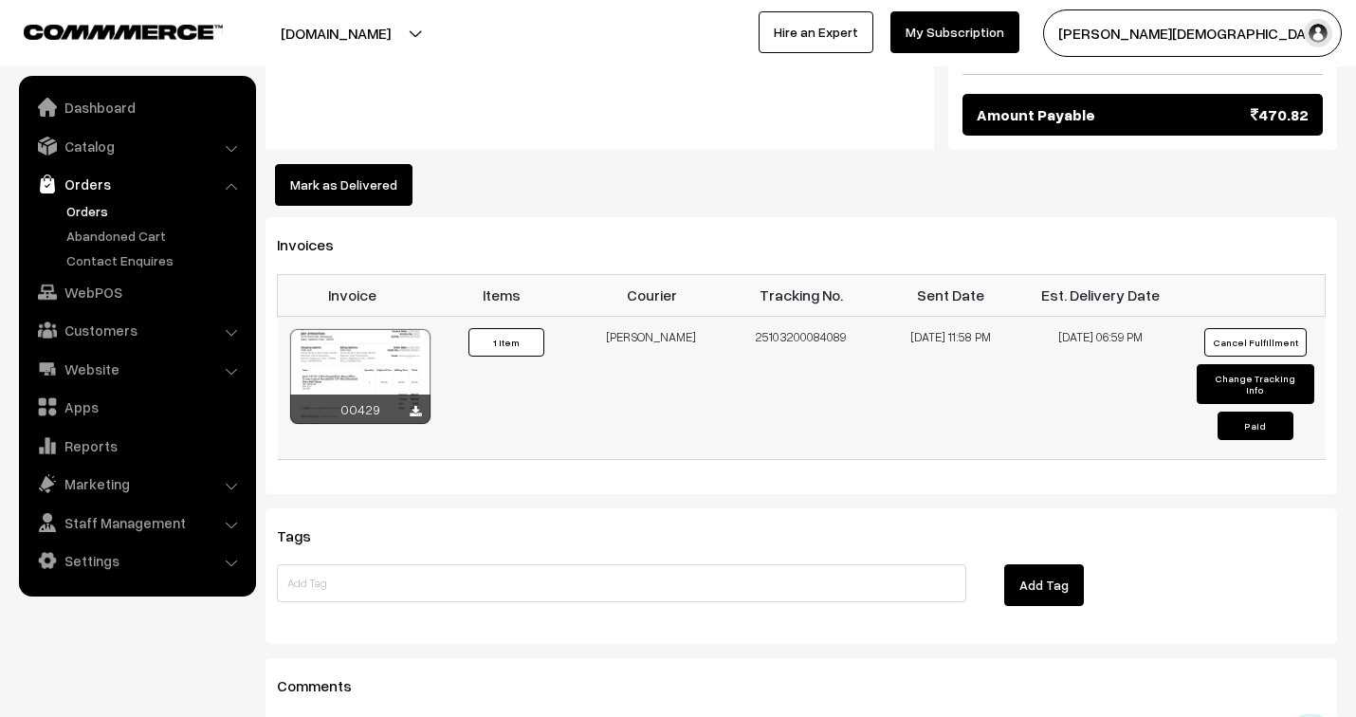
scroll to position [1158, 0]
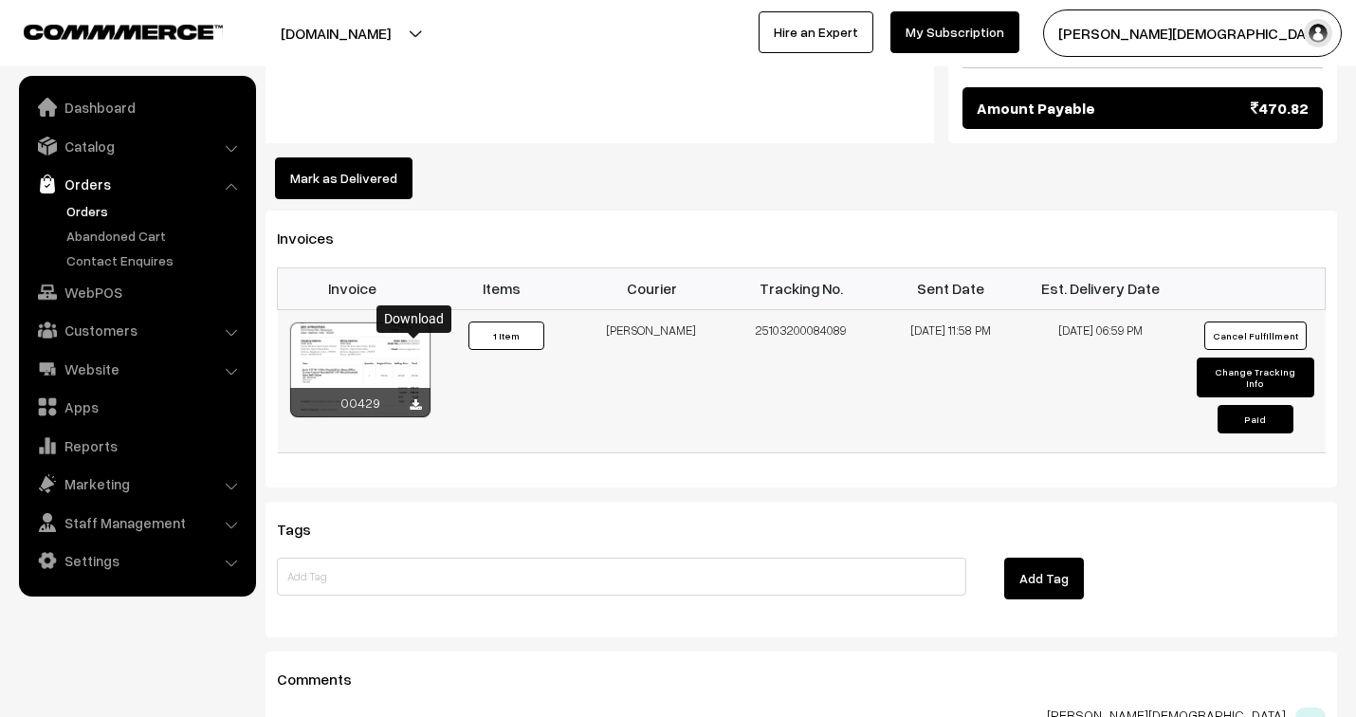
click at [414, 399] on icon at bounding box center [415, 405] width 11 height 12
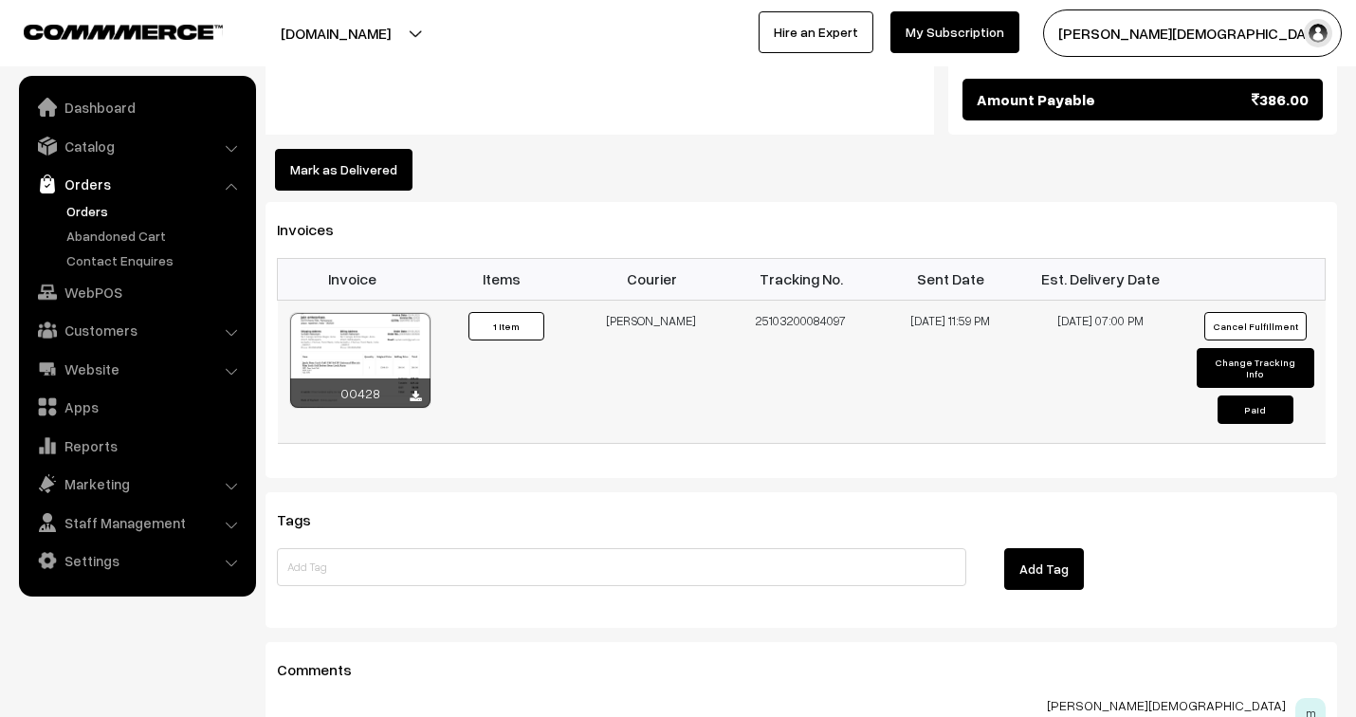
scroll to position [1158, 0]
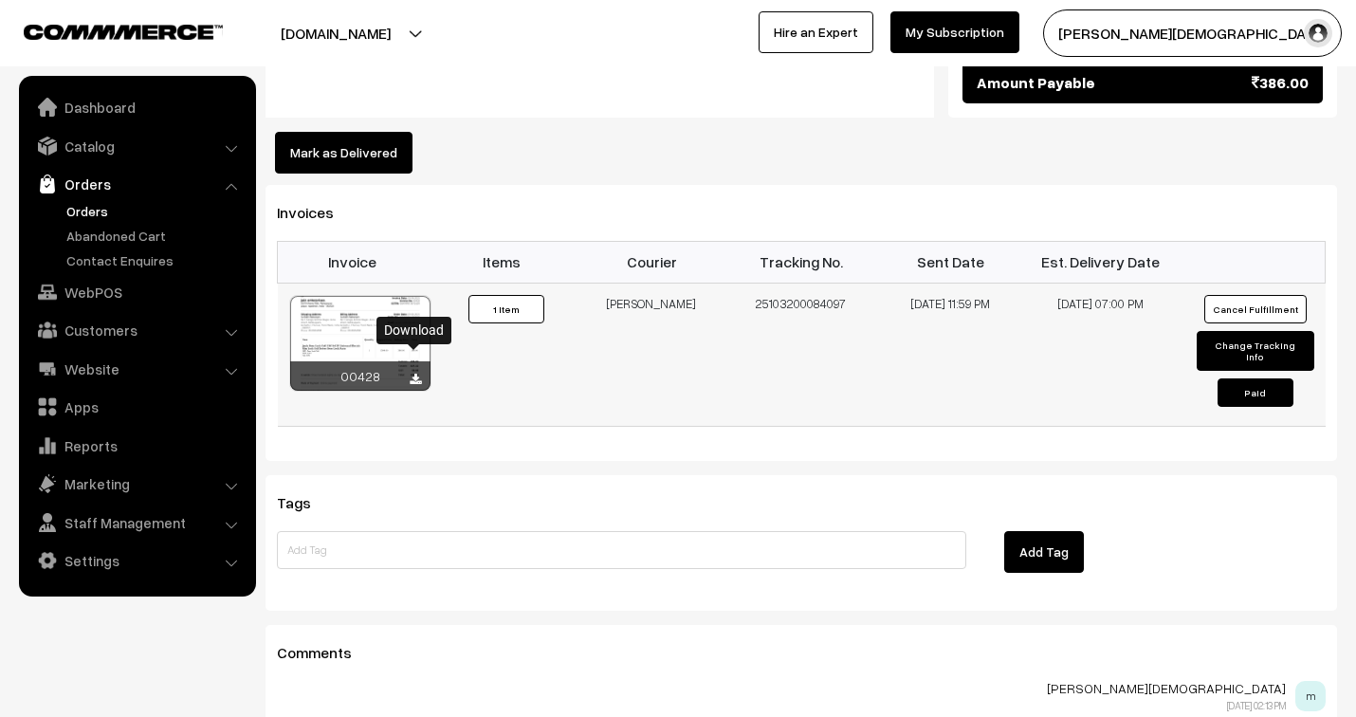
click at [413, 373] on icon at bounding box center [415, 379] width 11 height 12
